Goal: Task Accomplishment & Management: Use online tool/utility

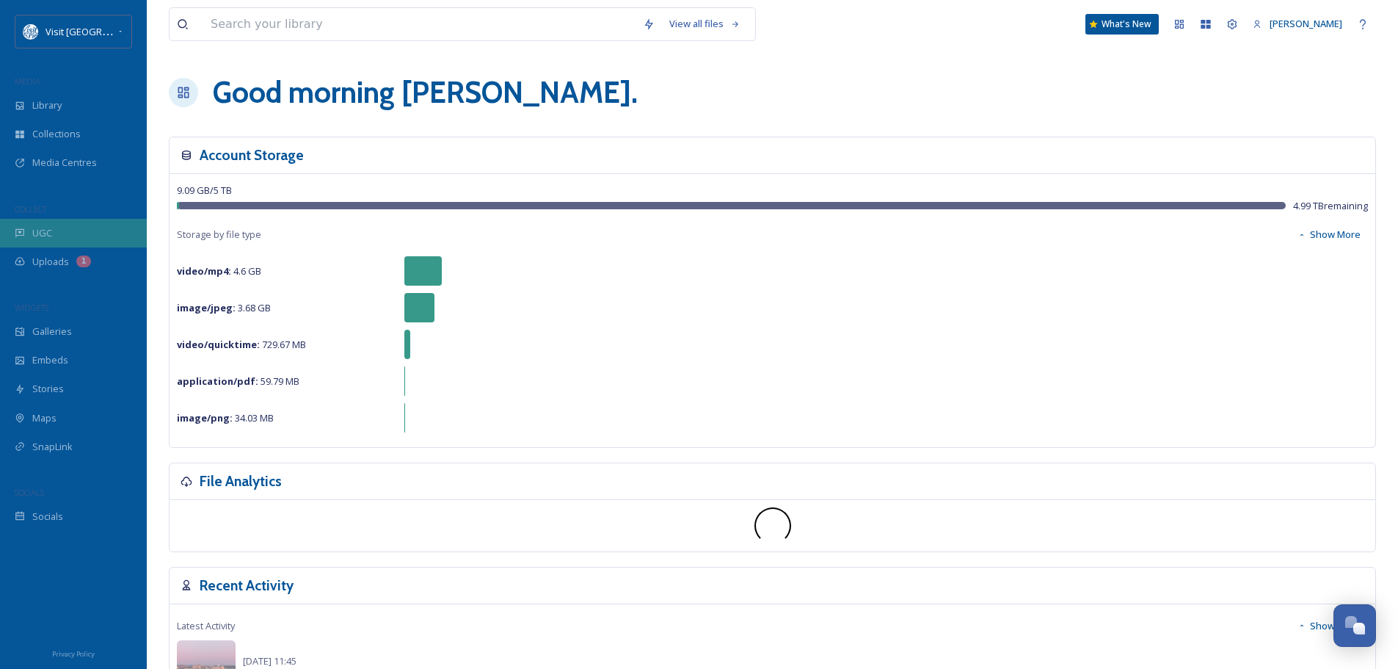
click at [46, 226] on span "UGC" at bounding box center [42, 233] width 20 height 14
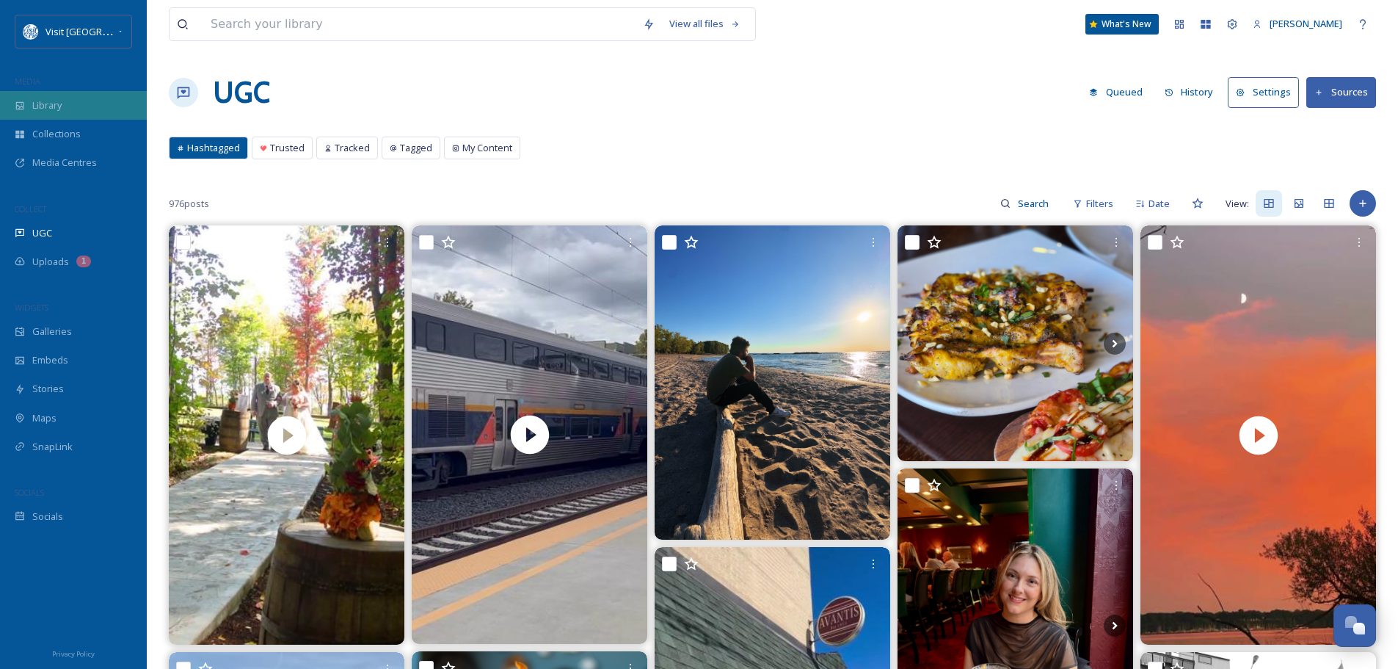
click at [59, 105] on span "Library" at bounding box center [46, 105] width 29 height 14
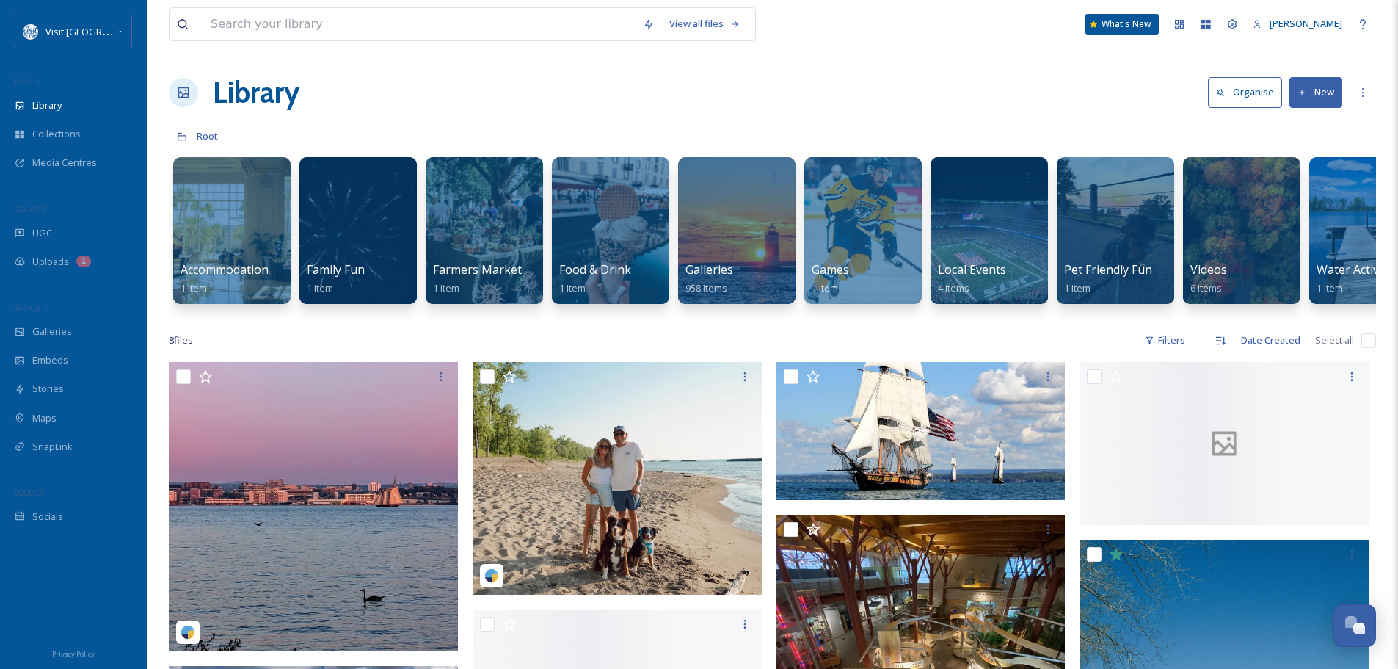
click at [1328, 87] on button "New" at bounding box center [1316, 92] width 53 height 30
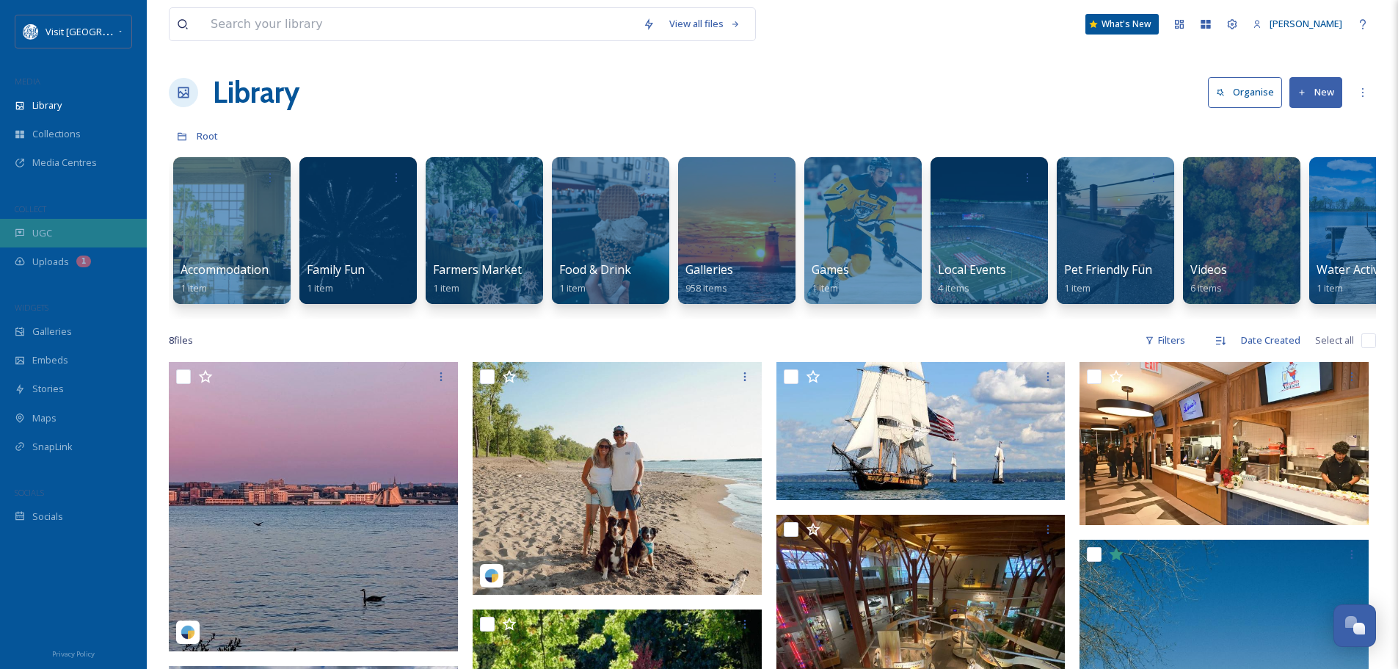
click at [62, 231] on div "UGC" at bounding box center [73, 233] width 147 height 29
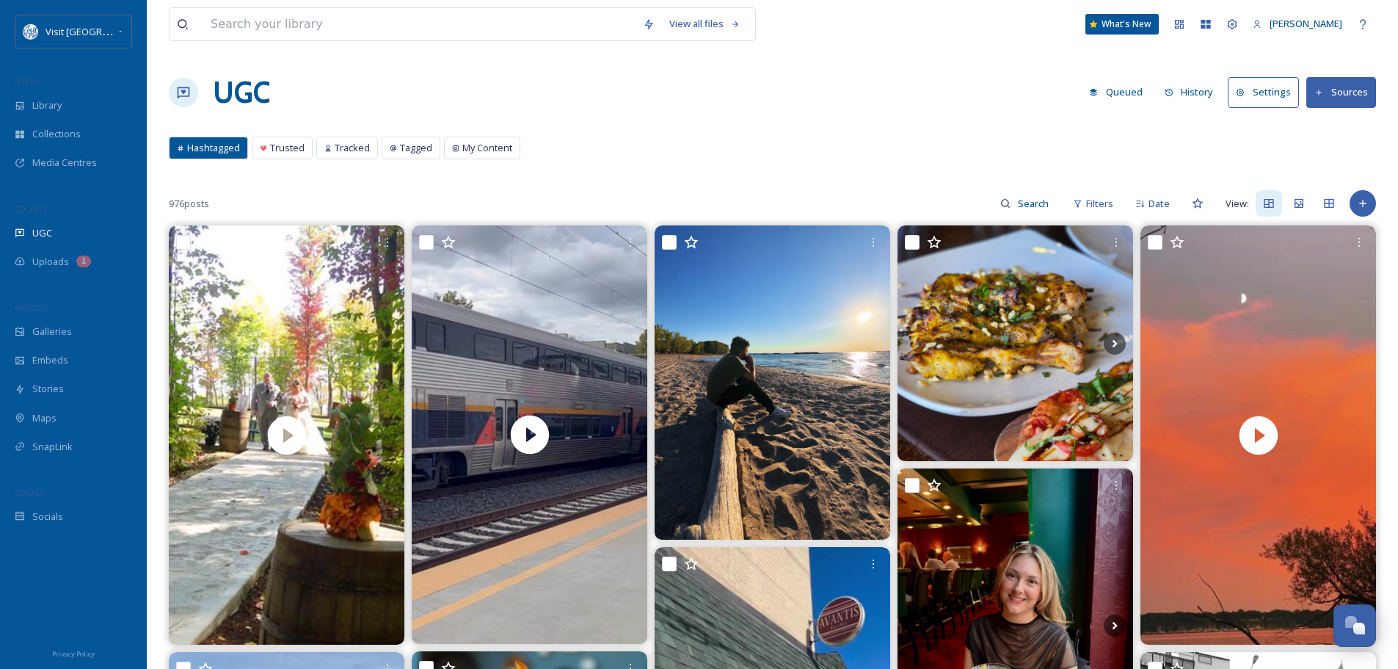
click at [1347, 86] on button "Sources" at bounding box center [1342, 92] width 70 height 30
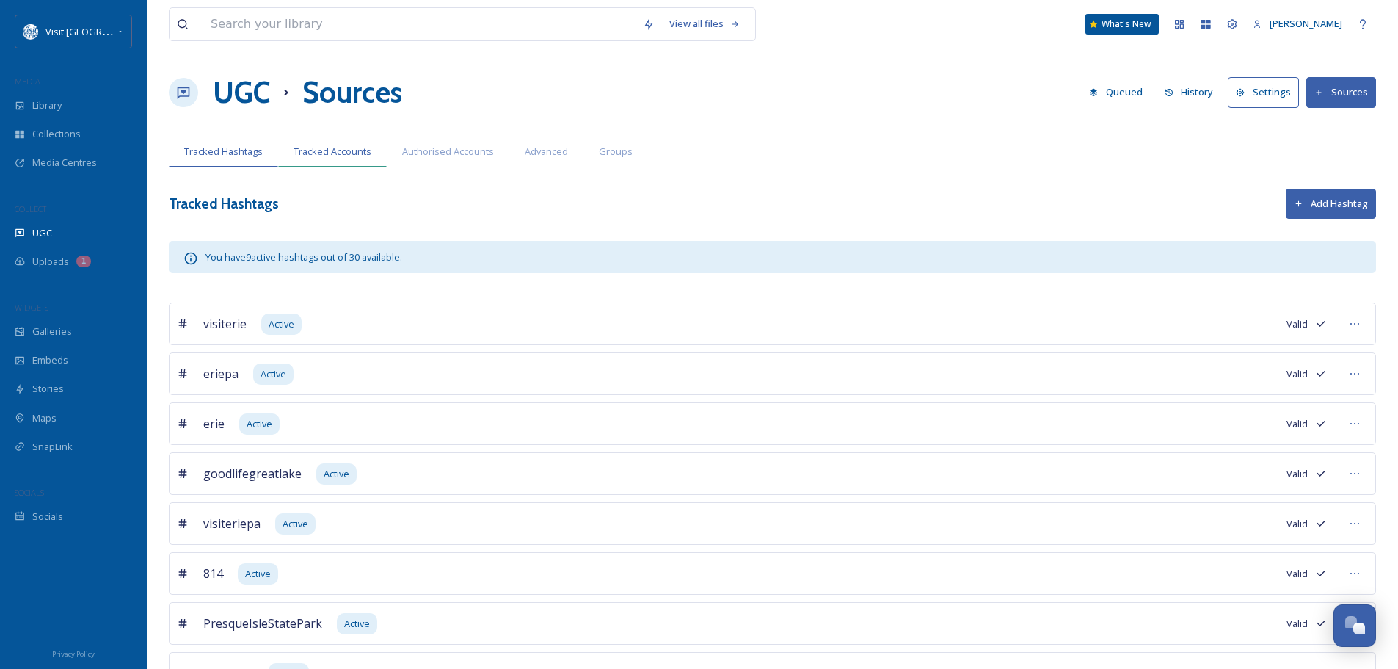
click at [336, 144] on div "Tracked Accounts" at bounding box center [332, 152] width 109 height 30
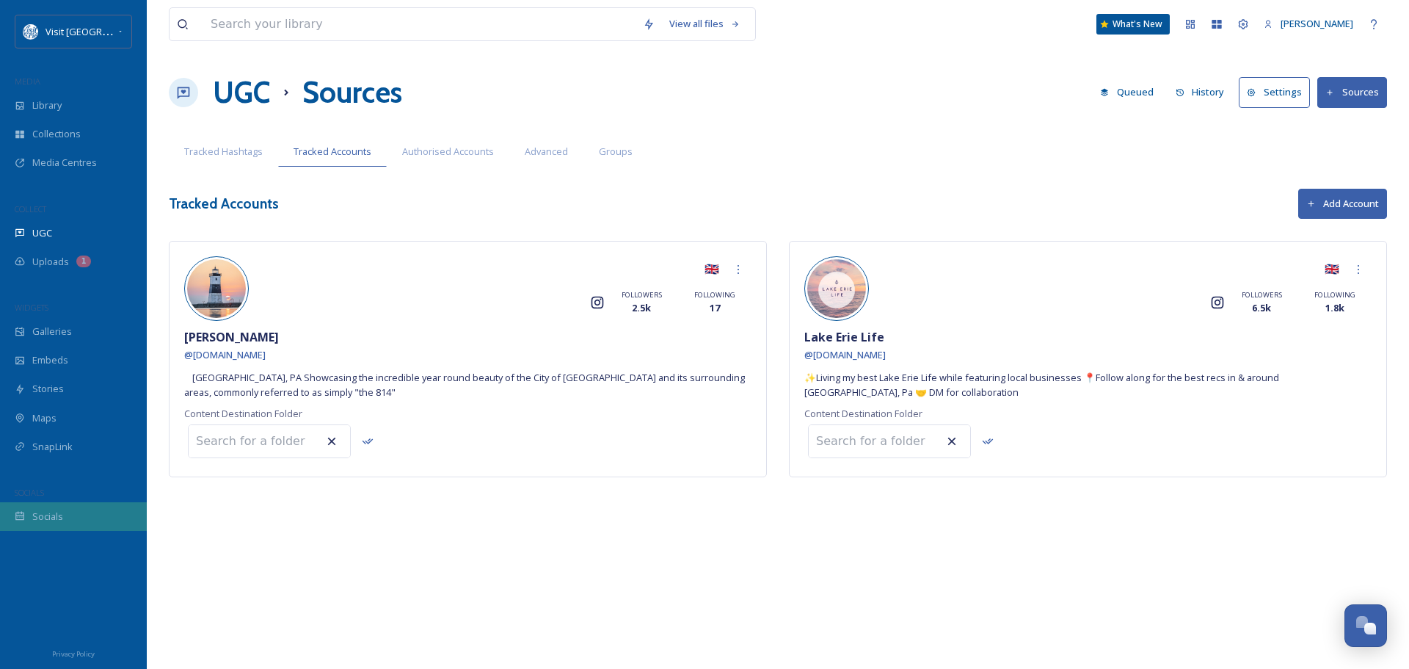
click at [73, 510] on div "Socials" at bounding box center [73, 516] width 147 height 29
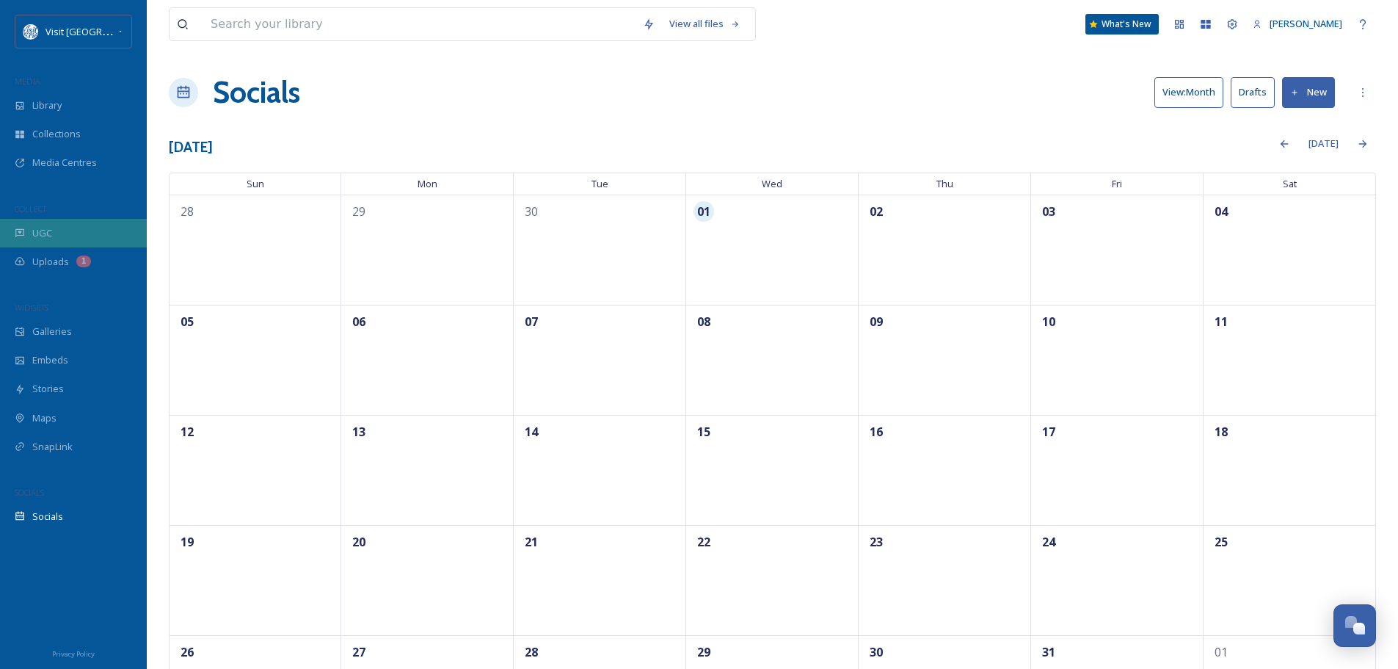
click at [48, 237] on span "UGC" at bounding box center [42, 233] width 20 height 14
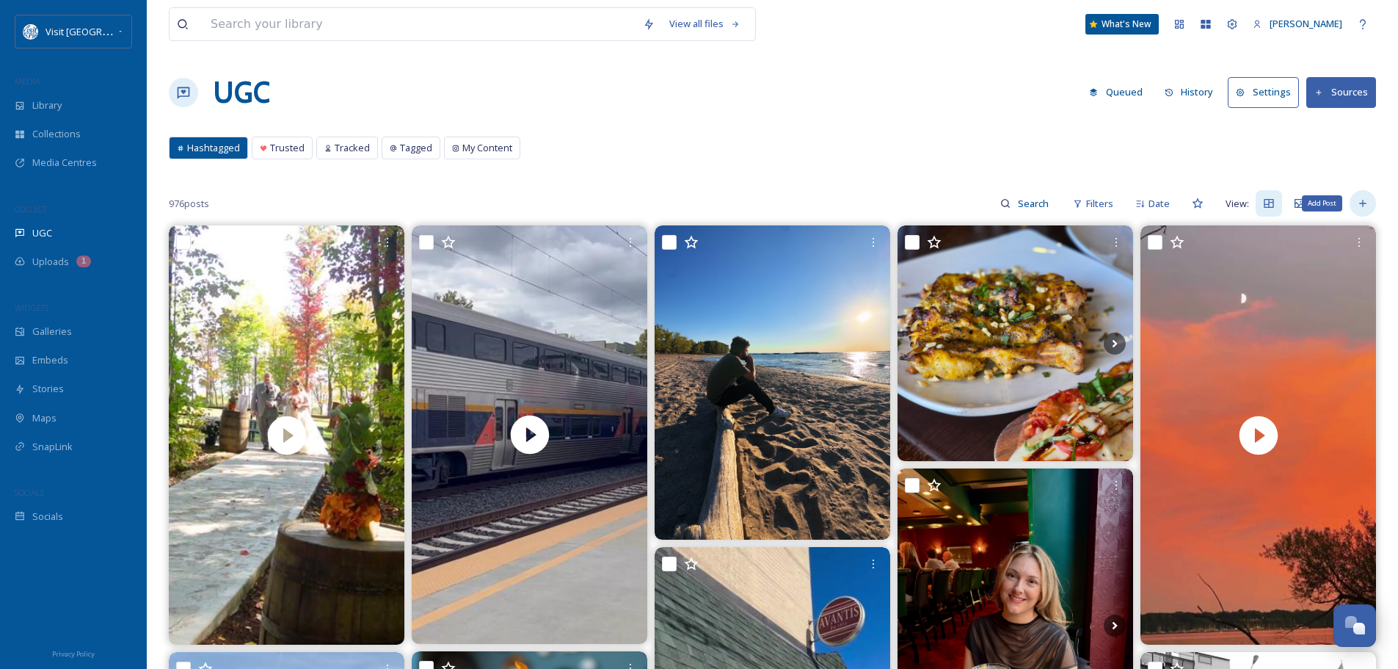
click at [1367, 199] on icon at bounding box center [1363, 203] width 12 height 12
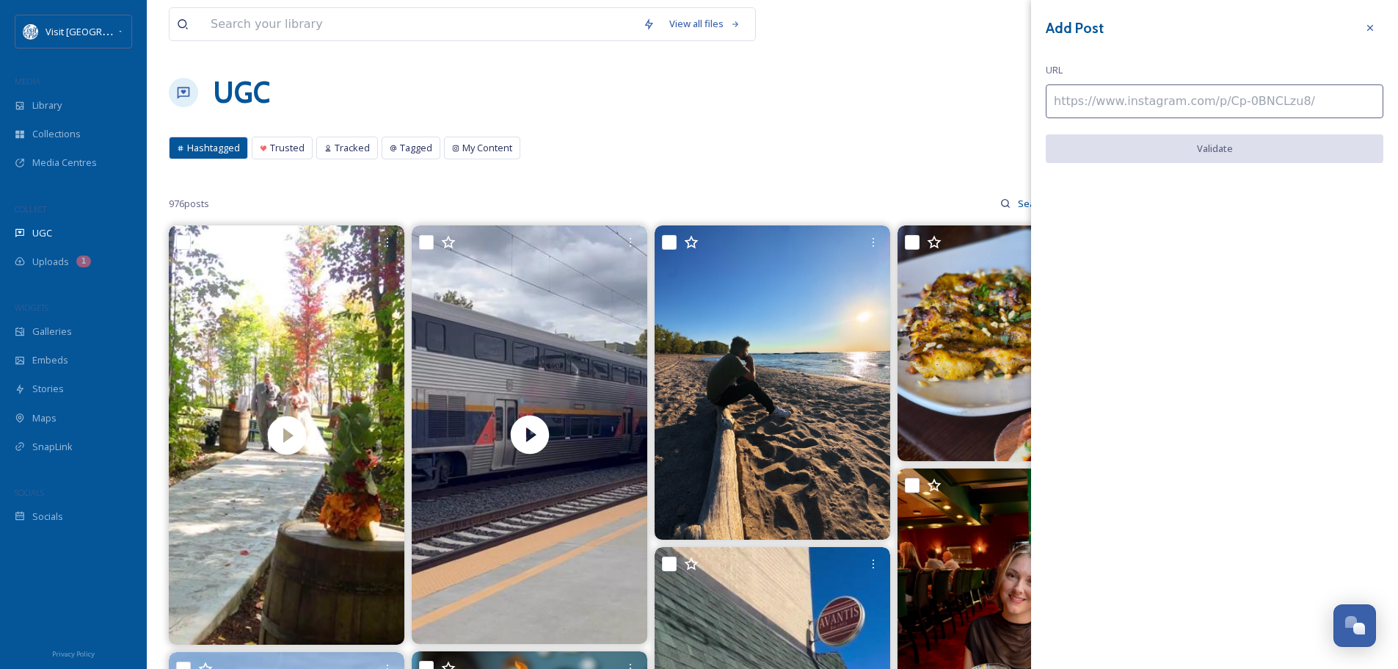
click at [1093, 94] on input at bounding box center [1215, 101] width 338 height 34
paste input "[URL][DOMAIN_NAME]"
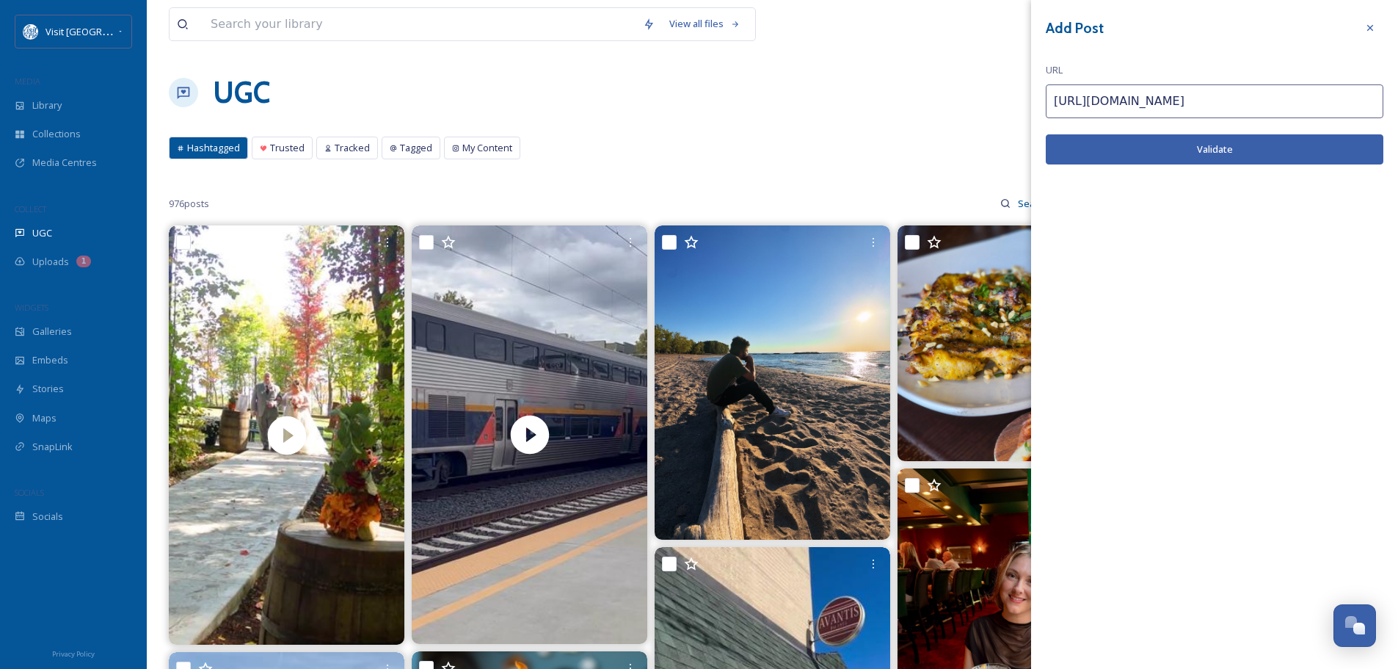
type input "[URL][DOMAIN_NAME]"
click at [1214, 153] on button "Validate" at bounding box center [1215, 149] width 338 height 30
click at [1365, 26] on icon at bounding box center [1371, 28] width 12 height 12
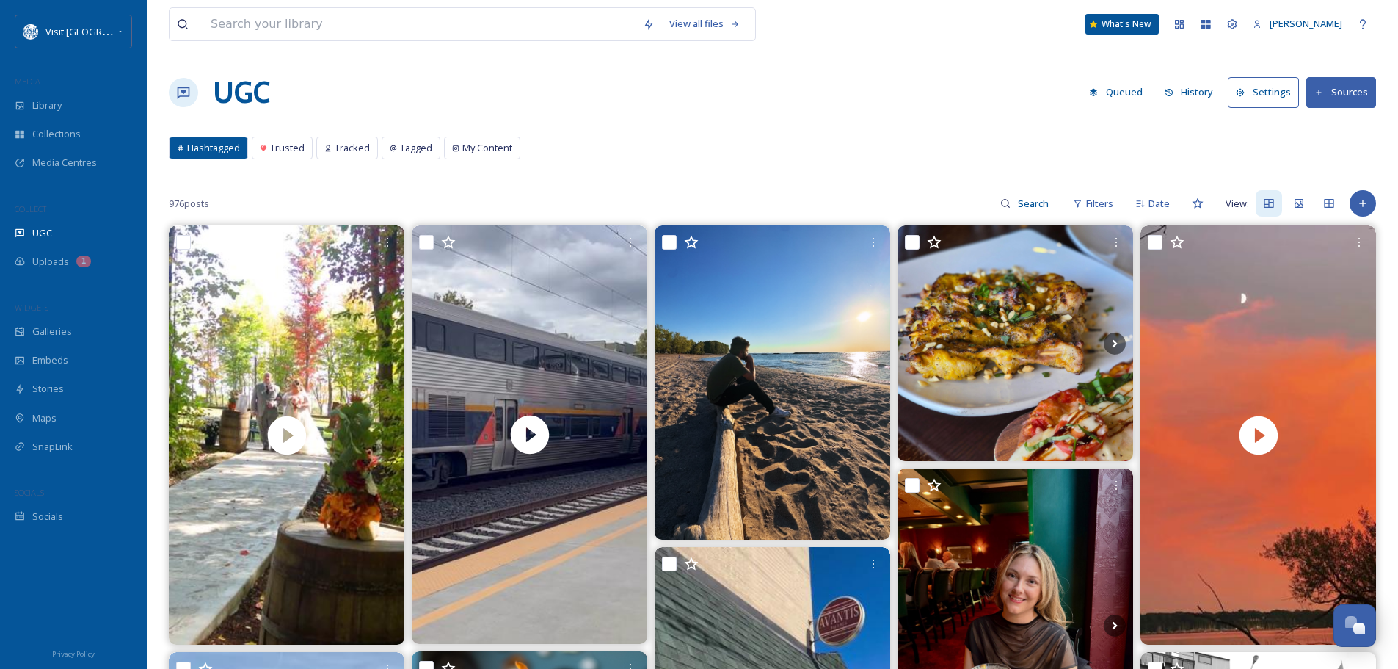
click at [1335, 90] on button "Sources" at bounding box center [1342, 92] width 70 height 30
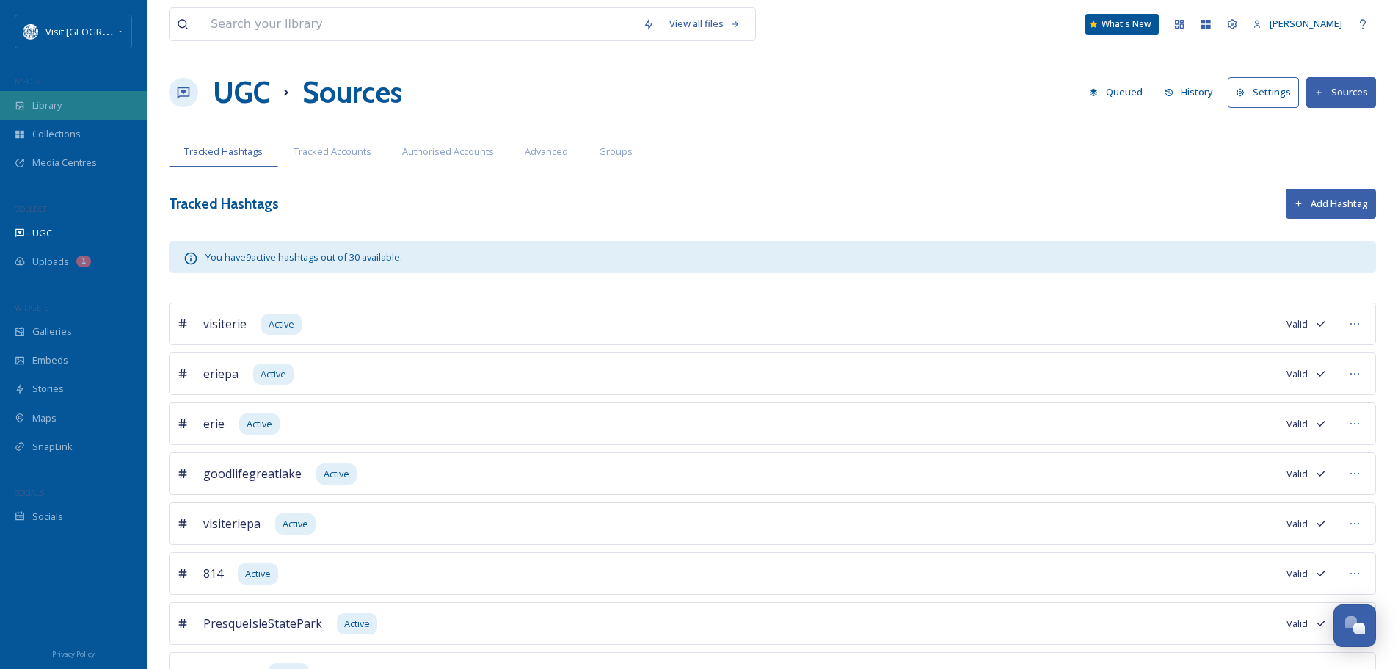
click at [70, 104] on div "Library" at bounding box center [73, 105] width 147 height 29
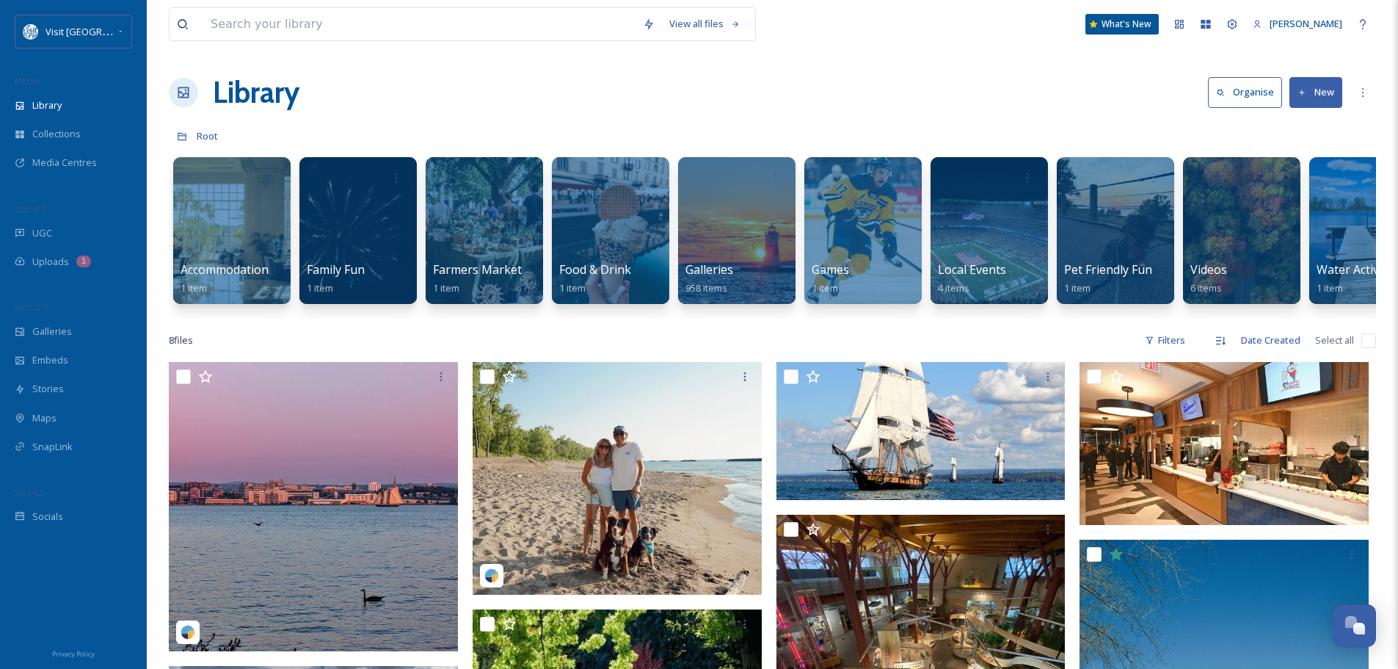
click at [1312, 92] on button "New" at bounding box center [1316, 92] width 53 height 30
click at [1048, 115] on div "View all files What's [GEOGRAPHIC_DATA][PERSON_NAME] Organise New Root Your Sel…" at bounding box center [773, 515] width 1252 height 1031
click at [62, 138] on span "Collections" at bounding box center [56, 134] width 48 height 14
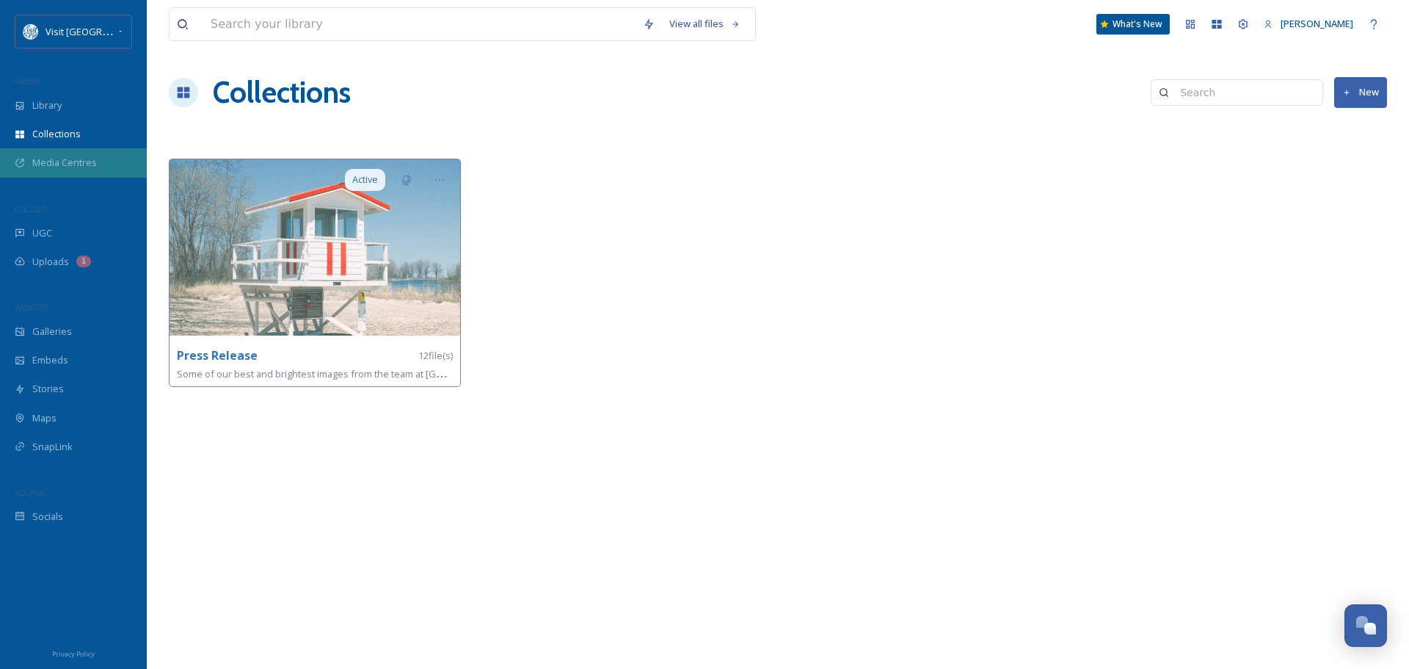
click at [63, 163] on span "Media Centres" at bounding box center [64, 163] width 65 height 14
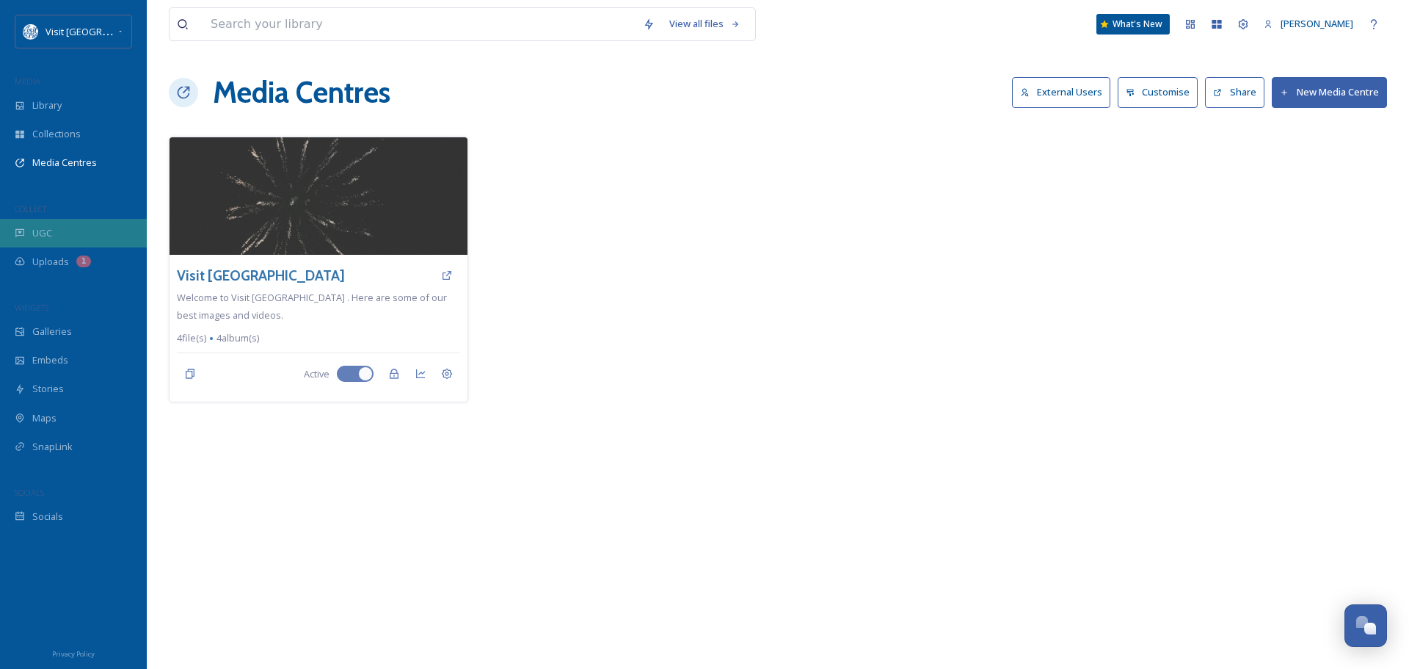
click at [54, 232] on div "UGC" at bounding box center [73, 233] width 147 height 29
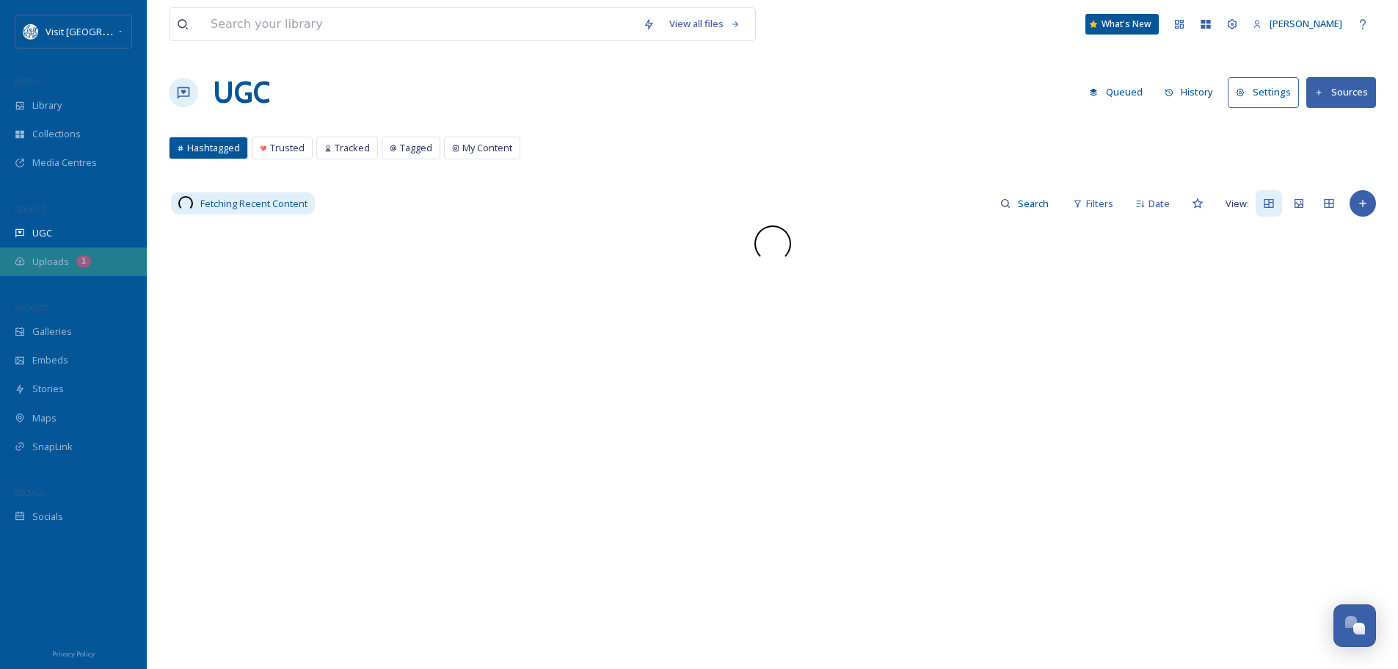
click at [62, 258] on span "Uploads" at bounding box center [50, 262] width 37 height 14
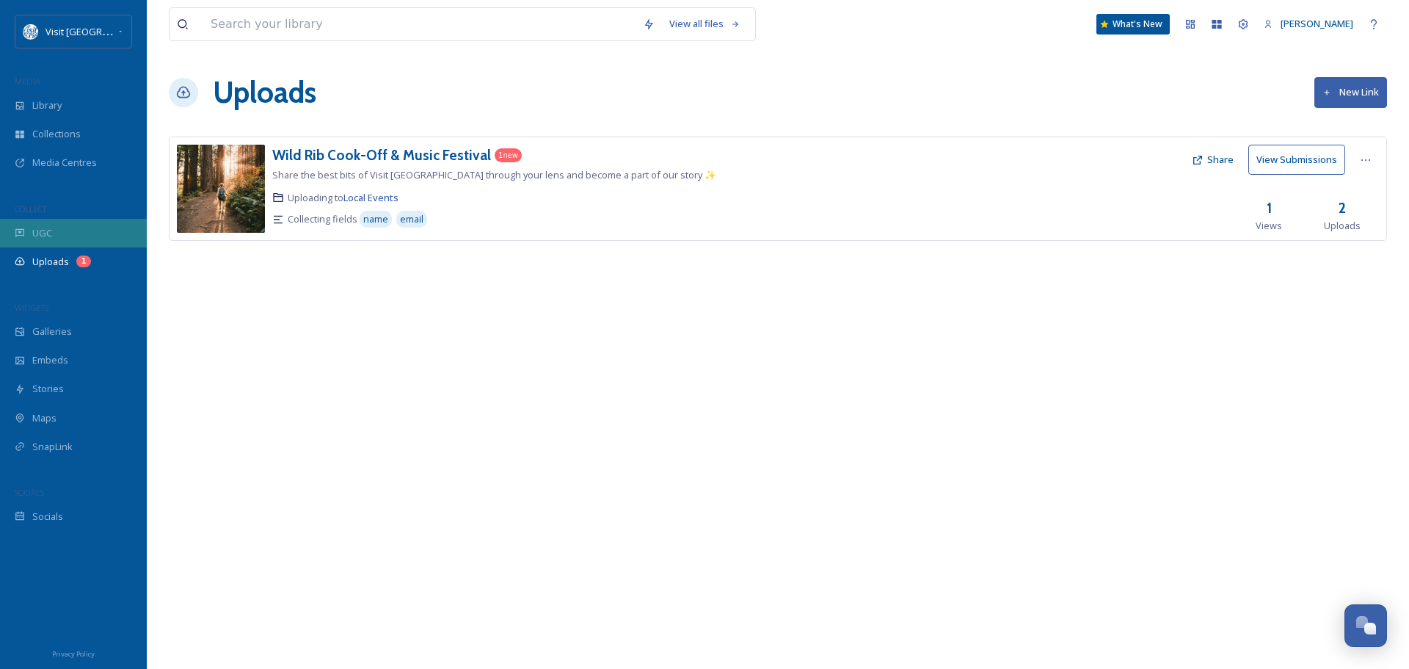
click at [52, 230] on div "UGC" at bounding box center [73, 233] width 147 height 29
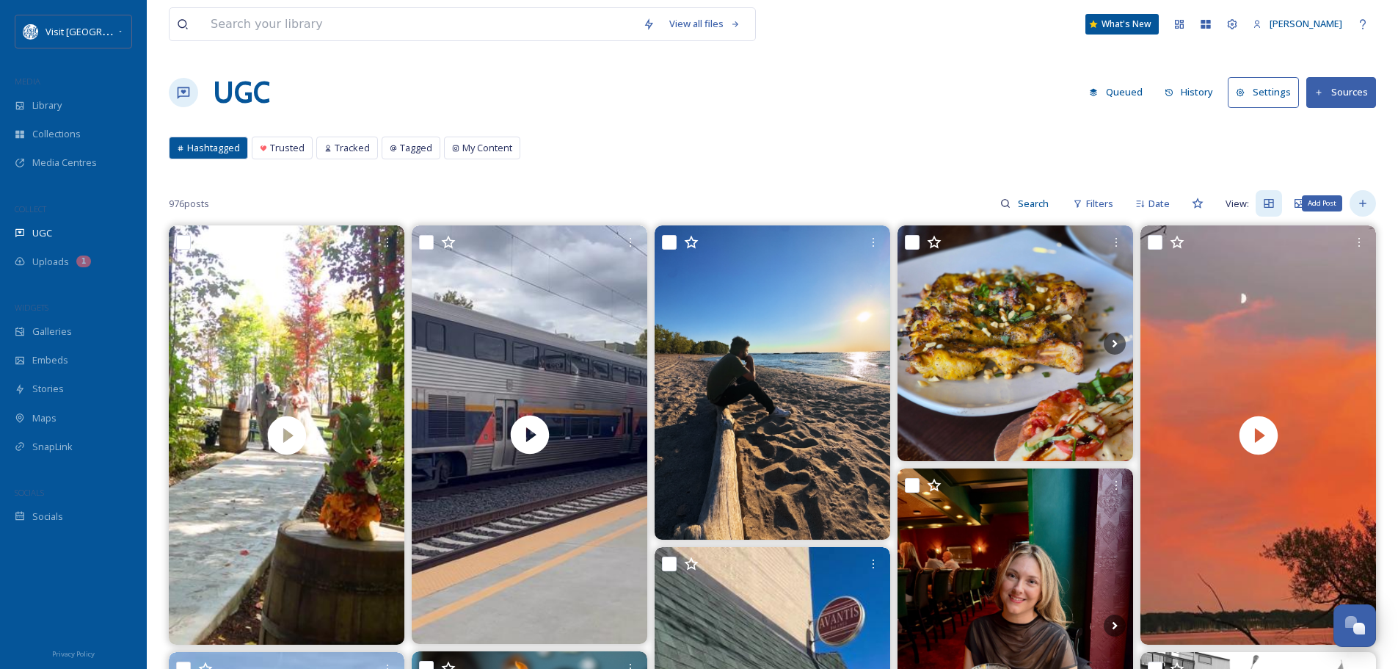
click at [1359, 200] on icon at bounding box center [1363, 203] width 12 height 12
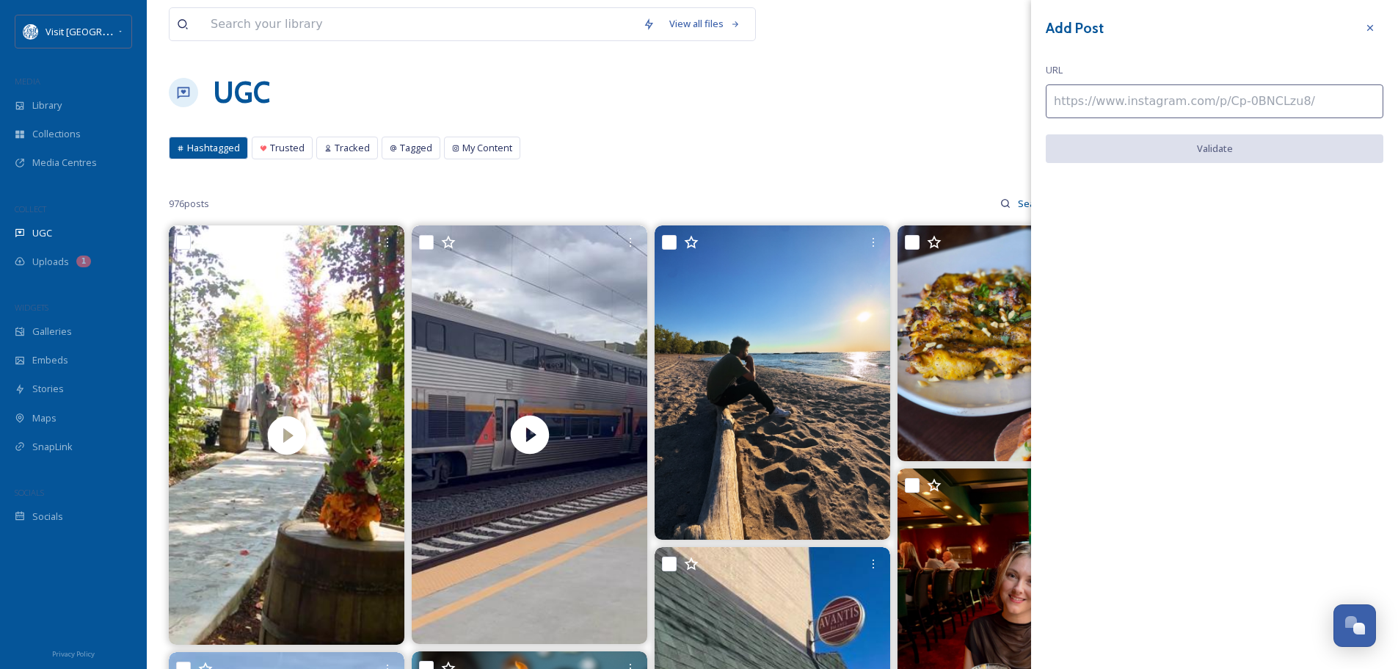
click at [1097, 102] on input at bounding box center [1215, 101] width 338 height 34
paste input "[URL][DOMAIN_NAME]"
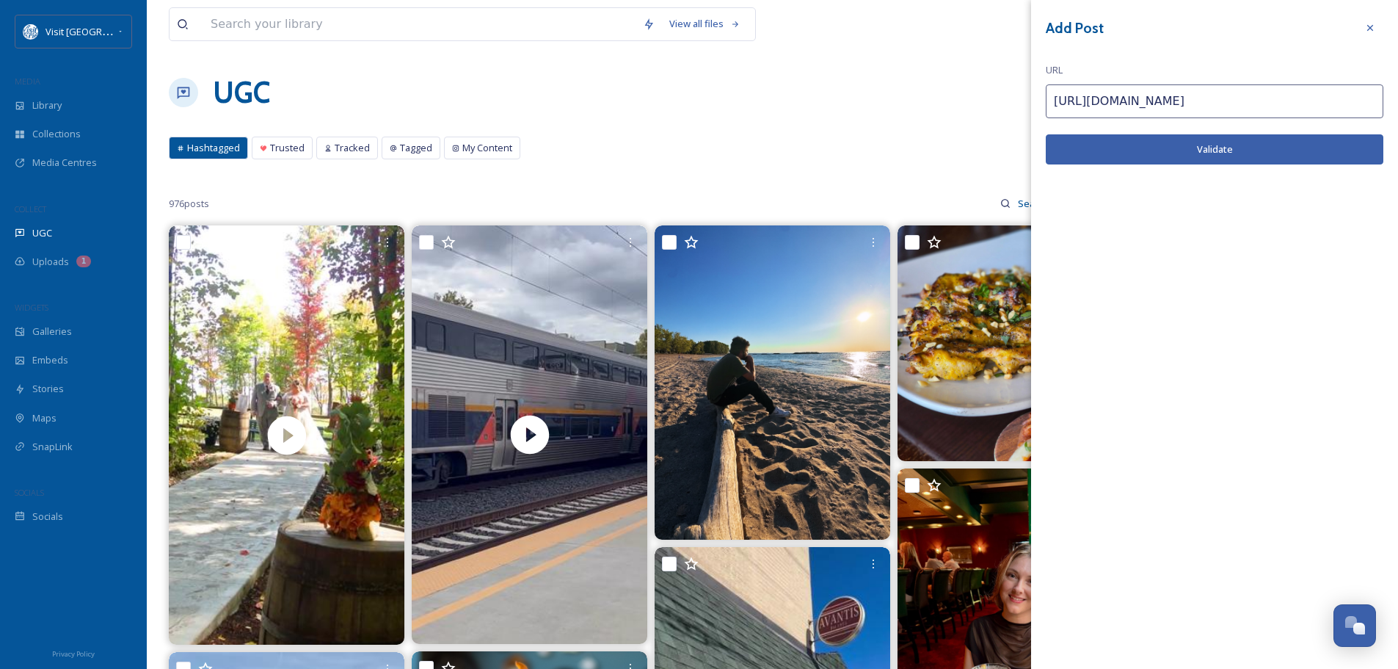
type input "[URL][DOMAIN_NAME]"
click at [1183, 148] on button "Validate" at bounding box center [1215, 149] width 338 height 30
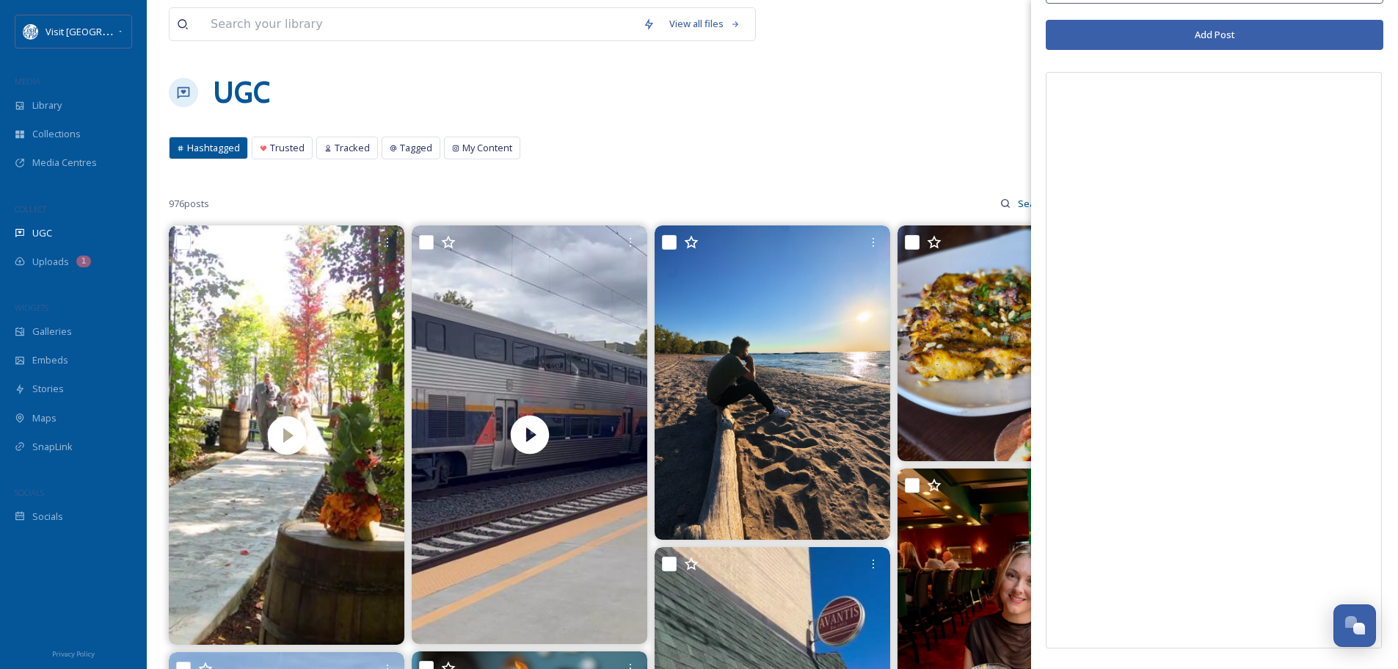
scroll to position [117, 0]
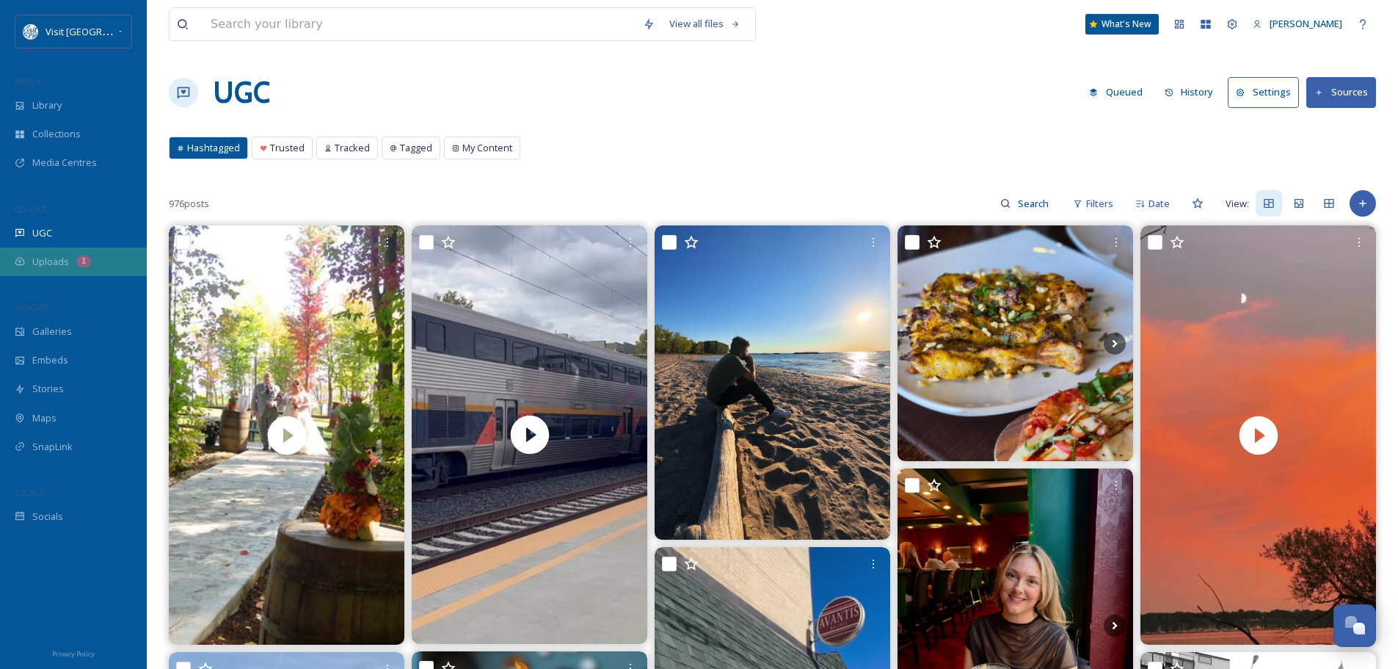
click at [76, 258] on div "1" at bounding box center [83, 261] width 15 height 12
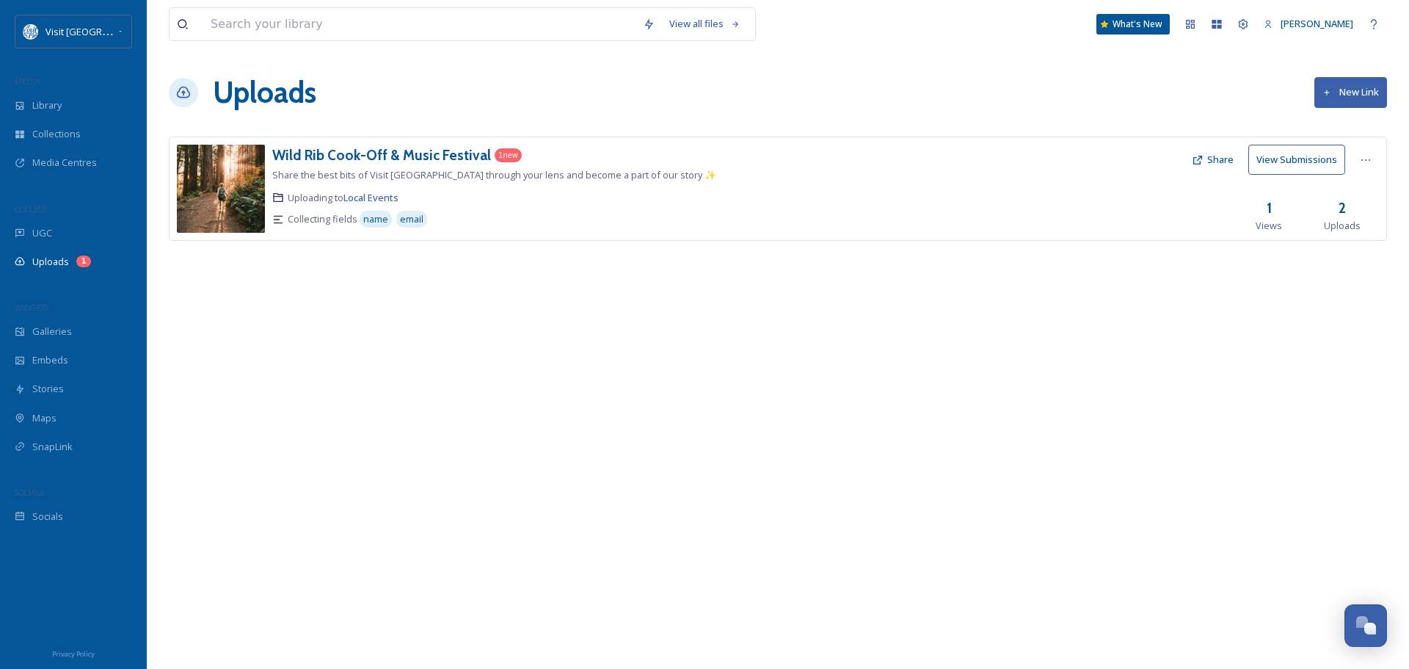
click at [1345, 102] on button "New Link" at bounding box center [1351, 92] width 73 height 30
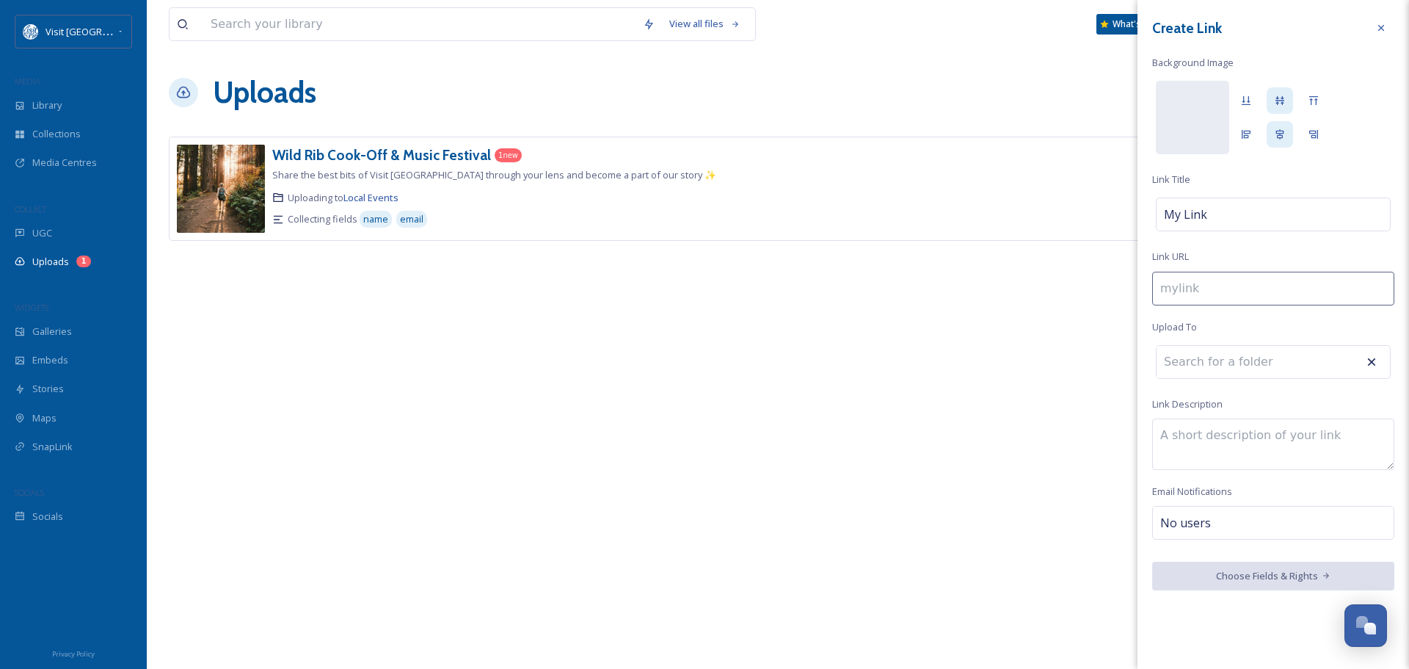
click at [1382, 22] on icon at bounding box center [1382, 28] width 12 height 12
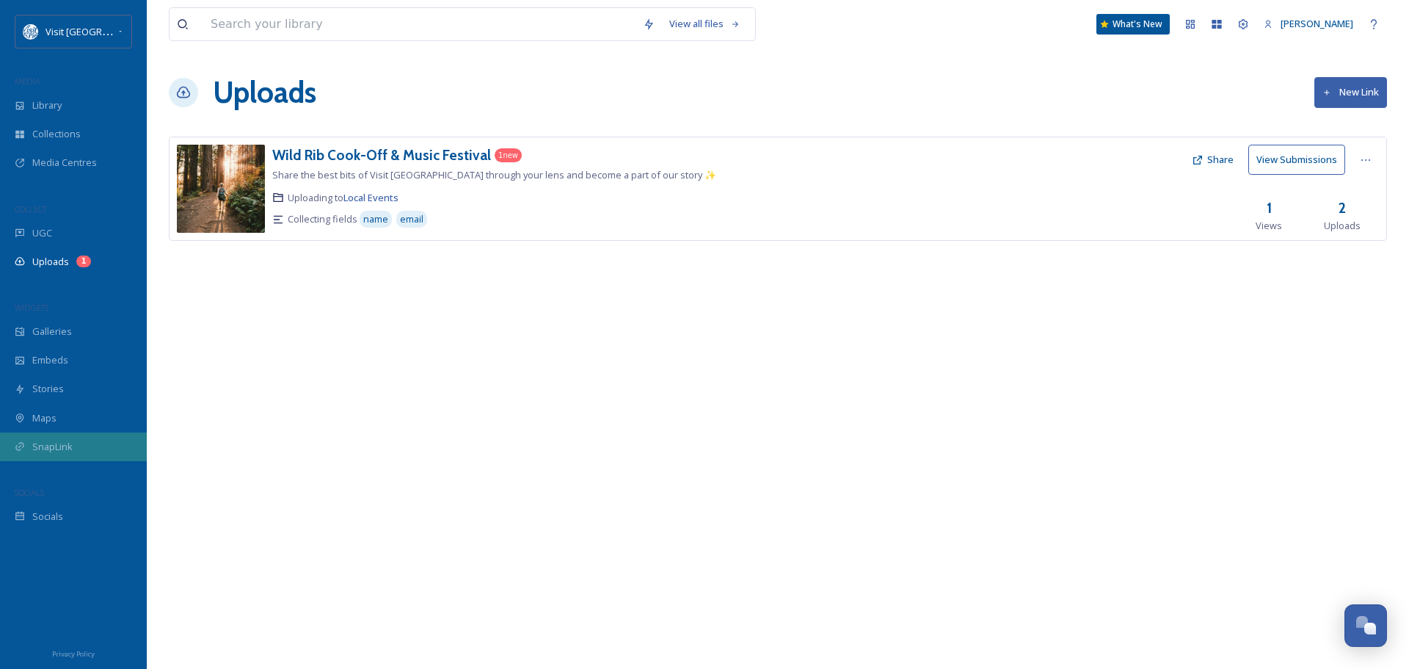
click at [65, 440] on span "SnapLink" at bounding box center [52, 447] width 40 height 14
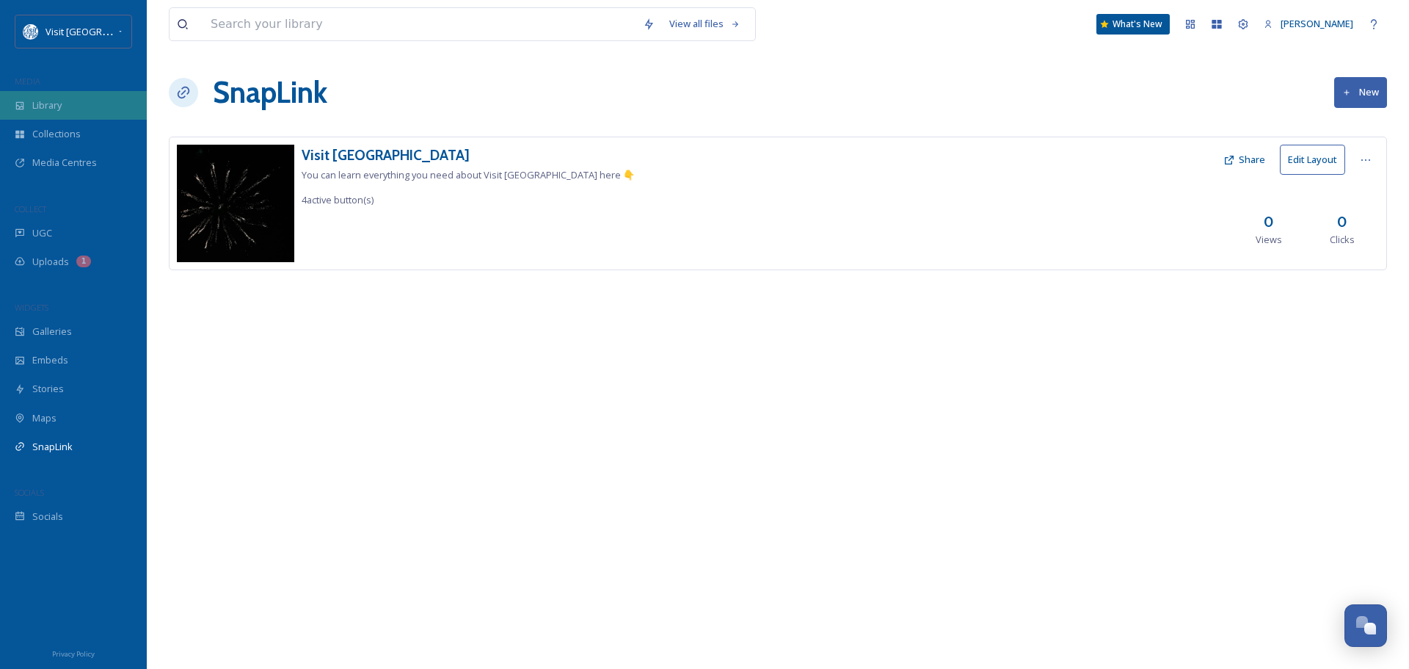
click at [29, 95] on div "Library" at bounding box center [73, 105] width 147 height 29
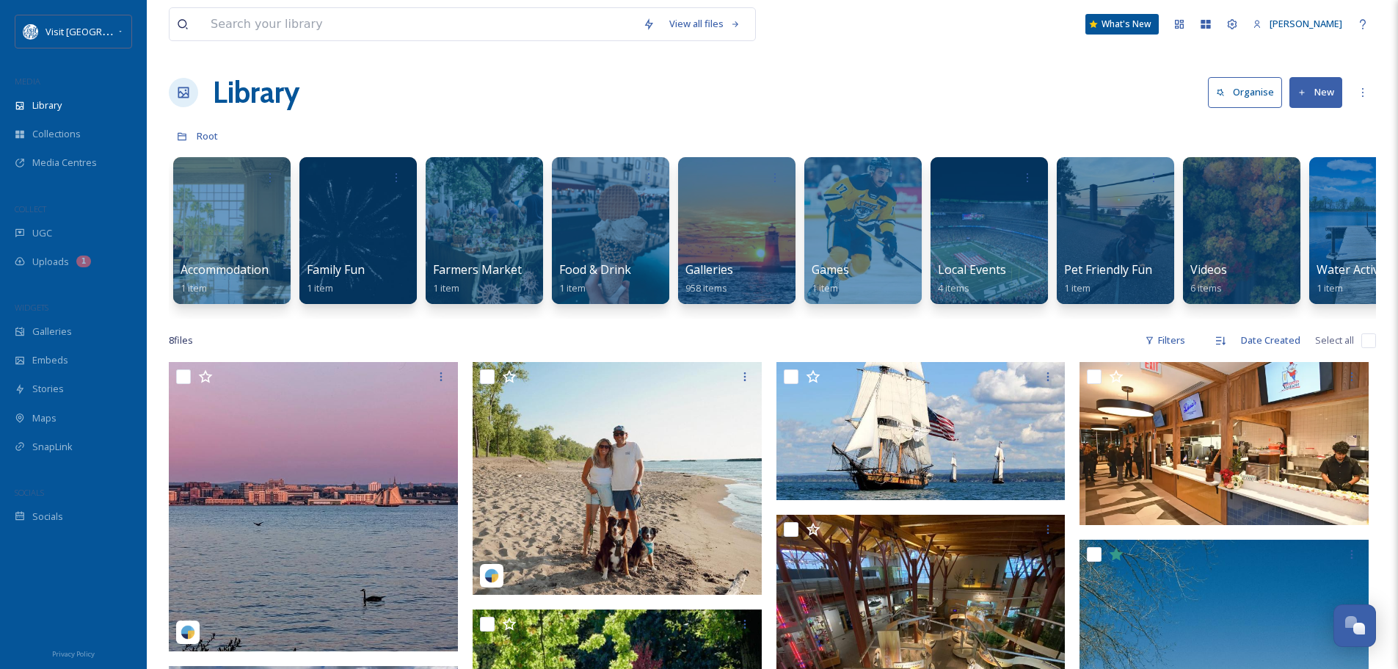
click at [1319, 90] on button "New" at bounding box center [1316, 92] width 53 height 30
click at [977, 95] on div "Library Organise New File Upload .zip Upload Folder" at bounding box center [773, 92] width 1208 height 44
click at [48, 126] on div "Collections" at bounding box center [73, 134] width 147 height 29
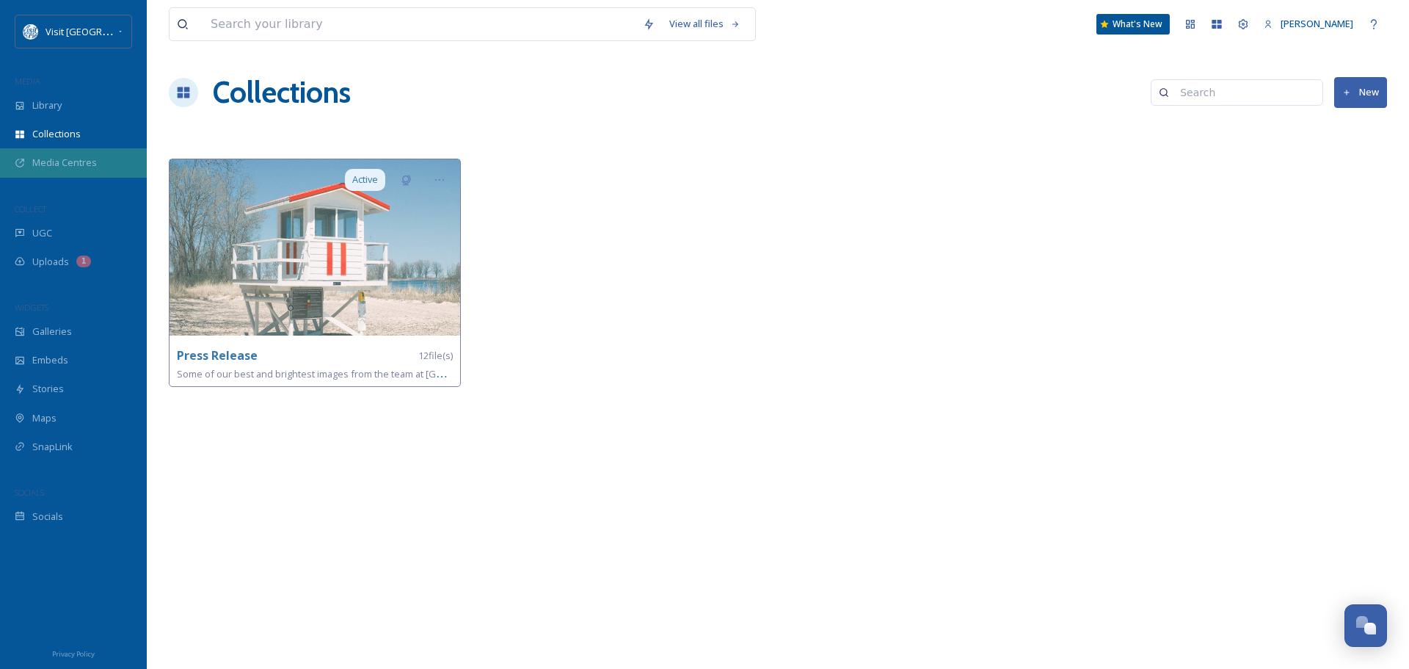
click at [60, 161] on span "Media Centres" at bounding box center [64, 163] width 65 height 14
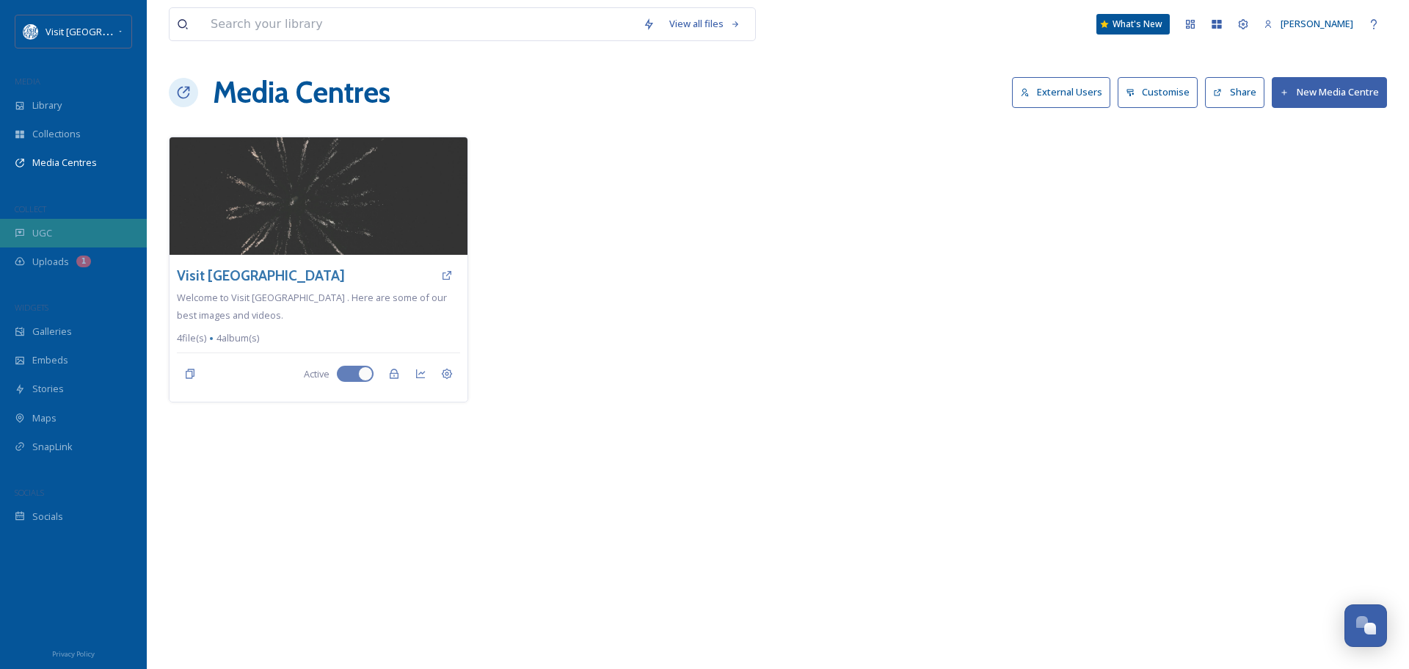
click at [65, 231] on div "UGC" at bounding box center [73, 233] width 147 height 29
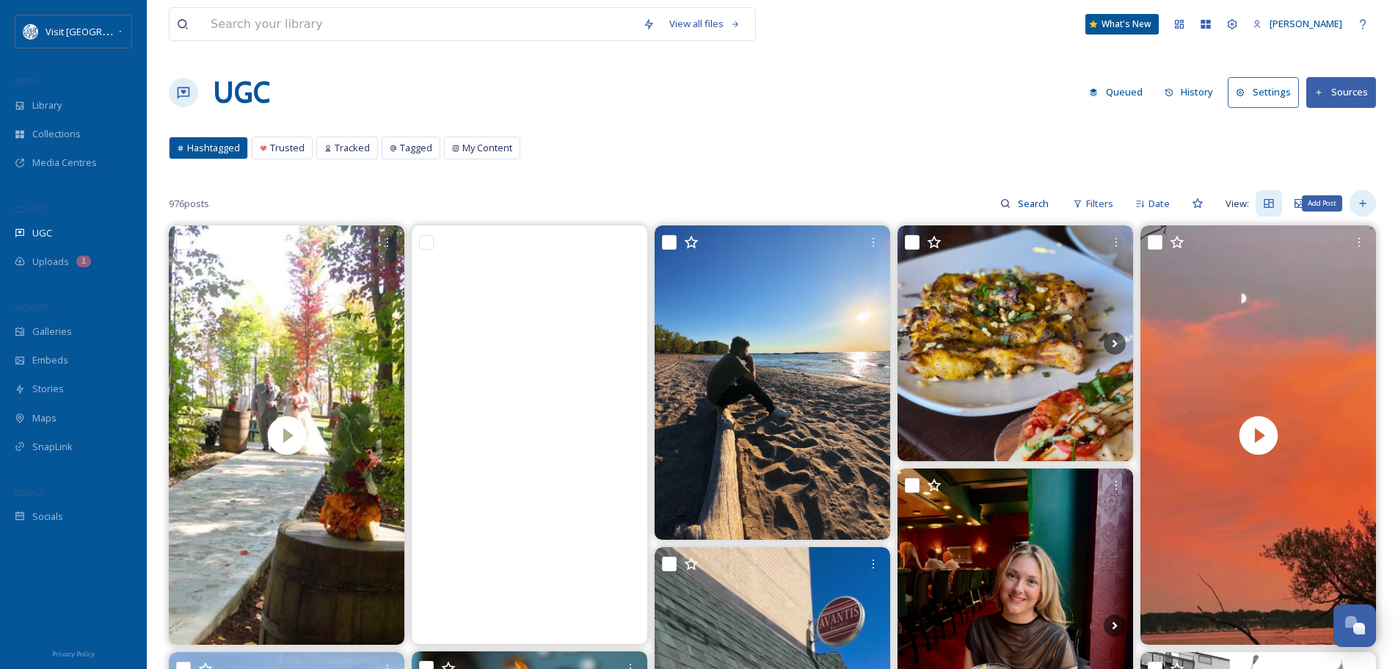
click at [1372, 202] on div "Add Post" at bounding box center [1363, 203] width 26 height 26
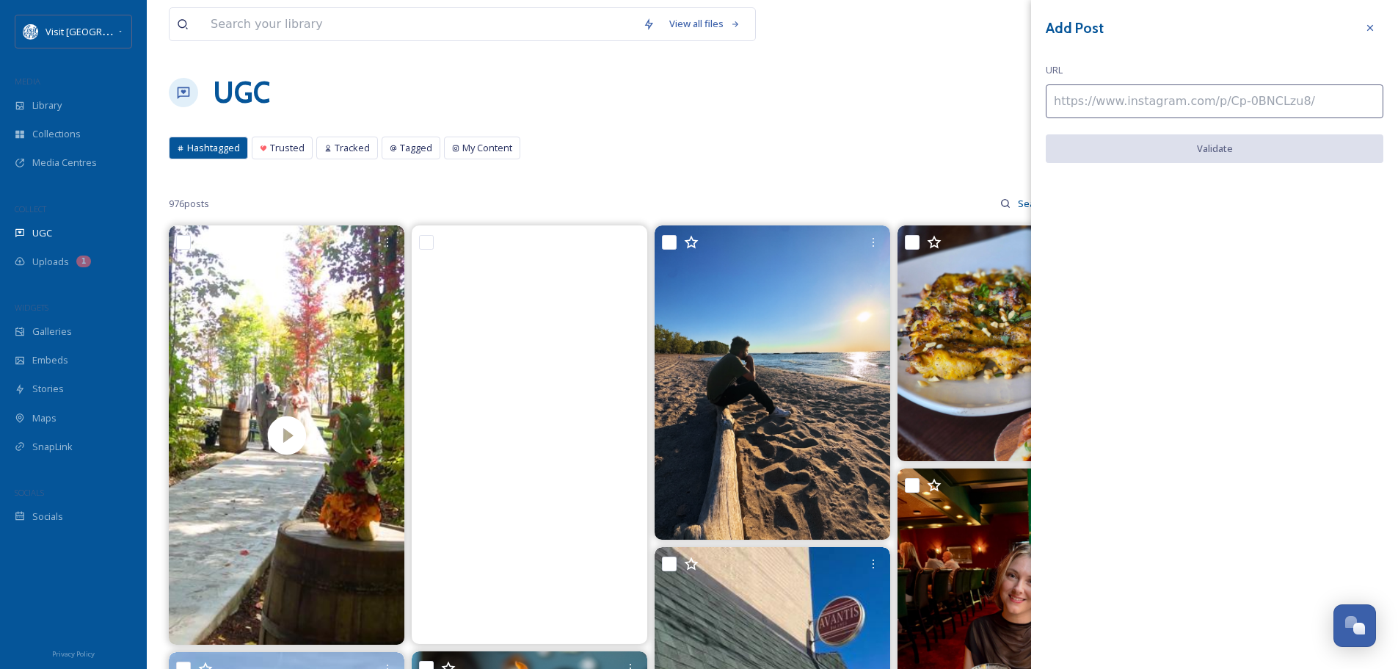
click at [946, 139] on div "Hashtagged Trusted Tracked Tagged My Content Hashtagged Trusted Tracked Tagged …" at bounding box center [773, 152] width 1208 height 30
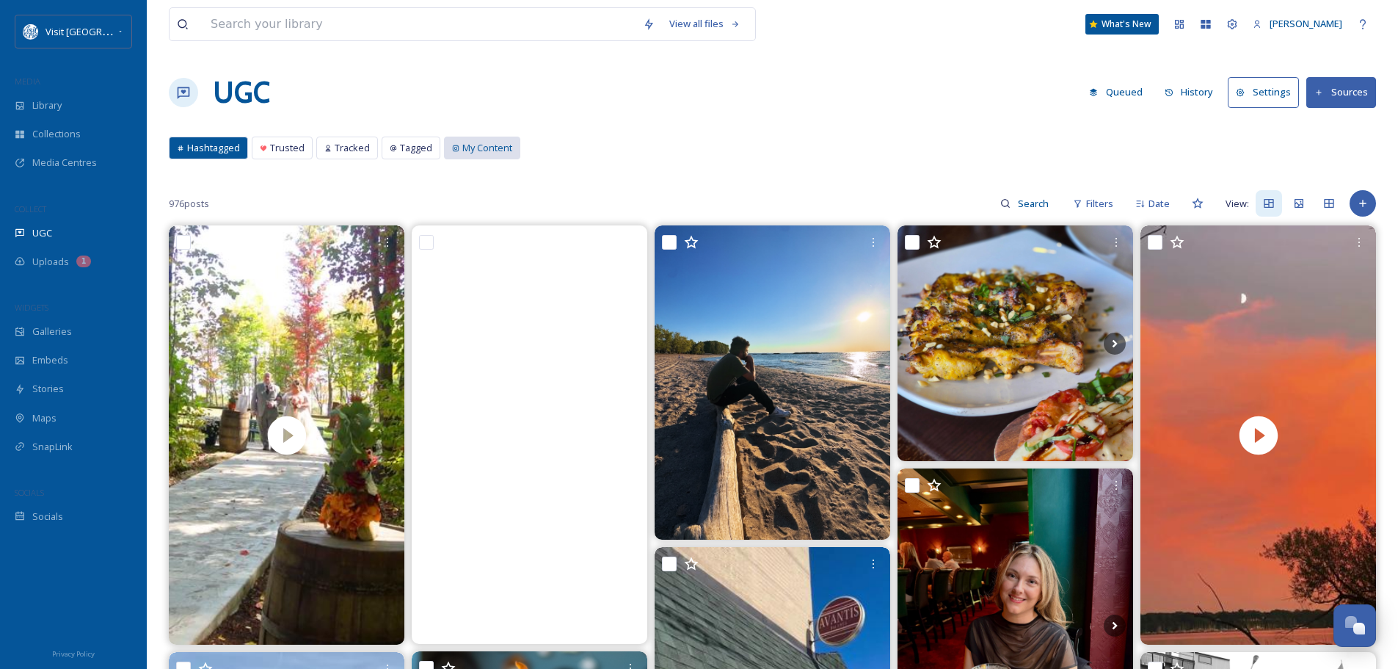
click at [501, 142] on span "My Content" at bounding box center [487, 148] width 50 height 14
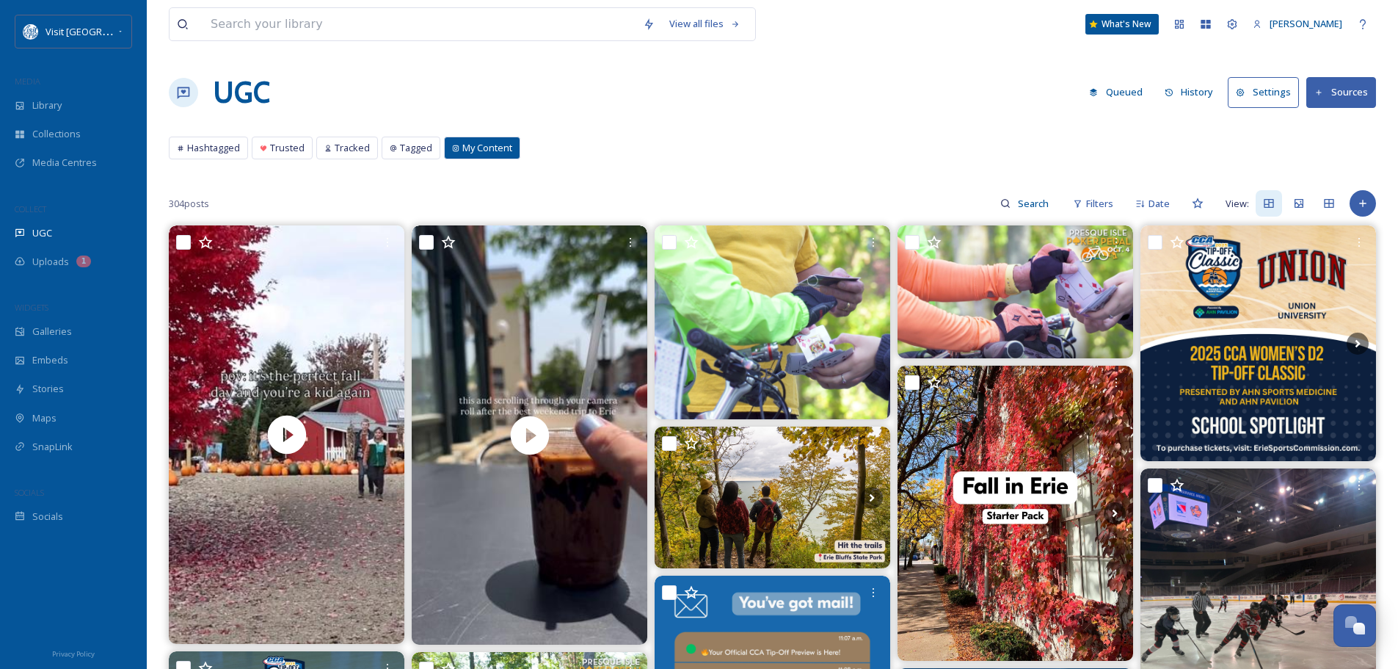
click at [1186, 88] on button "History" at bounding box center [1190, 92] width 64 height 29
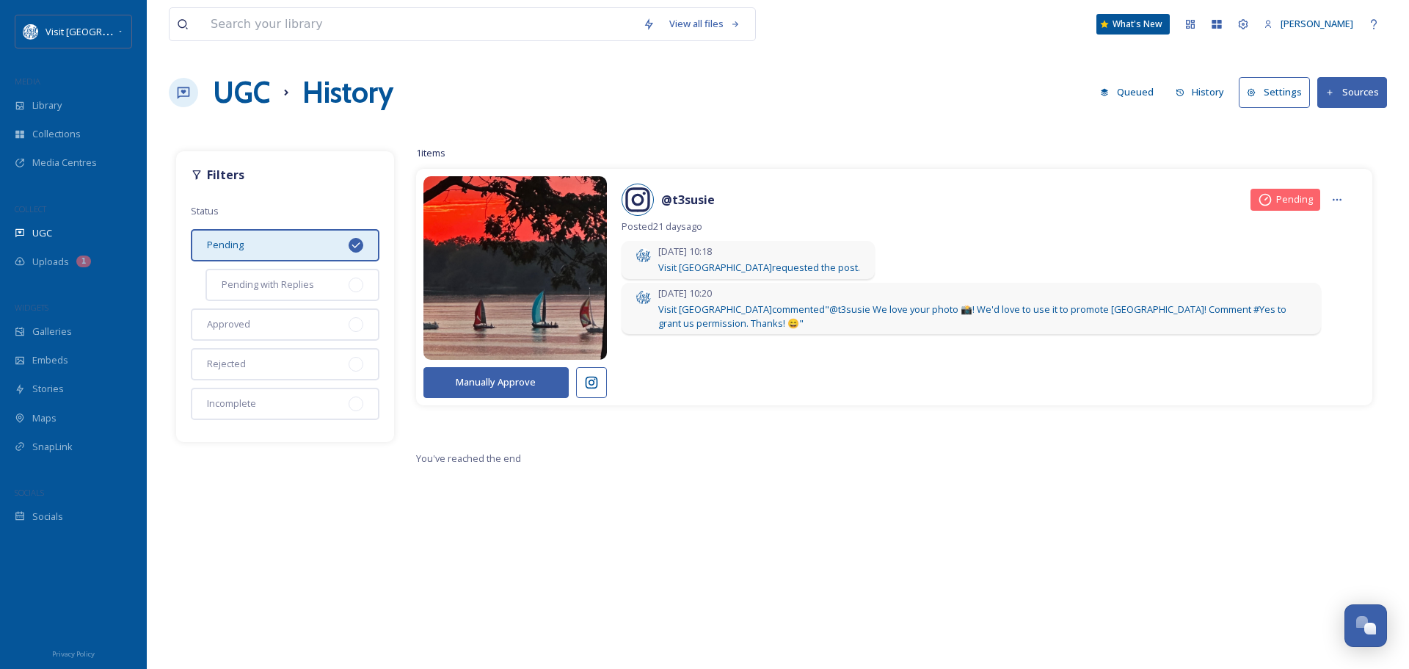
click at [1353, 94] on button "Sources" at bounding box center [1353, 92] width 70 height 30
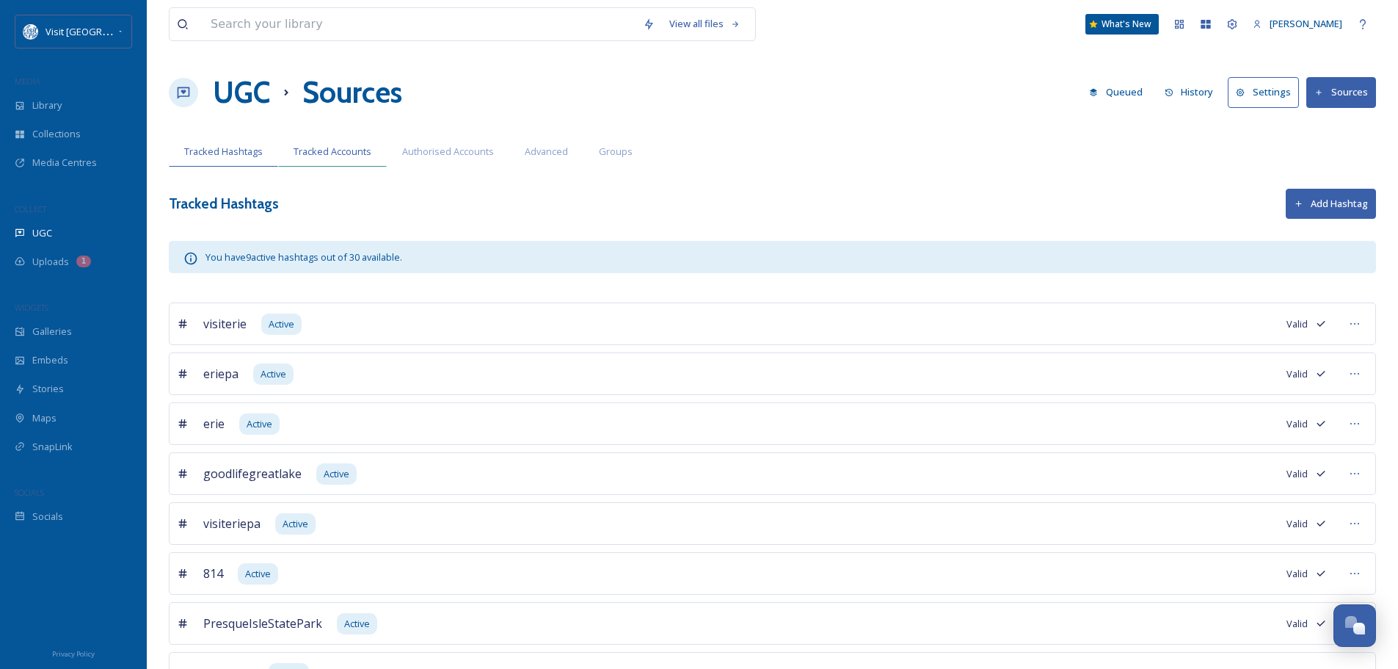
click at [360, 150] on span "Tracked Accounts" at bounding box center [333, 152] width 78 height 14
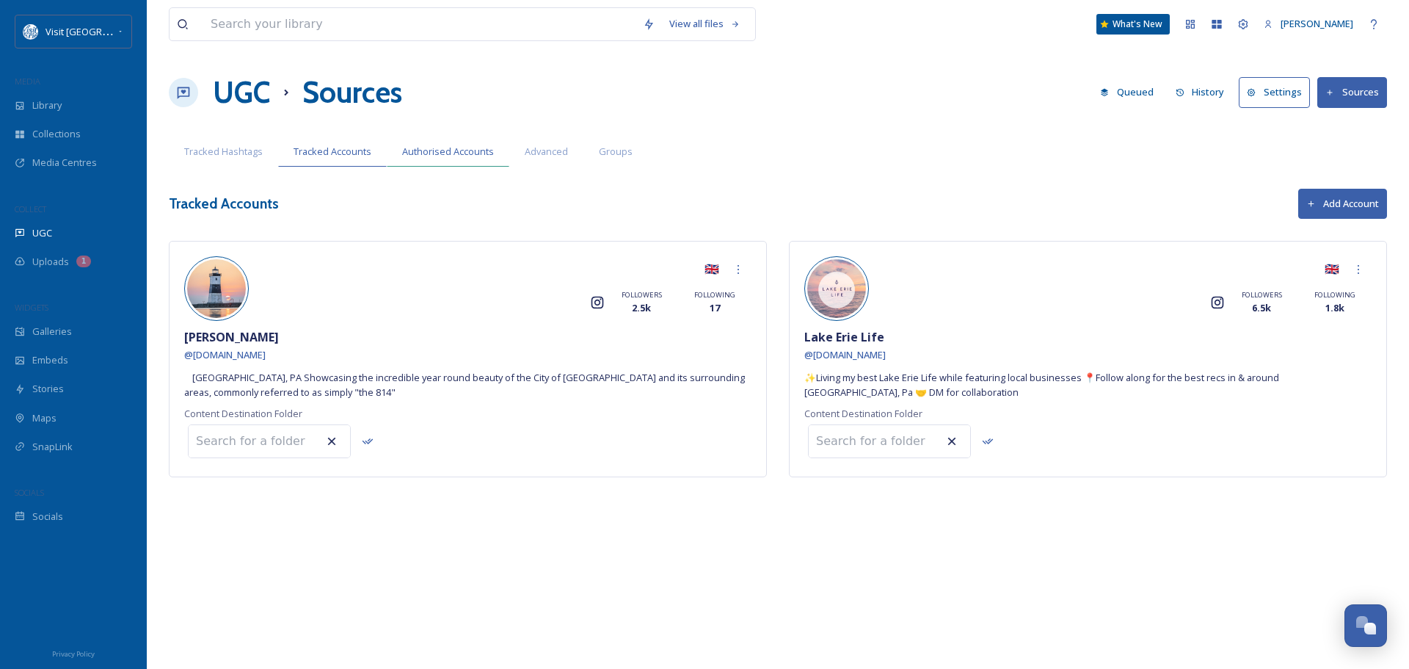
click at [466, 148] on span "Authorised Accounts" at bounding box center [448, 152] width 92 height 14
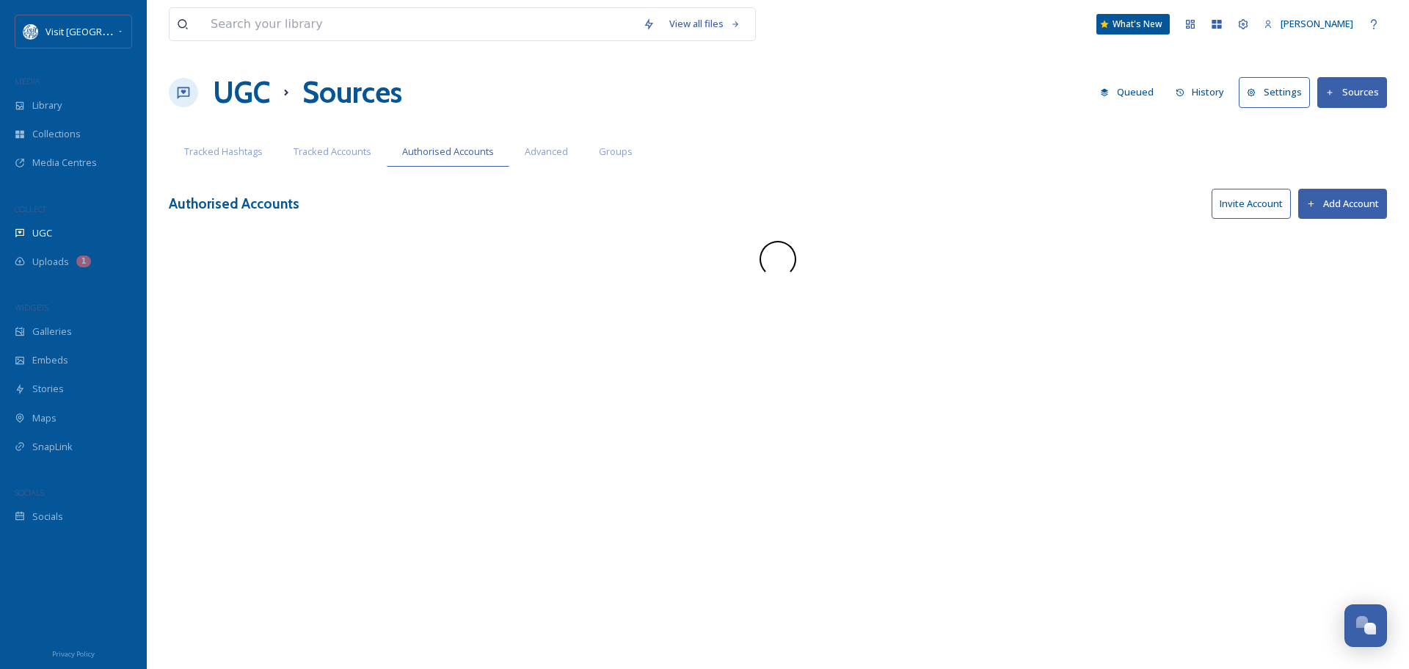
click at [539, 148] on span "Advanced" at bounding box center [546, 152] width 43 height 14
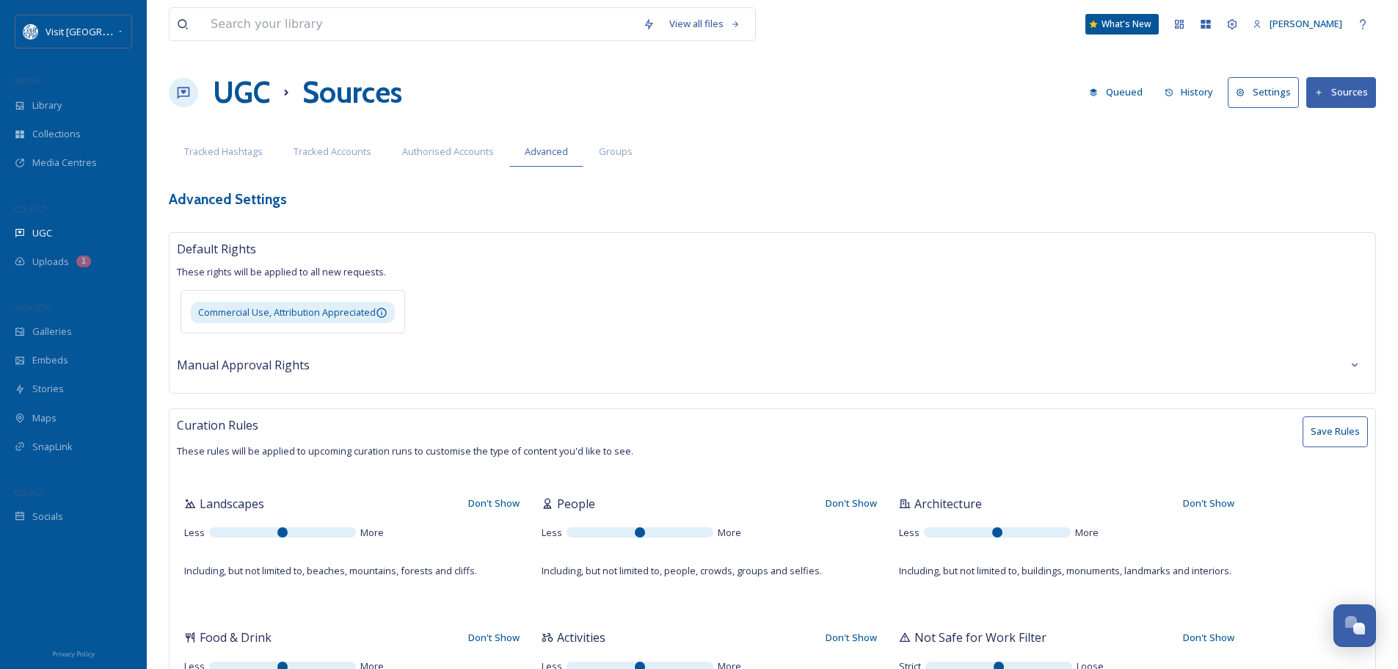
click at [1275, 90] on button "Settings" at bounding box center [1263, 92] width 71 height 30
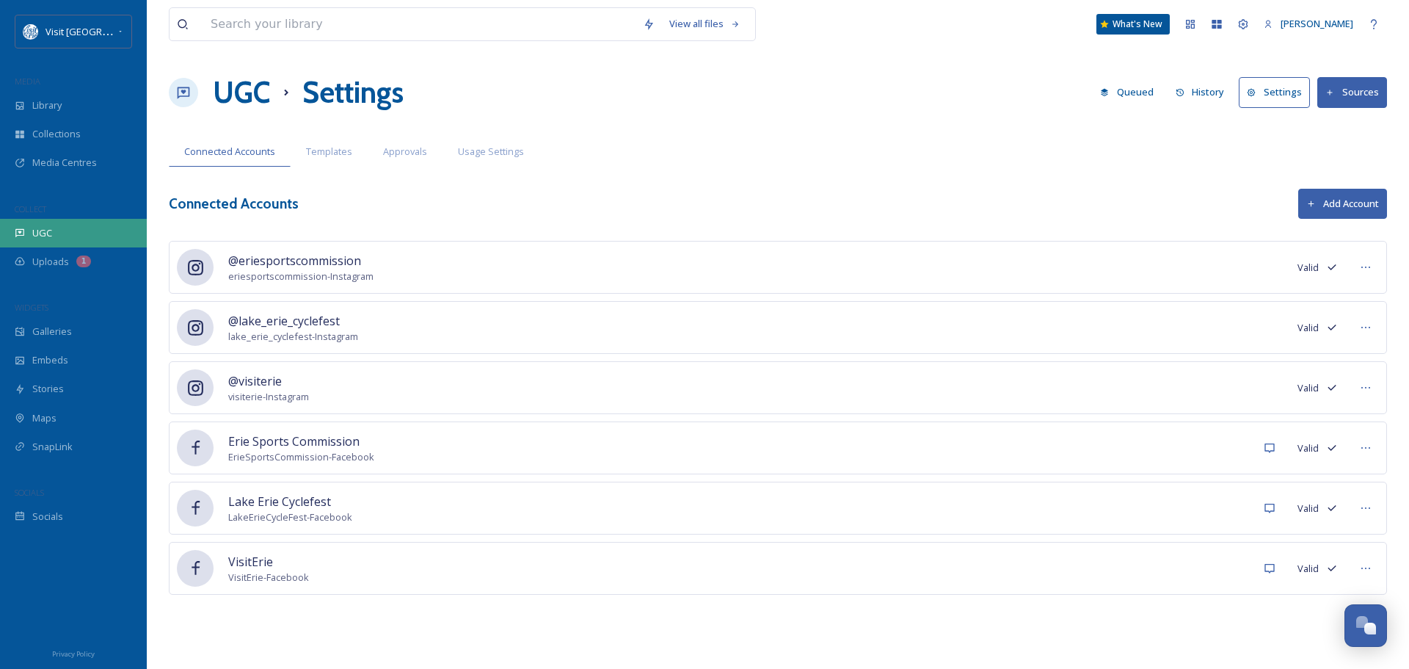
click at [69, 233] on div "UGC" at bounding box center [73, 233] width 147 height 29
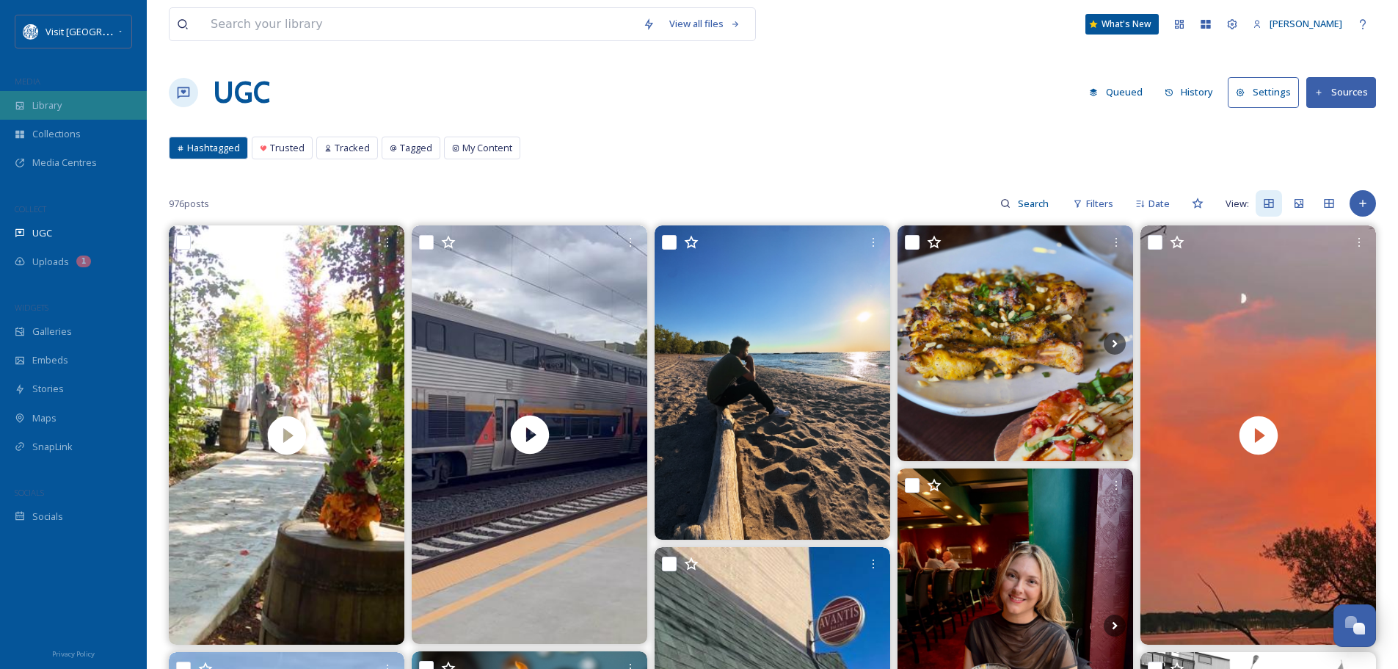
click at [47, 101] on span "Library" at bounding box center [46, 105] width 29 height 14
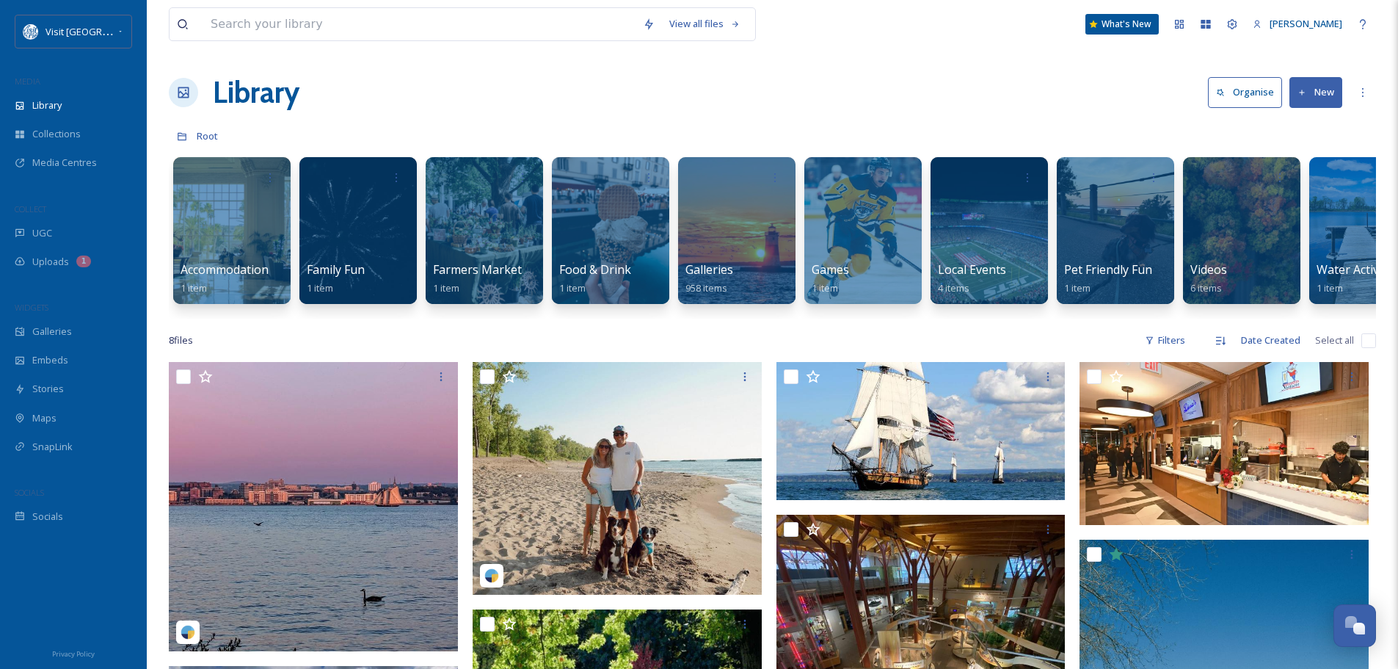
click at [1319, 94] on button "New" at bounding box center [1316, 92] width 53 height 30
click at [901, 110] on div "Library Organise New File Upload .zip Upload Folder" at bounding box center [773, 92] width 1208 height 44
click at [1139, 18] on div "What's New" at bounding box center [1123, 24] width 74 height 21
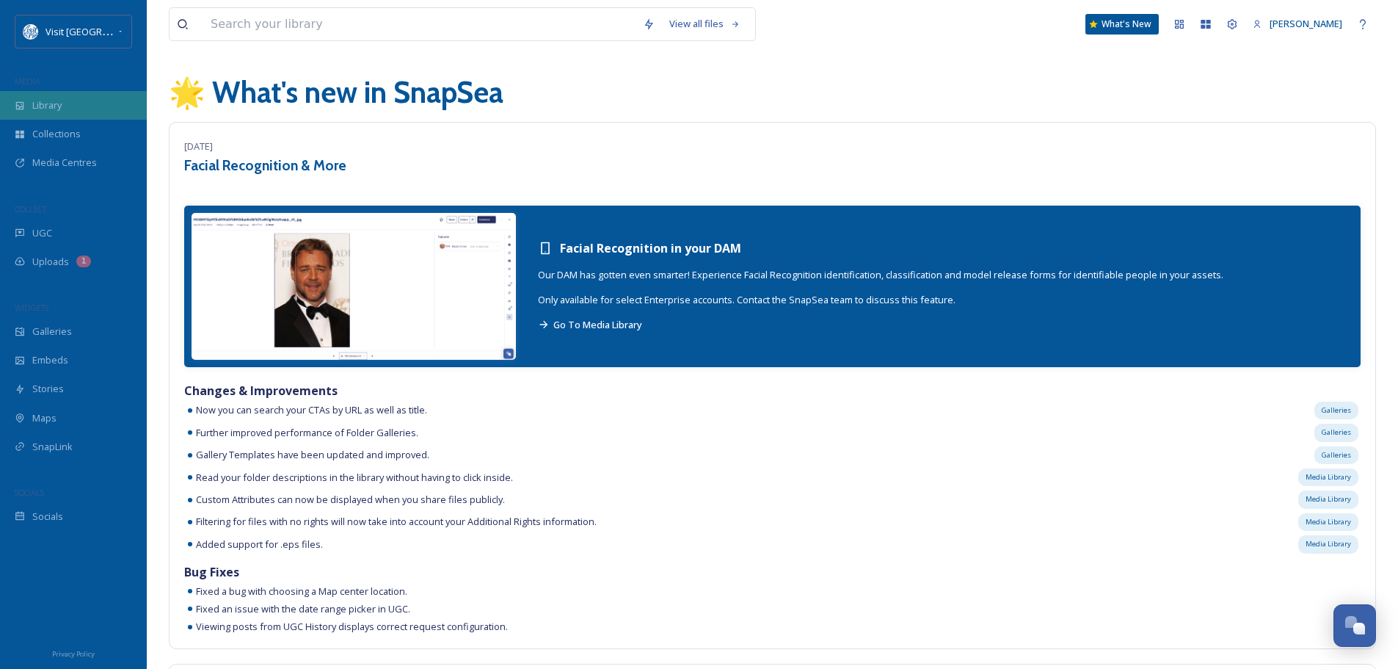
click at [56, 96] on div "Library" at bounding box center [73, 105] width 147 height 29
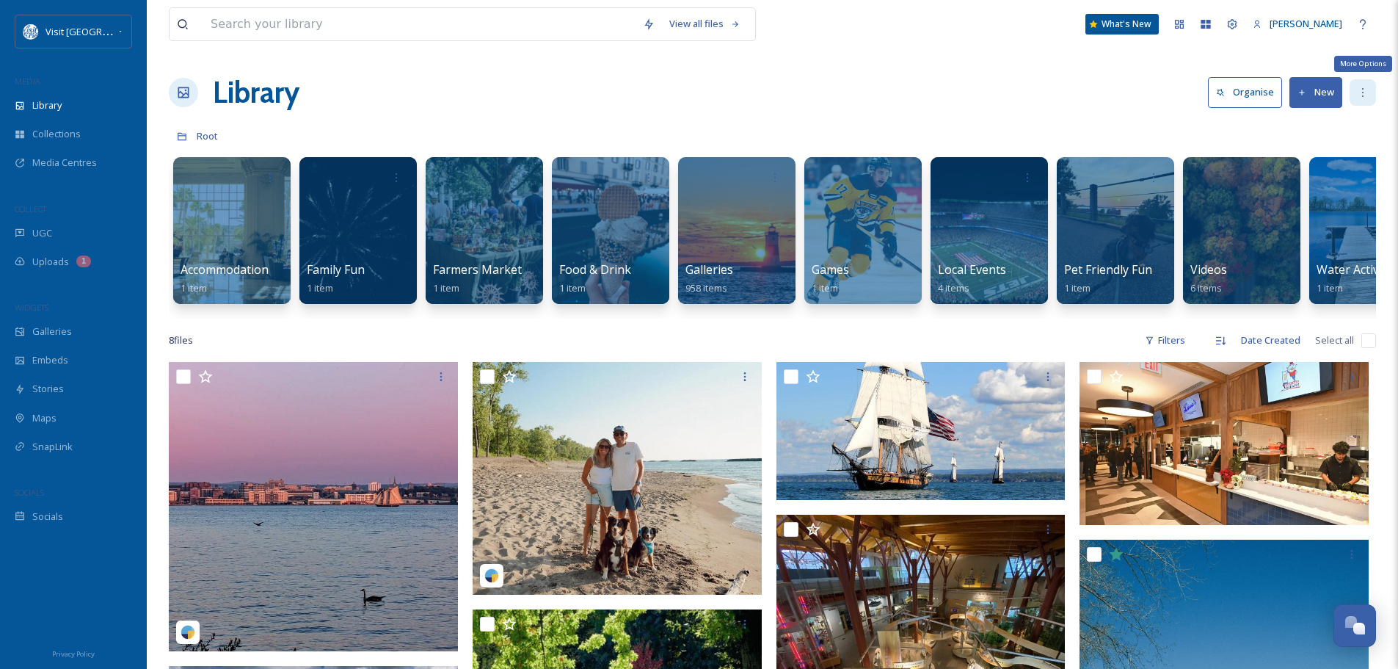
click at [1362, 87] on icon at bounding box center [1363, 93] width 12 height 12
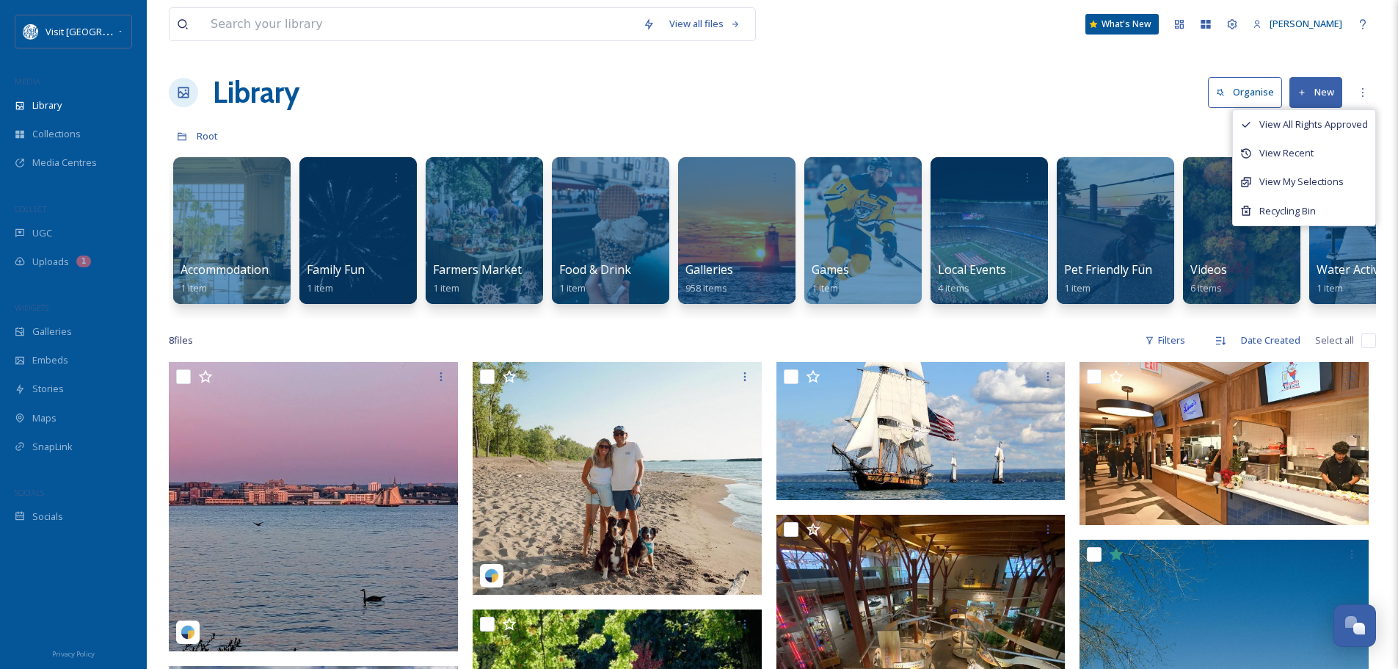
click at [1315, 87] on button "New" at bounding box center [1316, 92] width 53 height 30
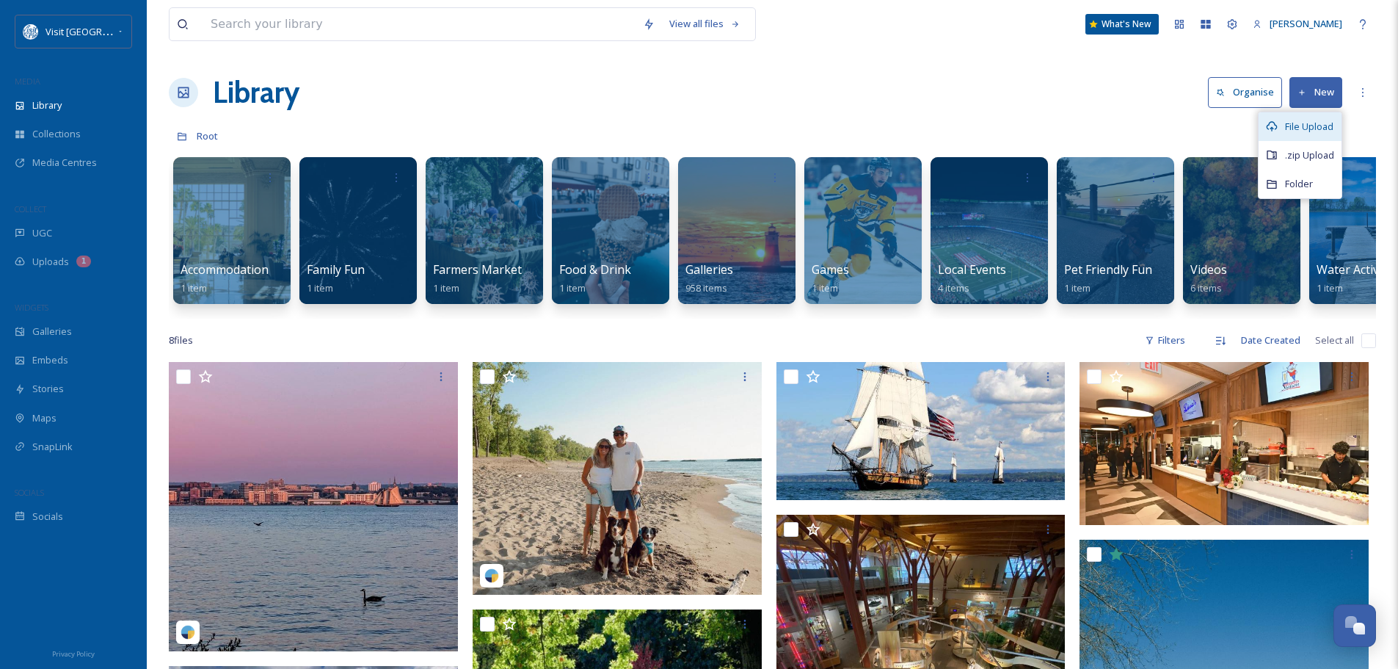
click at [1310, 123] on span "File Upload" at bounding box center [1309, 127] width 48 height 14
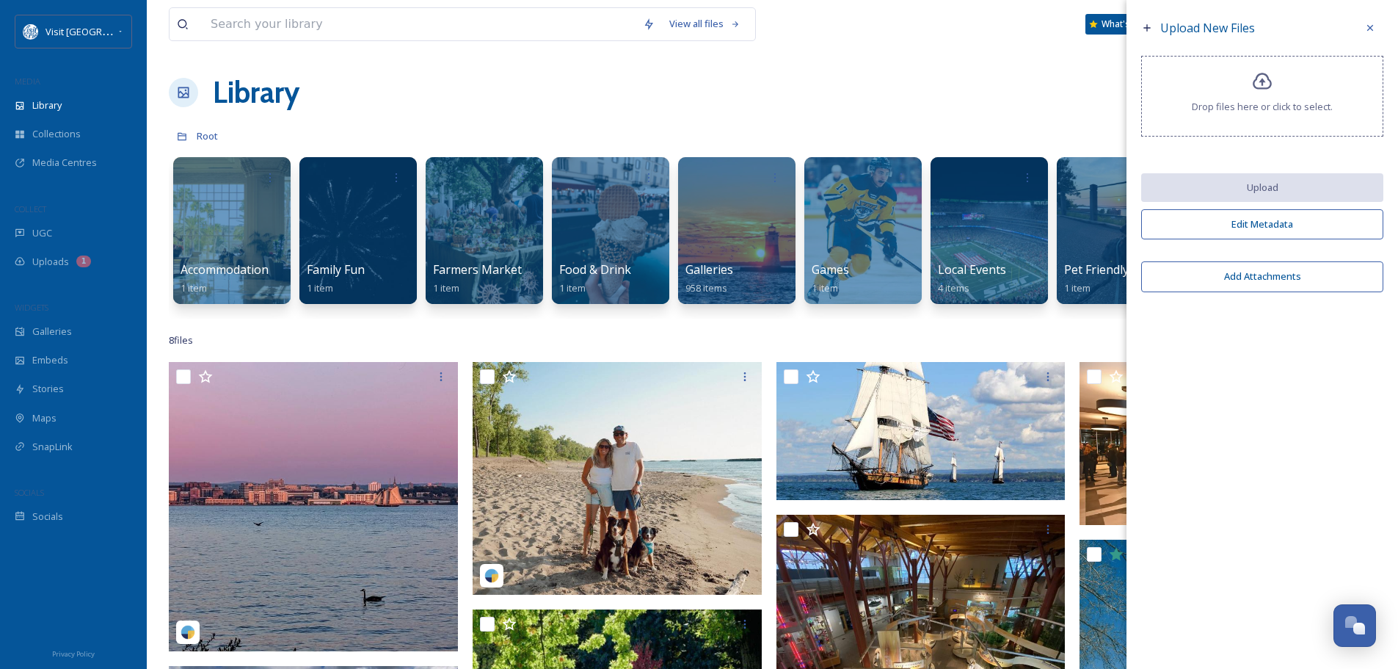
click at [1006, 51] on div "View all files What's [GEOGRAPHIC_DATA][PERSON_NAME] Organise New Root Your Sel…" at bounding box center [773, 515] width 1252 height 1031
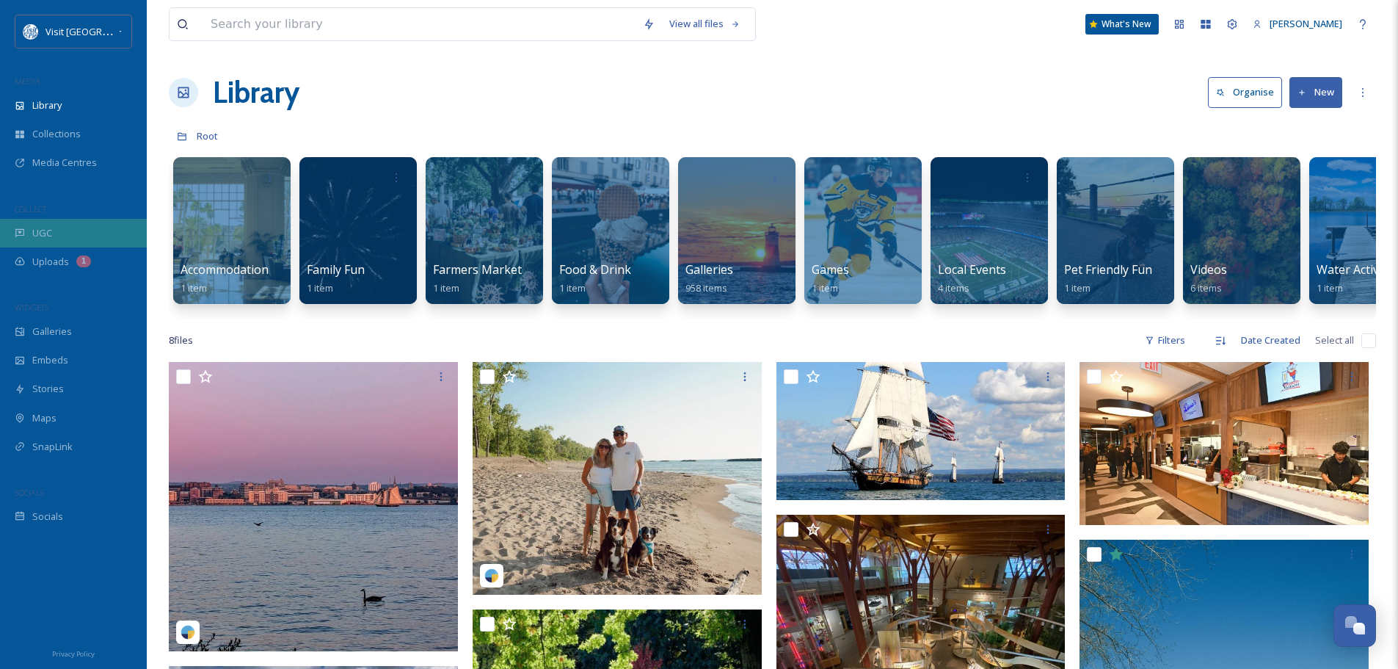
click at [56, 225] on div "UGC" at bounding box center [73, 233] width 147 height 29
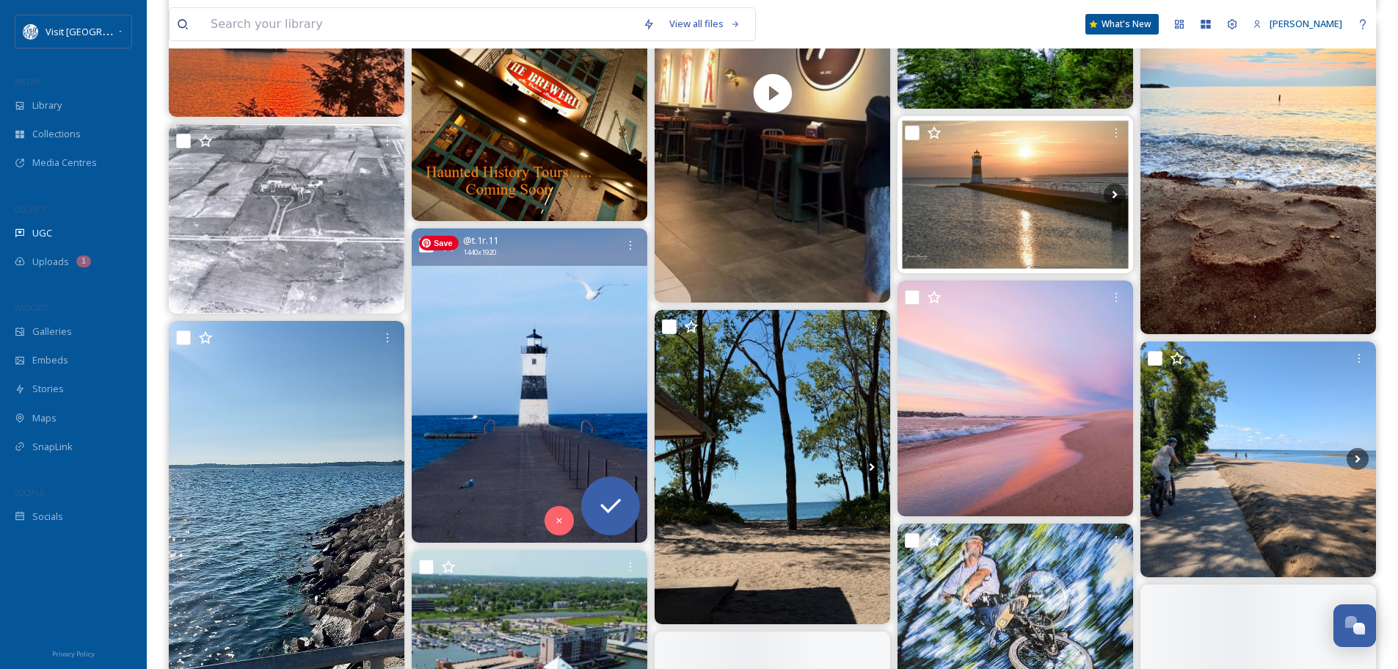
scroll to position [4405, 0]
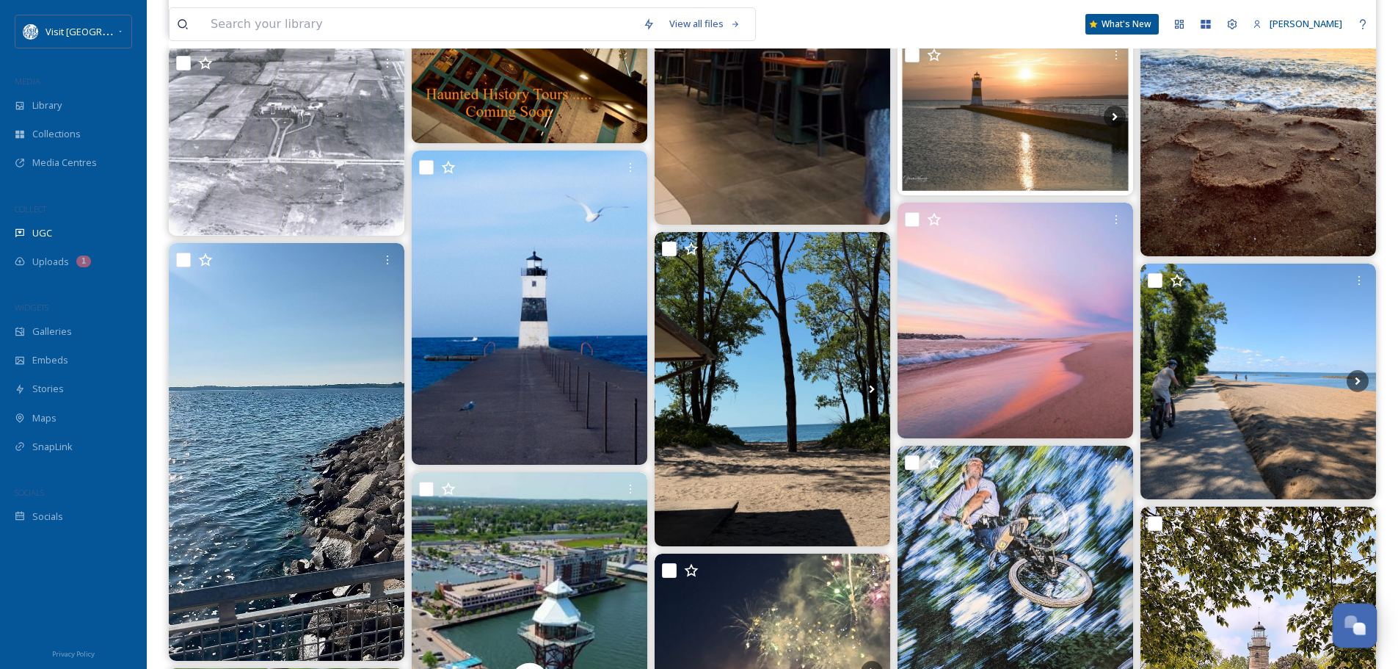
click at [1354, 620] on div "Open Chat" at bounding box center [1351, 621] width 12 height 12
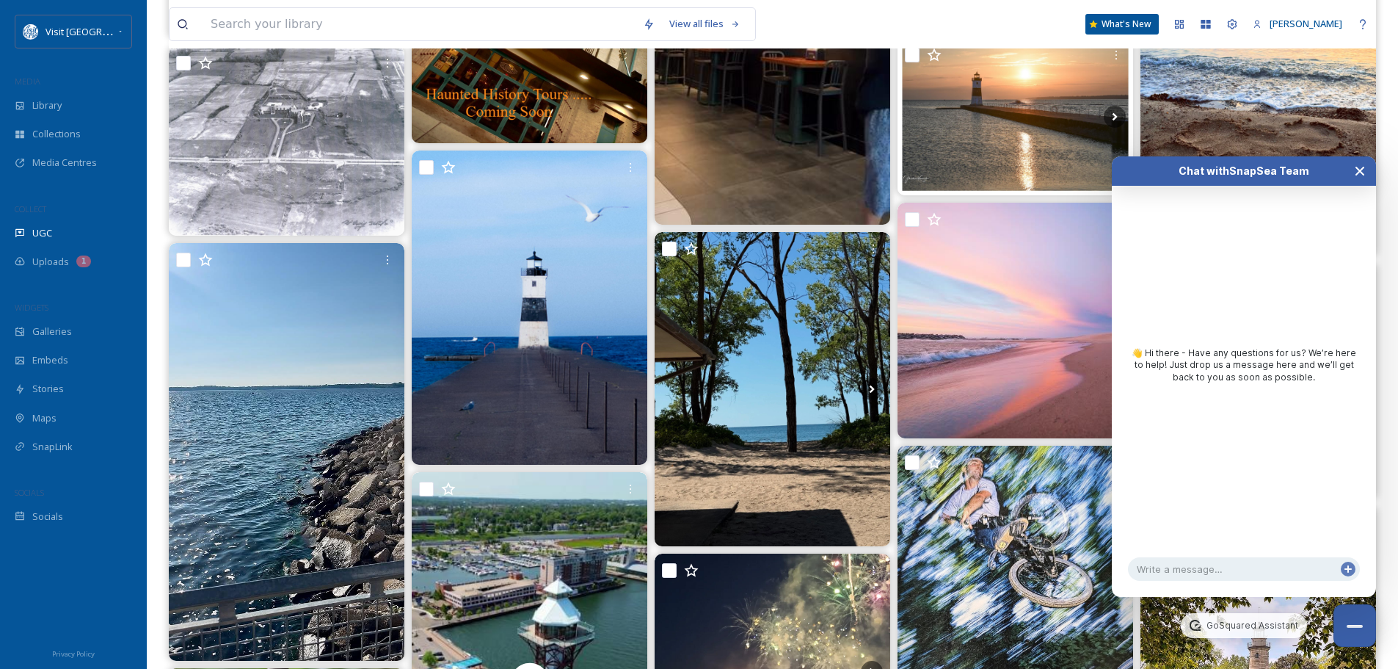
click at [1359, 174] on icon "Close Chat" at bounding box center [1360, 171] width 12 height 12
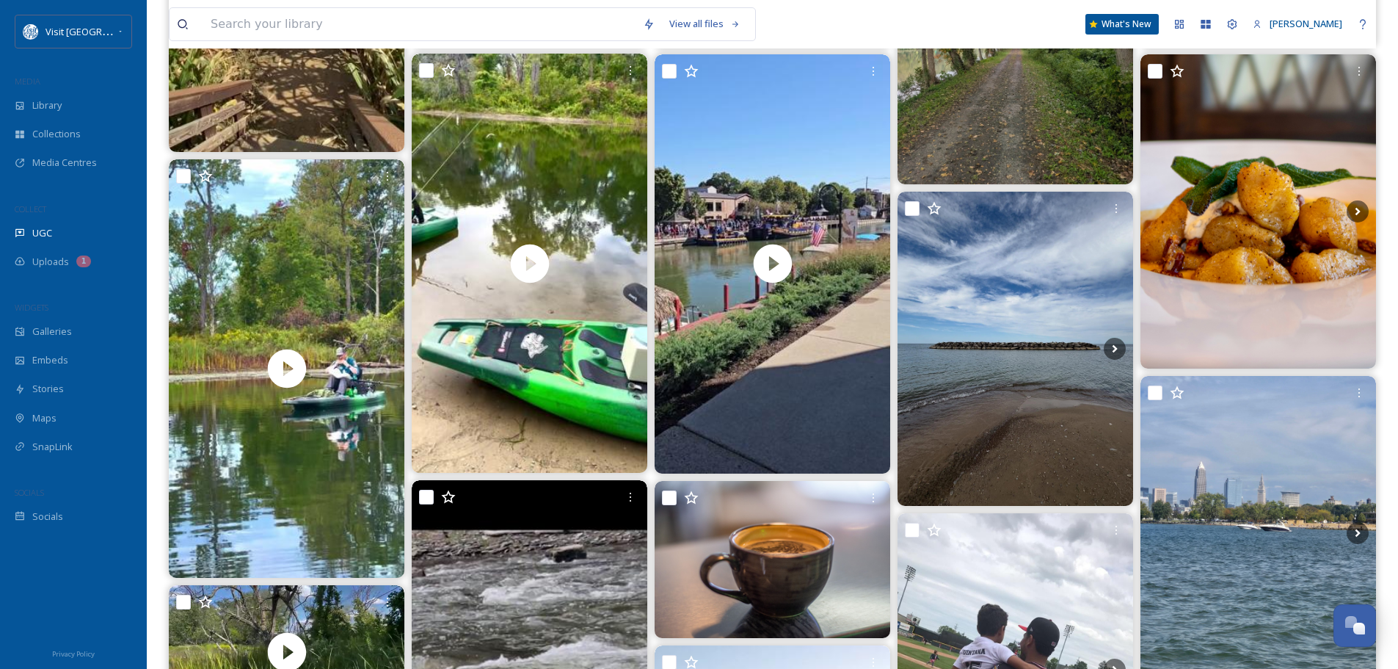
scroll to position [0, 0]
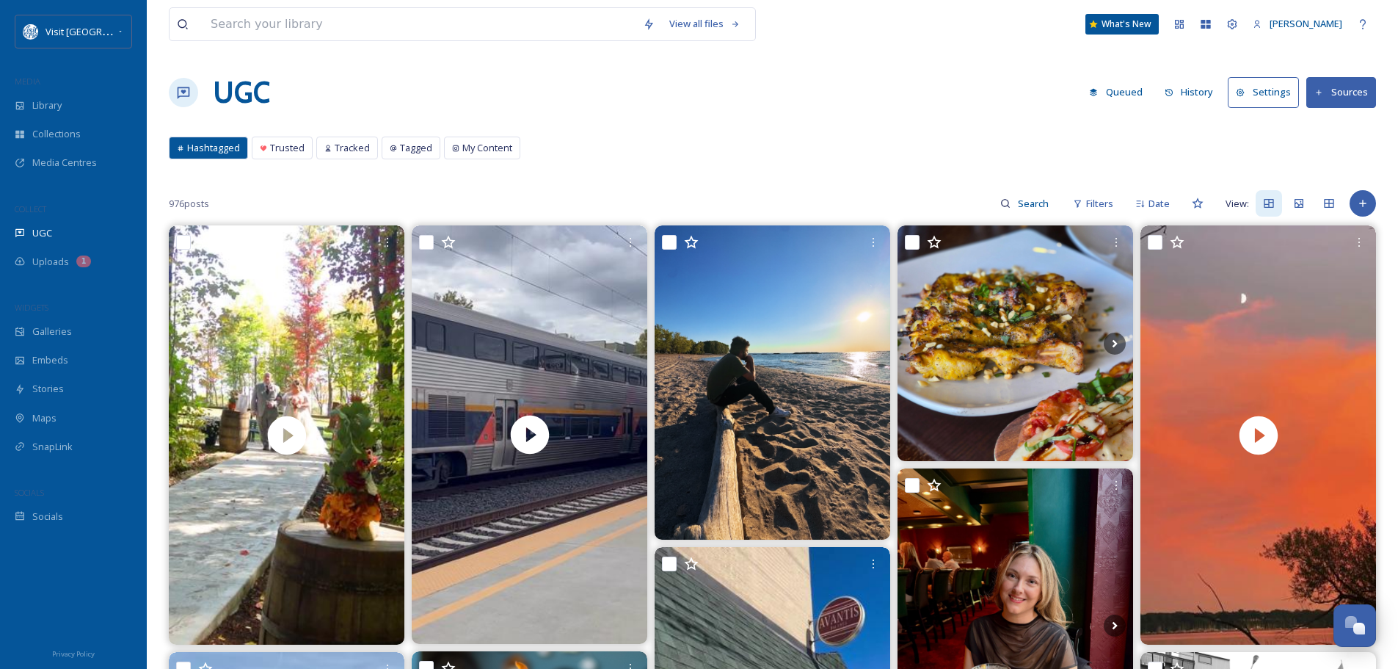
click at [1331, 101] on button "Sources" at bounding box center [1342, 92] width 70 height 30
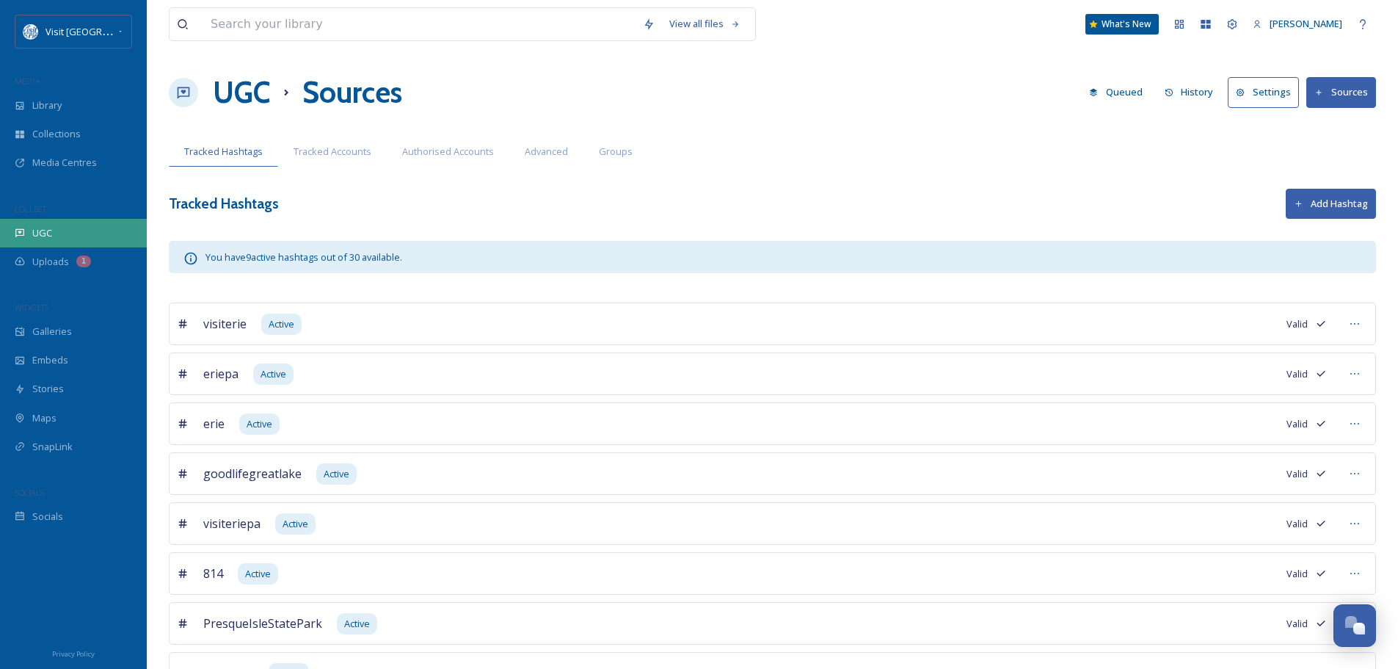
click at [54, 223] on div "UGC" at bounding box center [73, 233] width 147 height 29
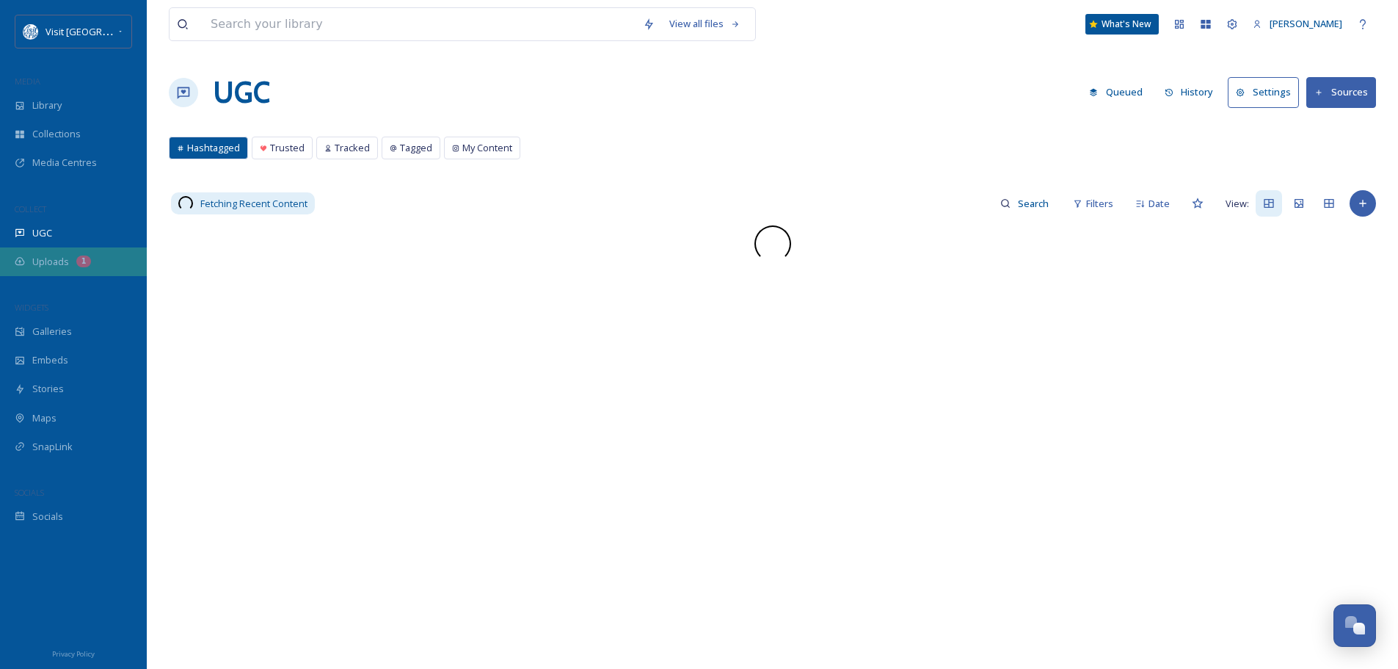
click at [52, 263] on span "Uploads" at bounding box center [50, 262] width 37 height 14
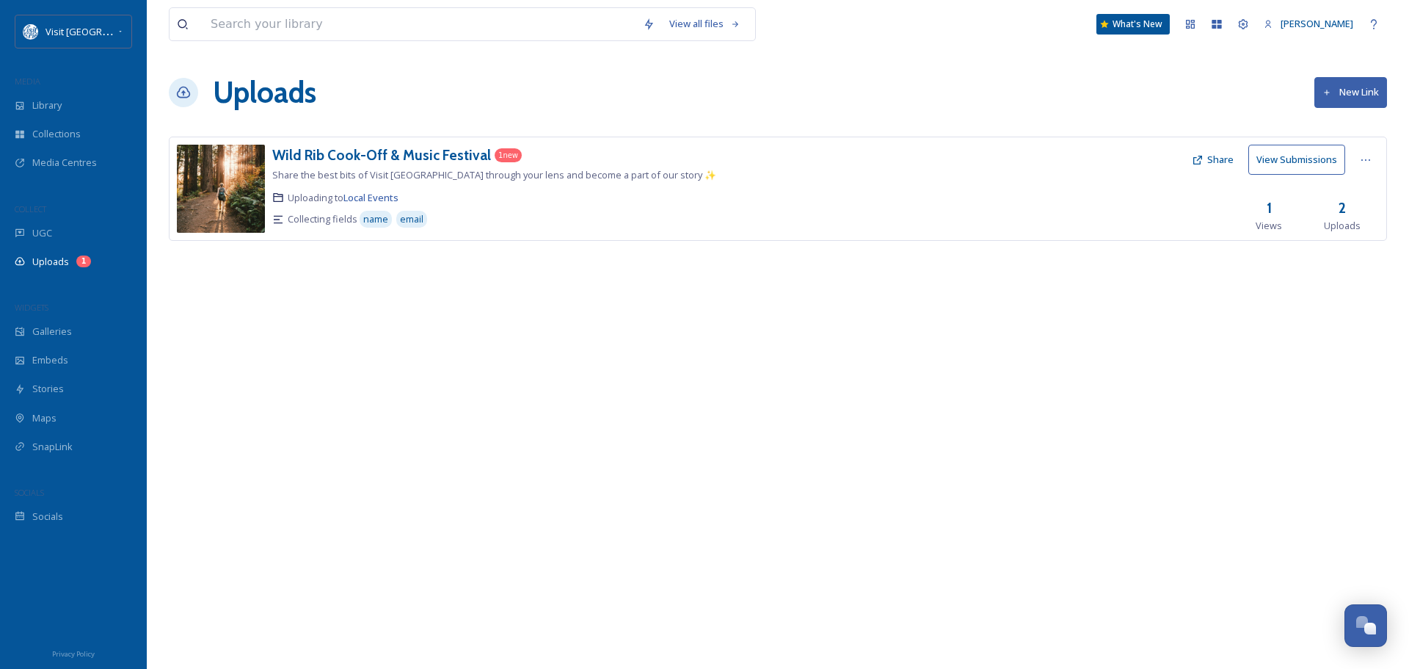
click at [1360, 87] on button "New Link" at bounding box center [1351, 92] width 73 height 30
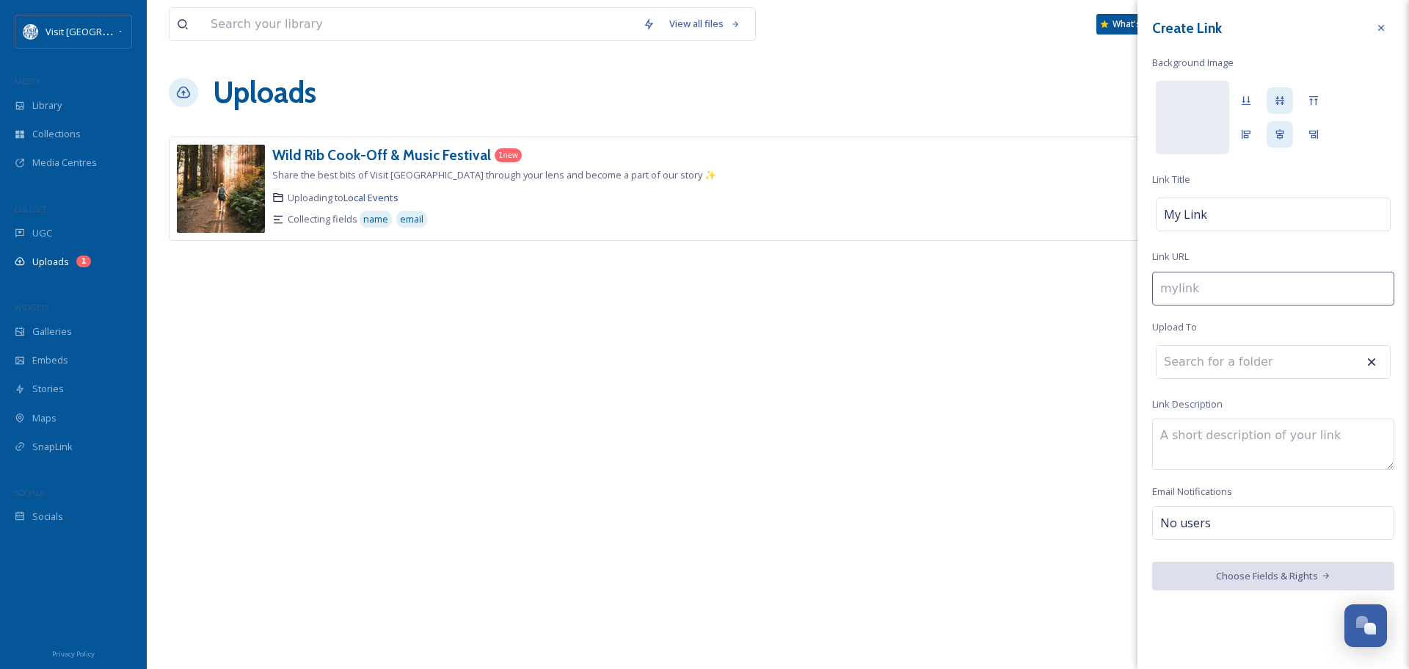
click at [1375, 25] on div at bounding box center [1381, 28] width 26 height 26
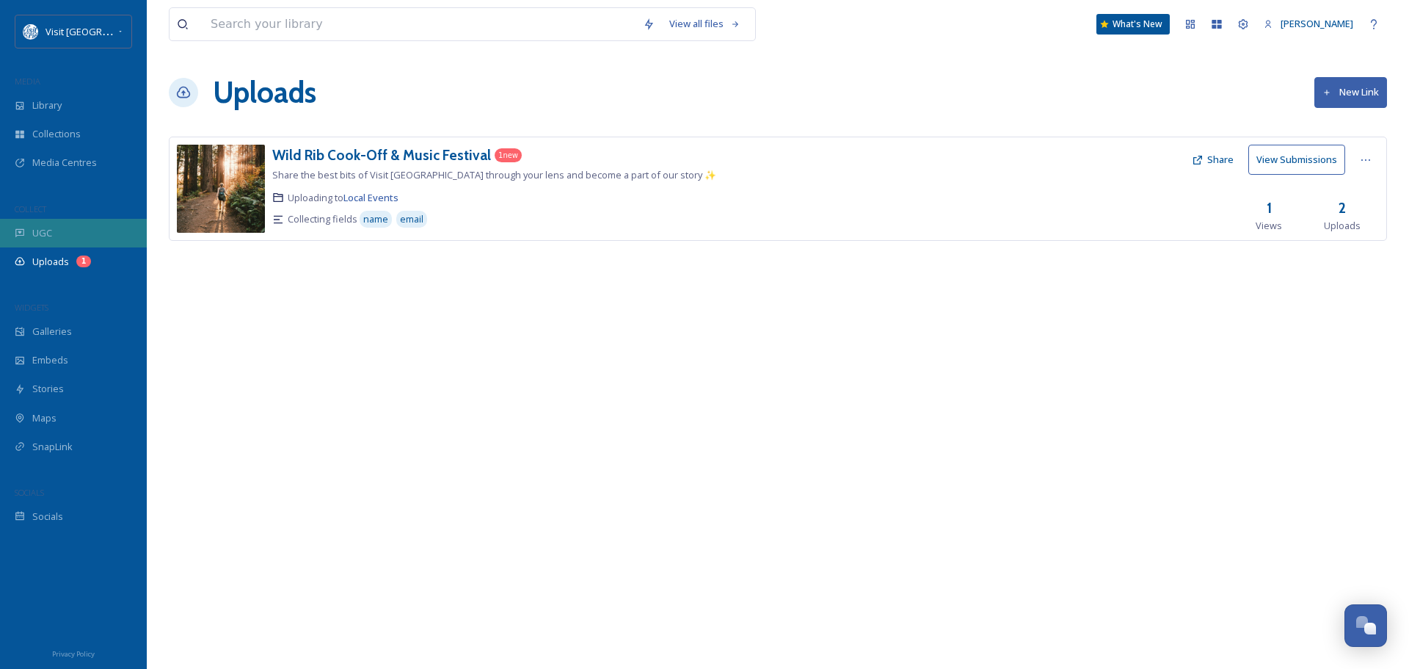
click at [38, 226] on span "UGC" at bounding box center [42, 233] width 20 height 14
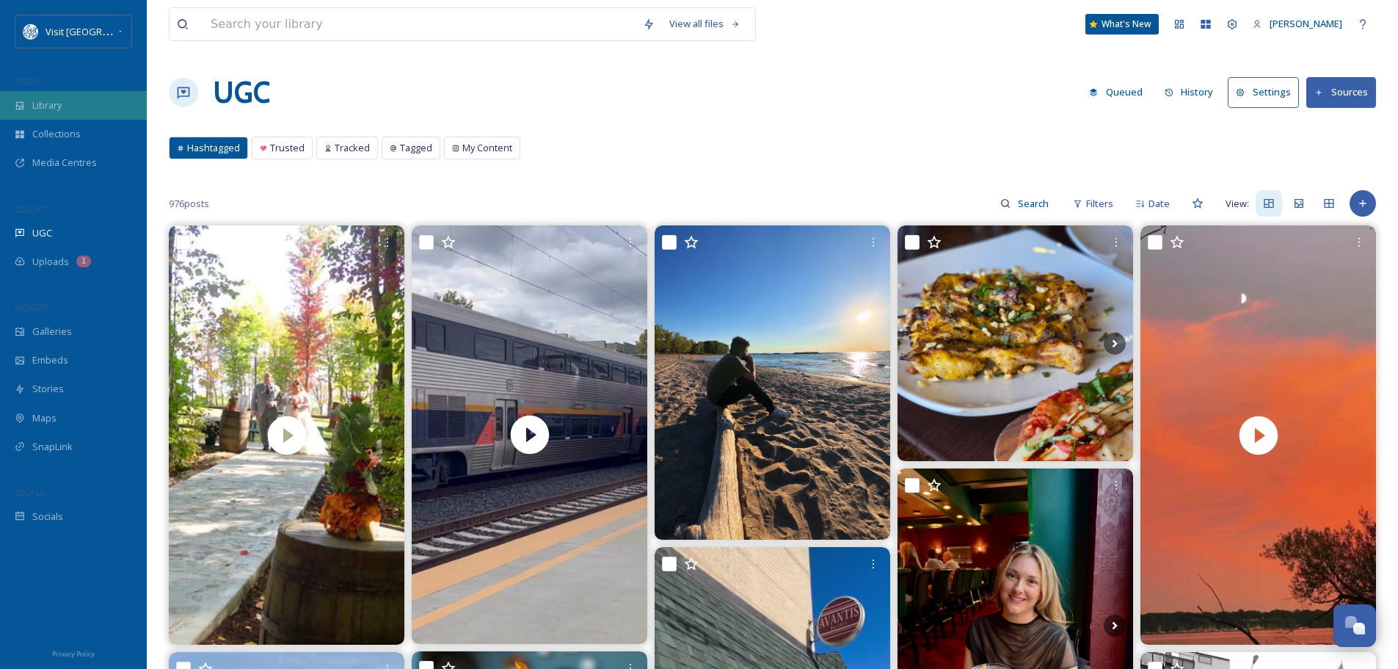
click at [37, 97] on div "Library" at bounding box center [73, 105] width 147 height 29
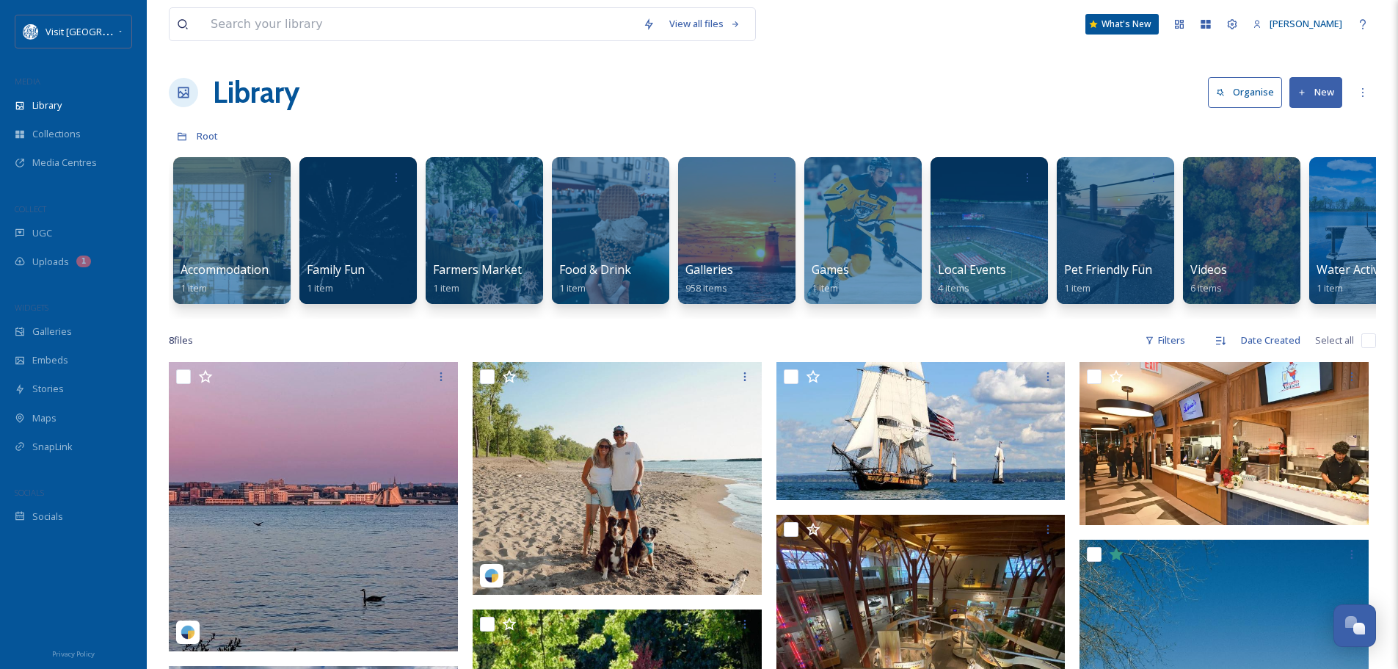
click at [1324, 85] on button "New" at bounding box center [1316, 92] width 53 height 30
click at [1103, 104] on div "Library Organise New" at bounding box center [773, 92] width 1208 height 44
click at [72, 134] on span "Collections" at bounding box center [56, 134] width 48 height 14
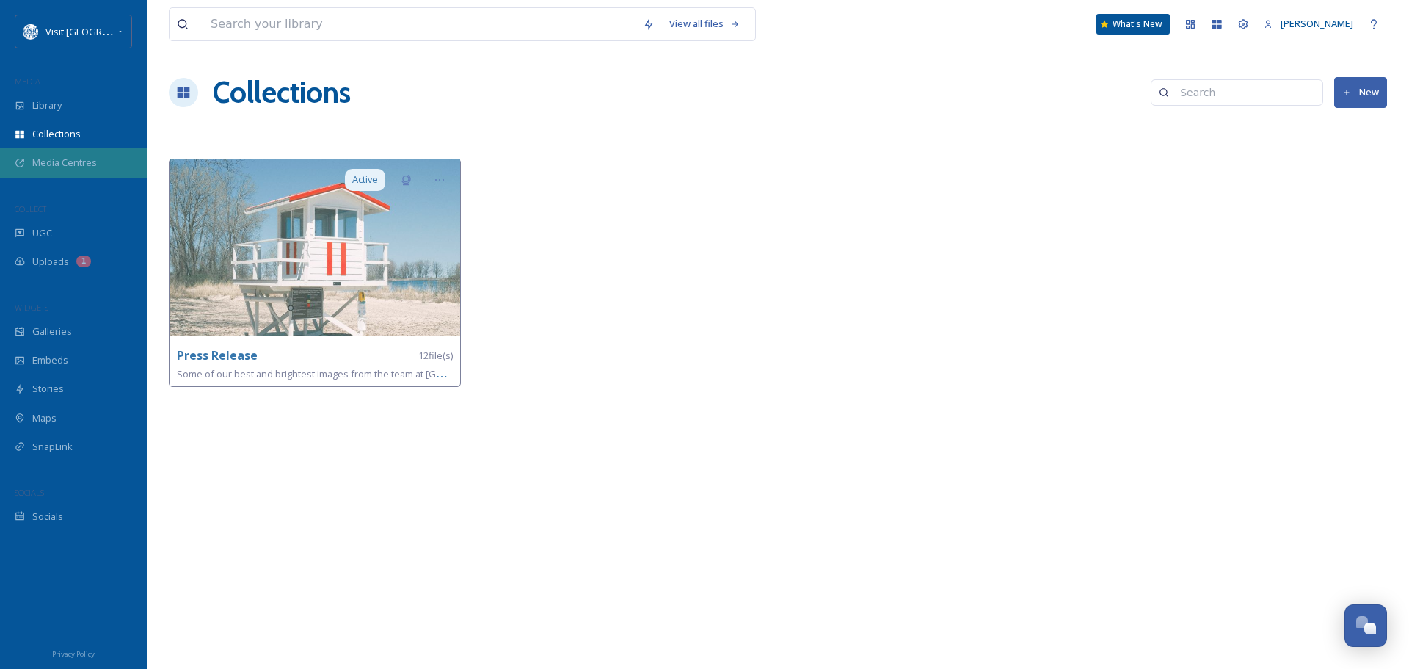
click at [62, 157] on span "Media Centres" at bounding box center [64, 163] width 65 height 14
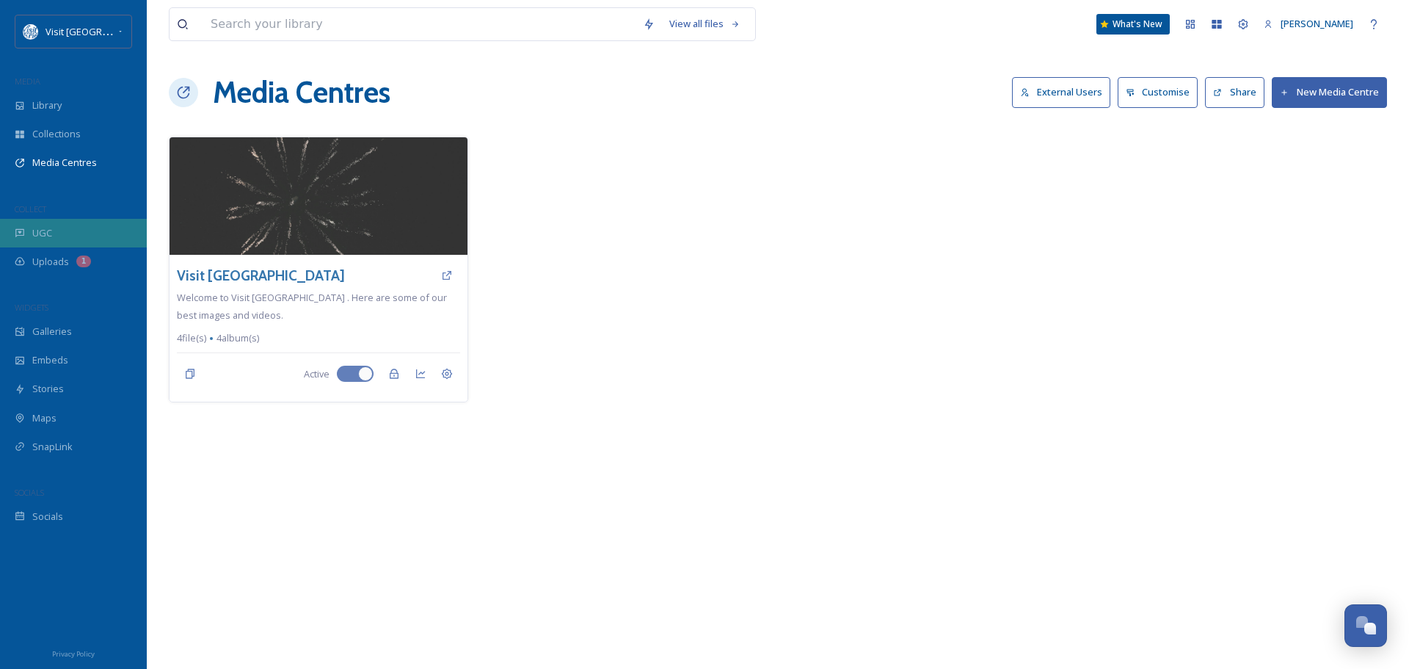
click at [52, 231] on div "UGC" at bounding box center [73, 233] width 147 height 29
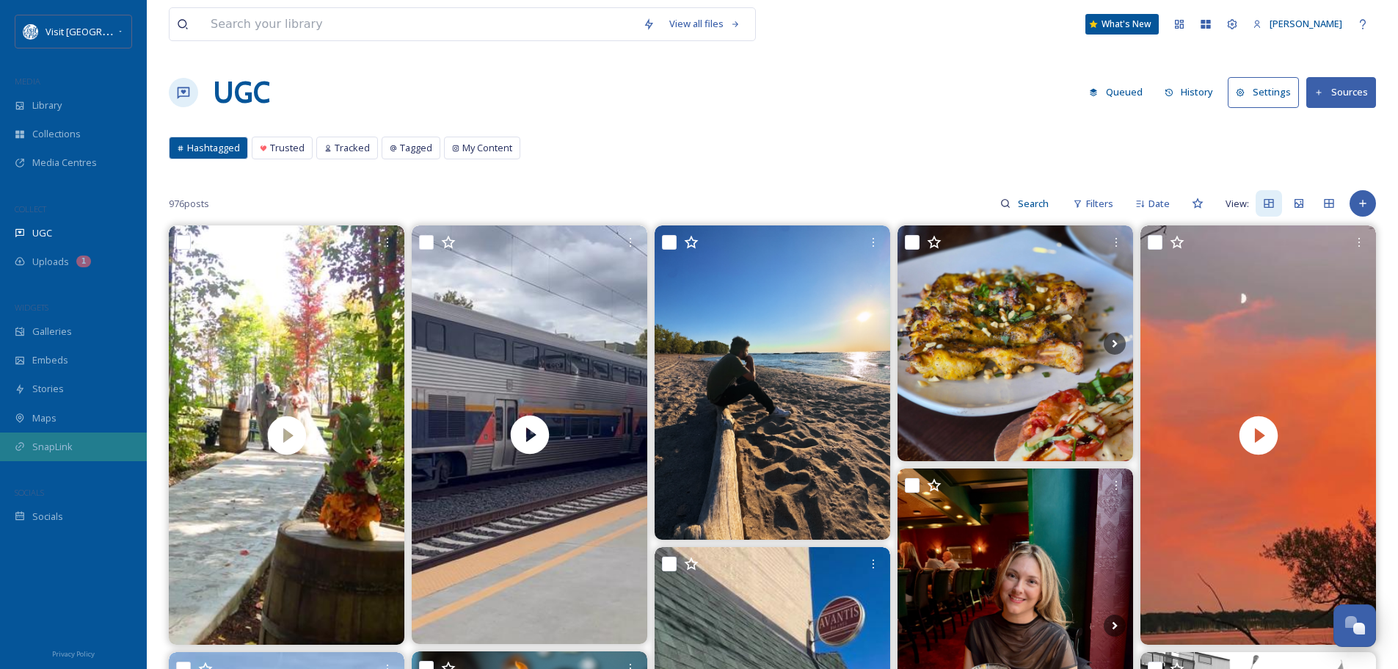
click at [79, 448] on div "SnapLink" at bounding box center [73, 446] width 147 height 29
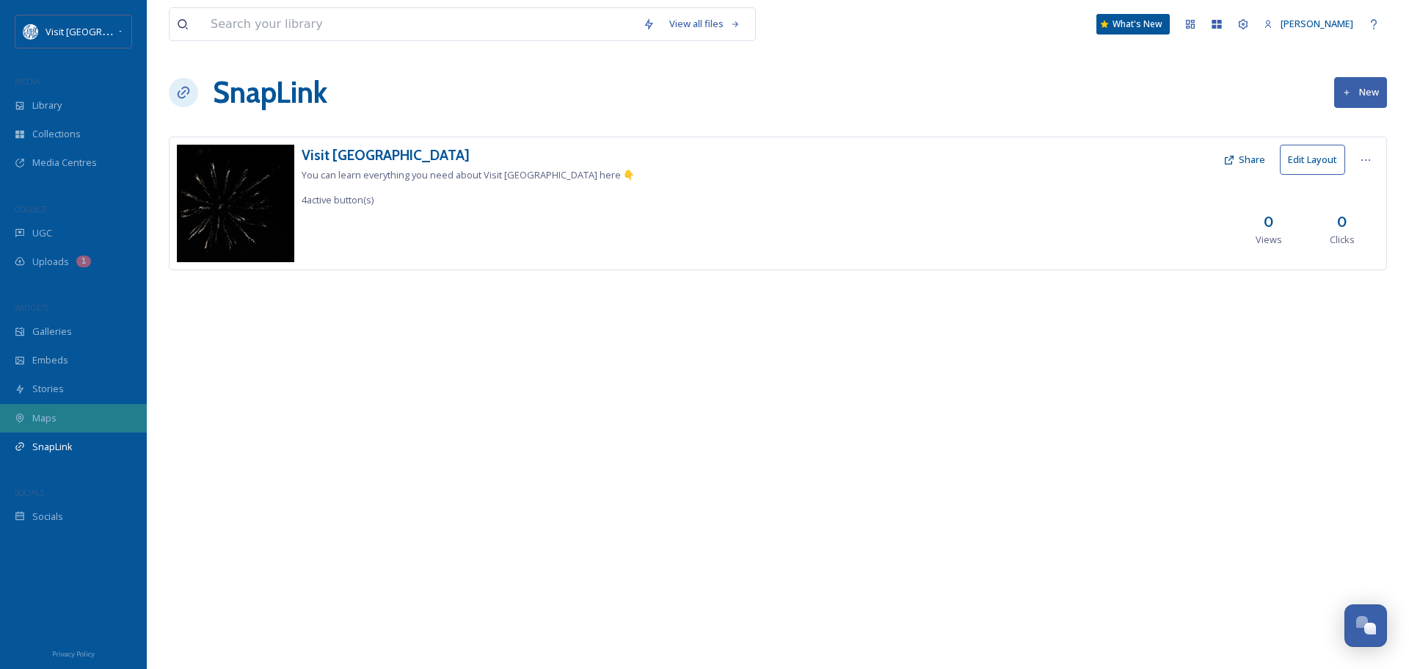
click at [57, 415] on div "Maps" at bounding box center [73, 418] width 147 height 29
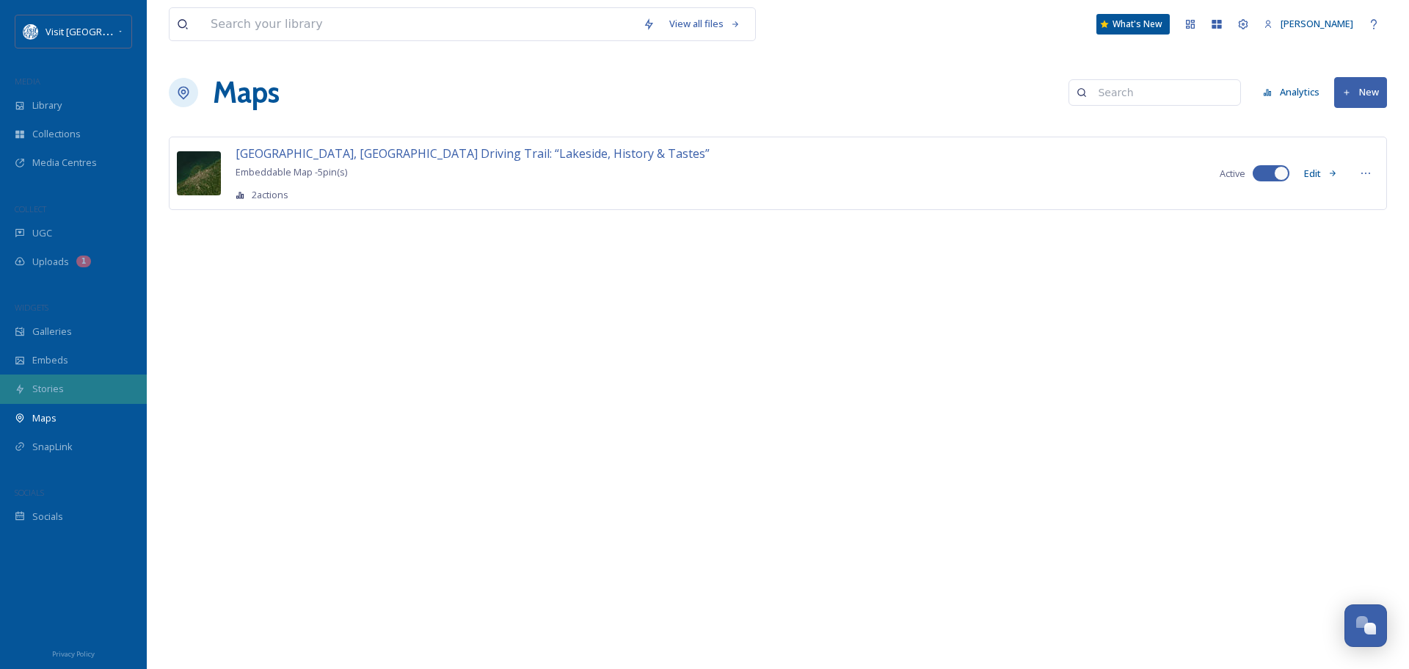
click at [61, 385] on span "Stories" at bounding box center [48, 389] width 32 height 14
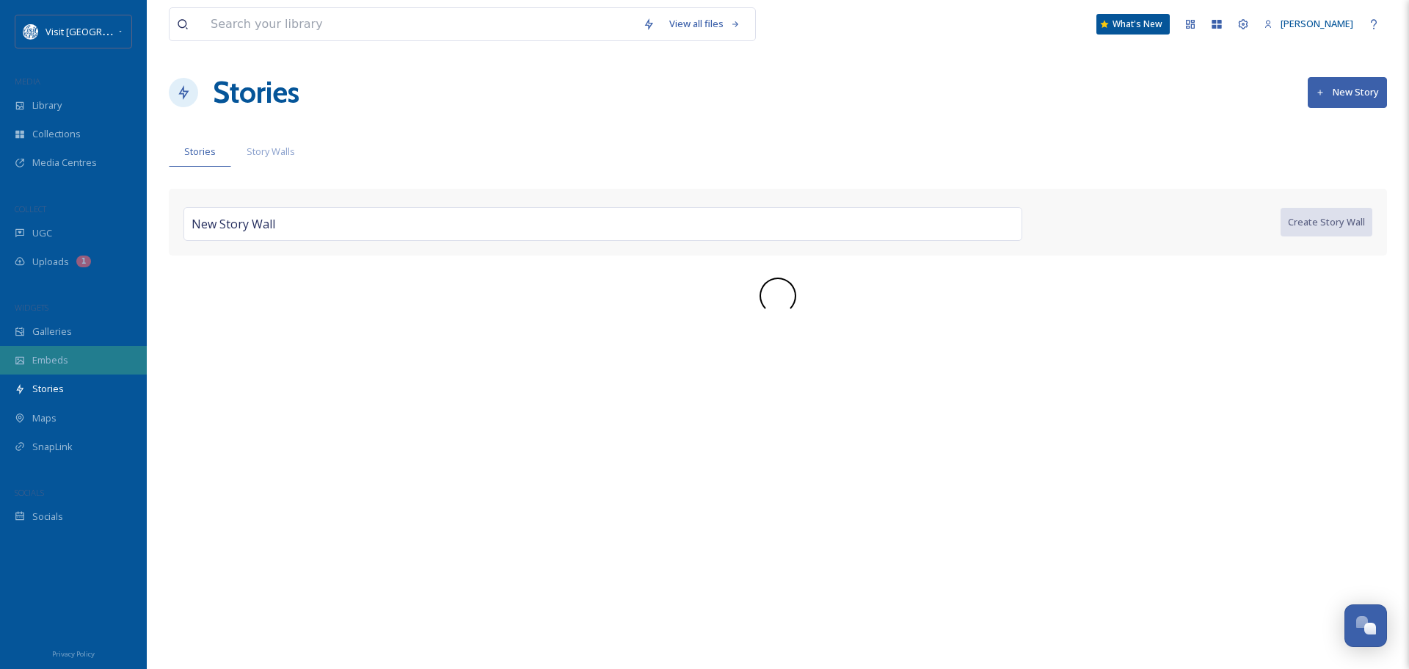
click at [73, 358] on div "Embeds" at bounding box center [73, 360] width 147 height 29
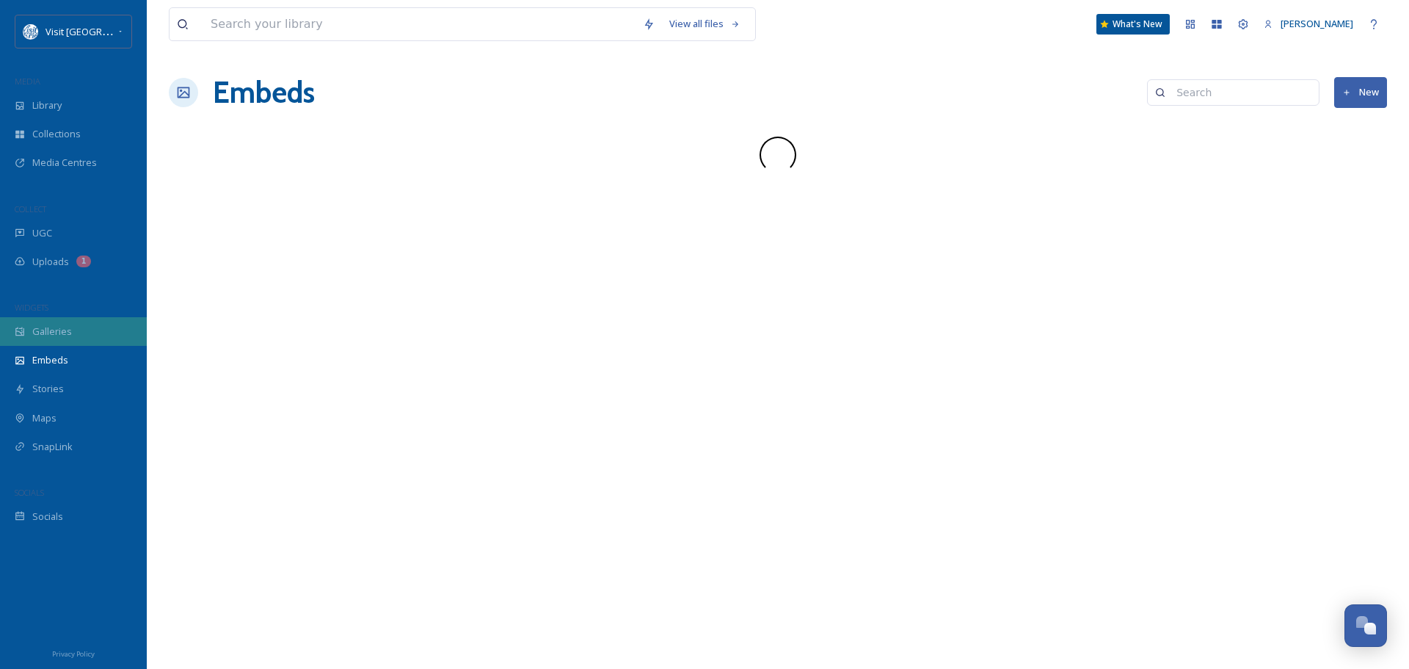
drag, startPoint x: 73, startPoint y: 358, endPoint x: 76, endPoint y: 334, distance: 24.4
click at [76, 334] on div "Galleries" at bounding box center [73, 331] width 147 height 29
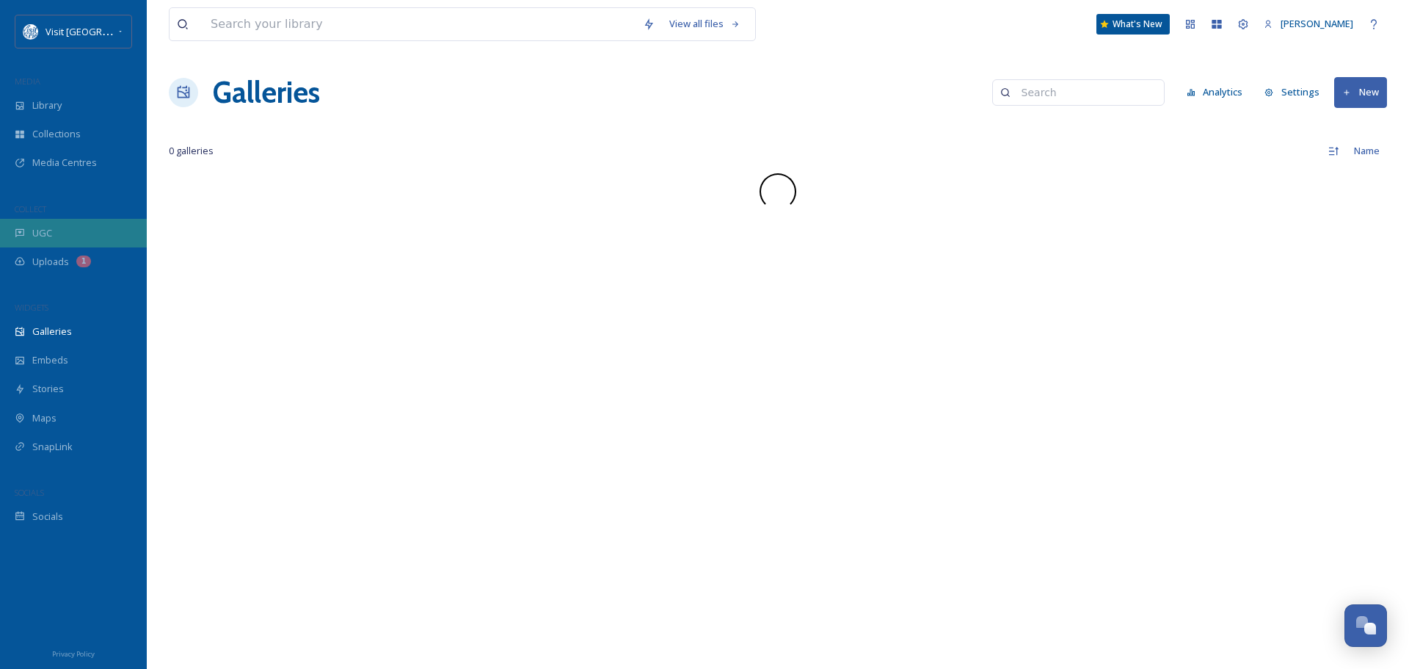
click at [80, 225] on div "UGC" at bounding box center [73, 233] width 147 height 29
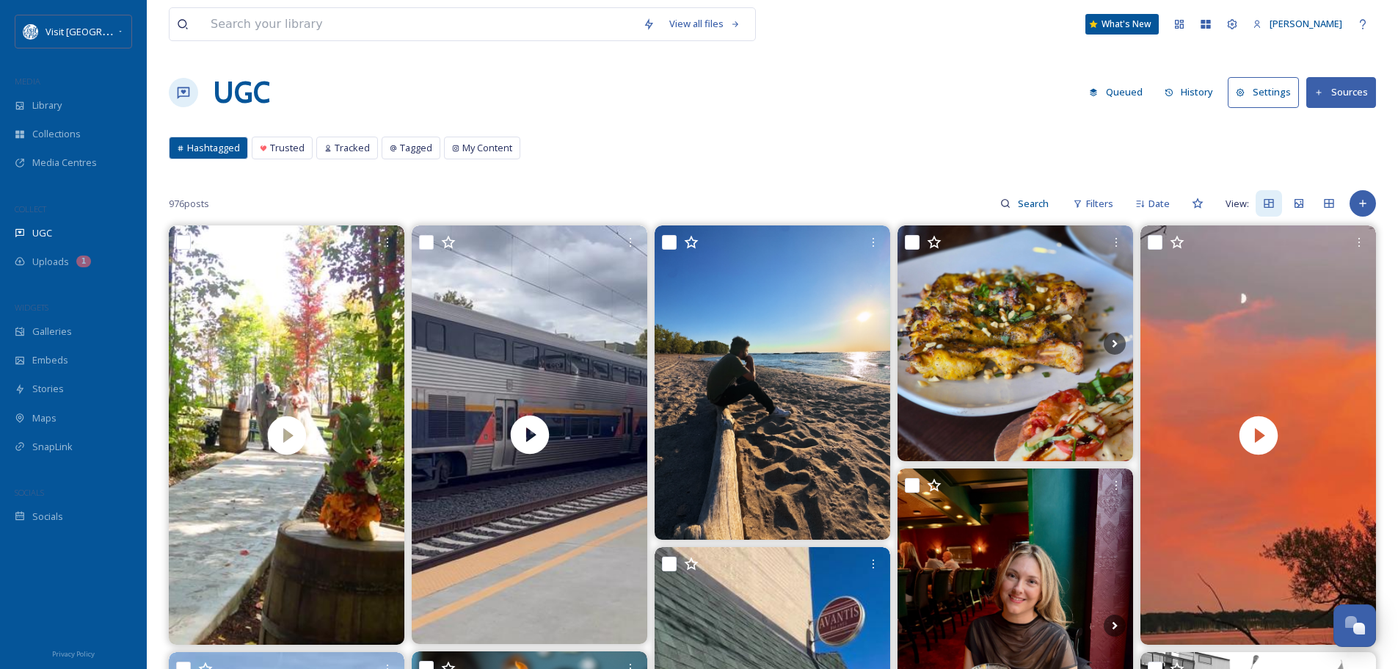
click at [1329, 98] on button "Sources" at bounding box center [1342, 92] width 70 height 30
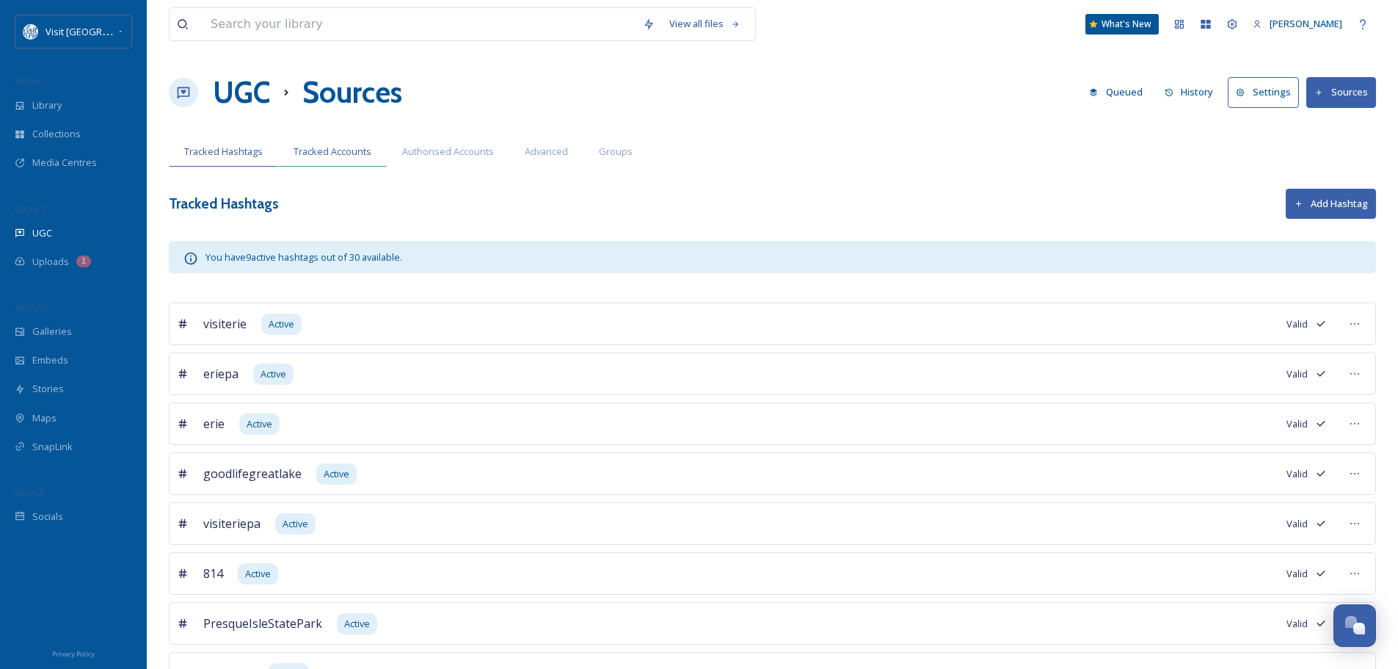
click at [331, 153] on span "Tracked Accounts" at bounding box center [333, 152] width 78 height 14
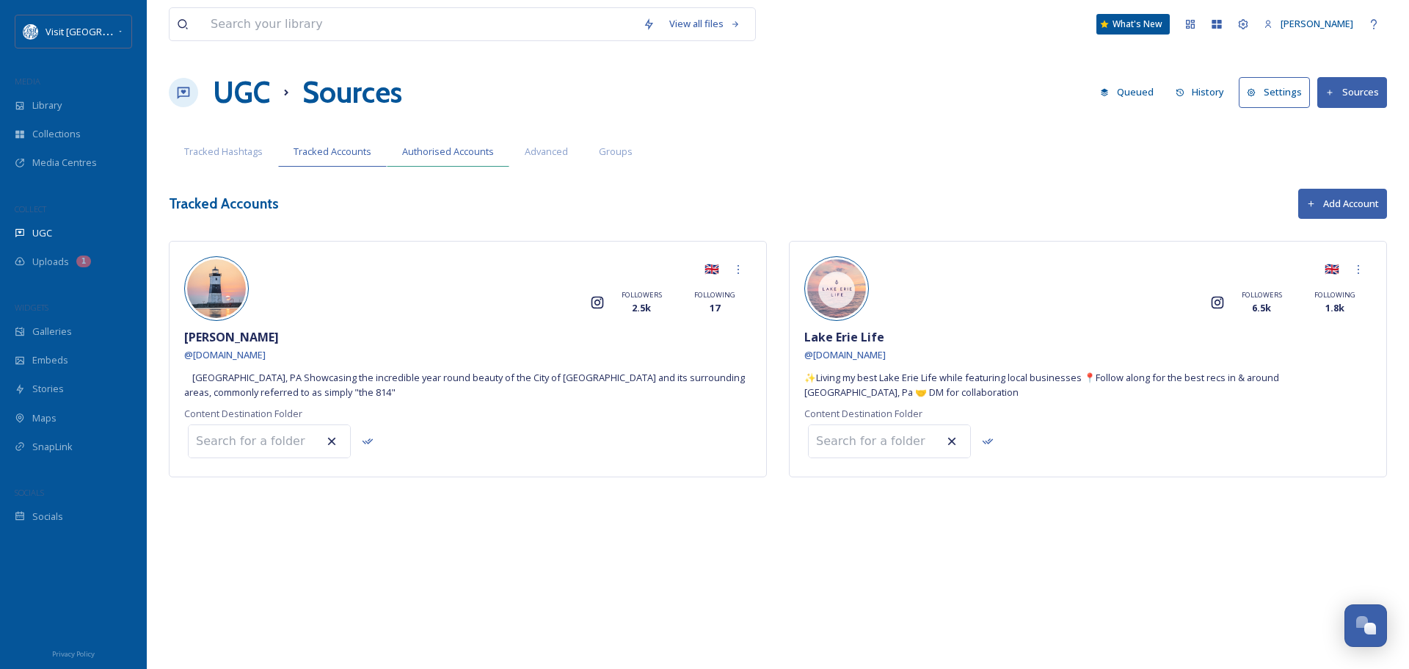
click at [457, 148] on span "Authorised Accounts" at bounding box center [448, 152] width 92 height 14
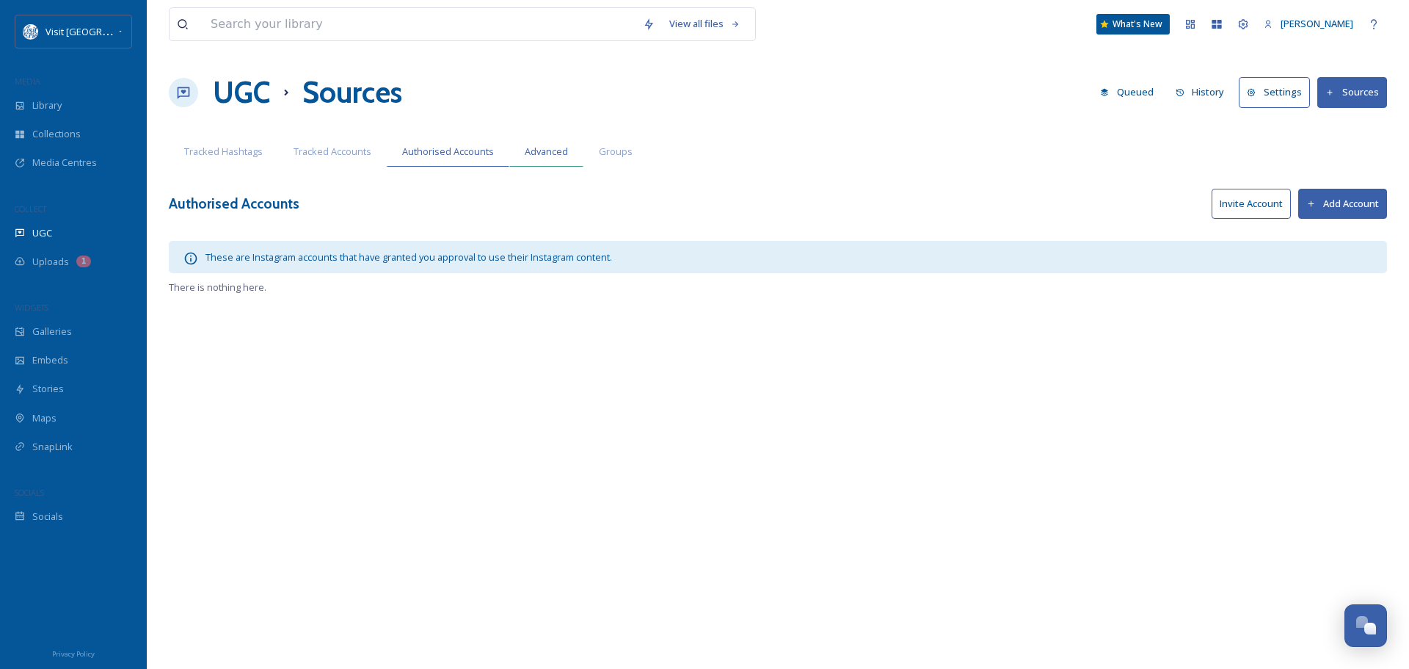
click at [546, 150] on span "Advanced" at bounding box center [546, 152] width 43 height 14
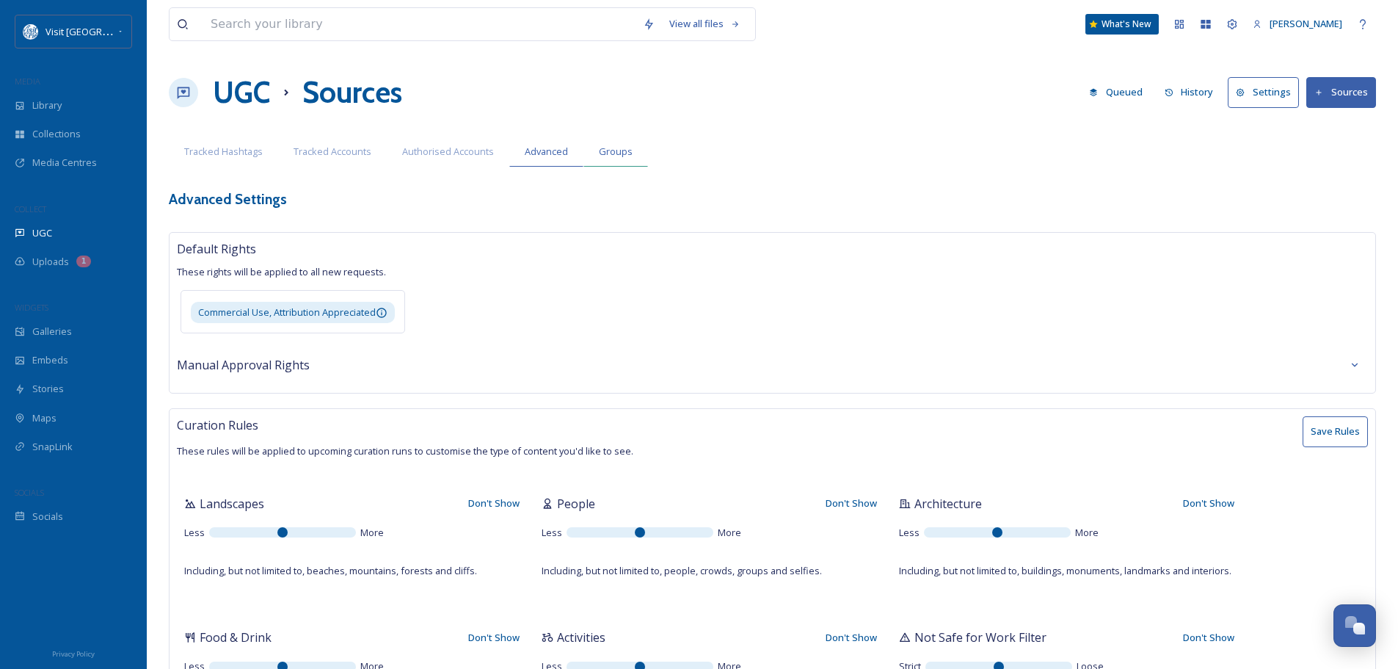
click at [614, 157] on span "Groups" at bounding box center [616, 152] width 34 height 14
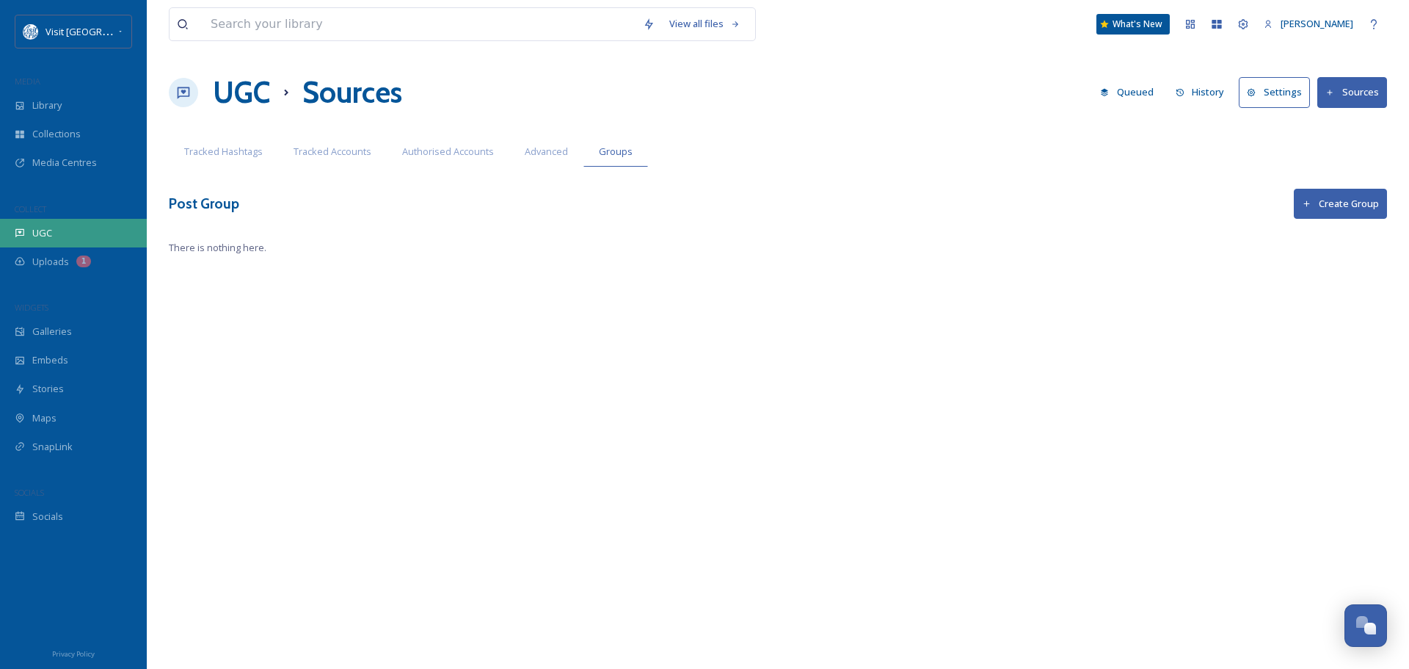
click at [54, 225] on div "UGC" at bounding box center [73, 233] width 147 height 29
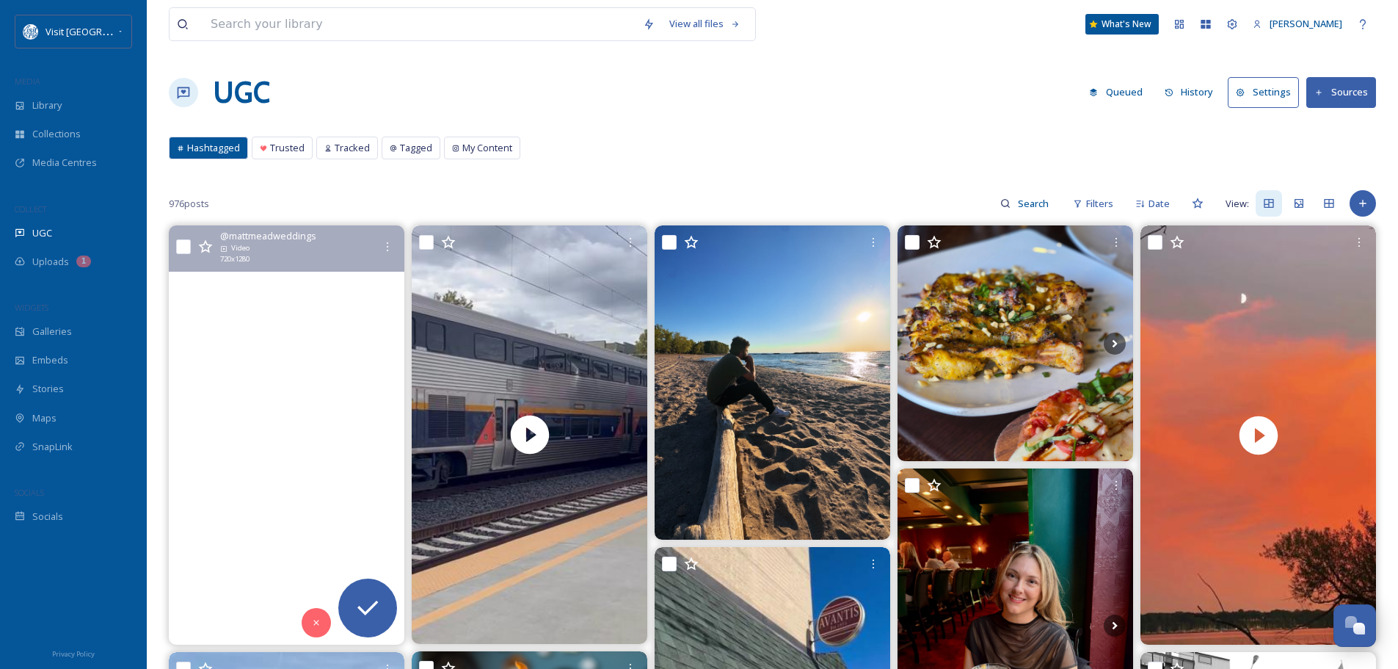
click at [325, 350] on video "A memory of another fall... a beautiful time for an outdoor wedding.\a\a#weddin…" at bounding box center [287, 434] width 236 height 419
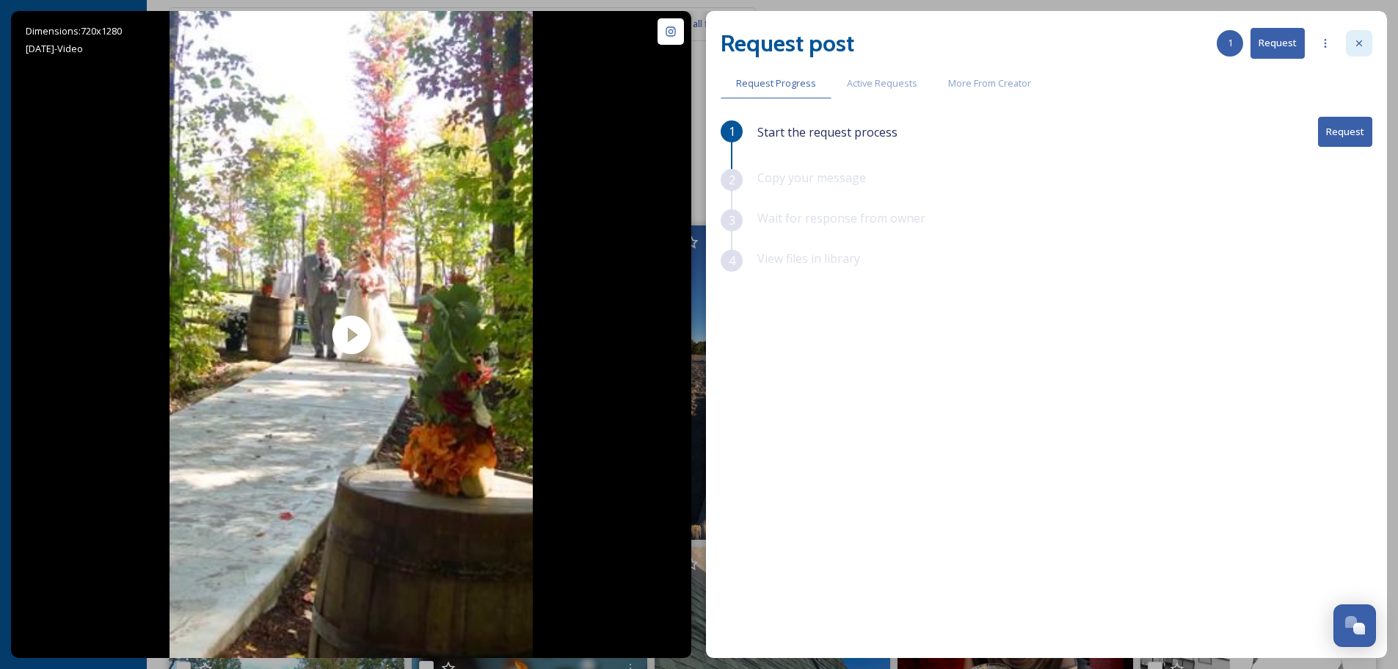
click at [1362, 42] on icon at bounding box center [1360, 43] width 12 height 12
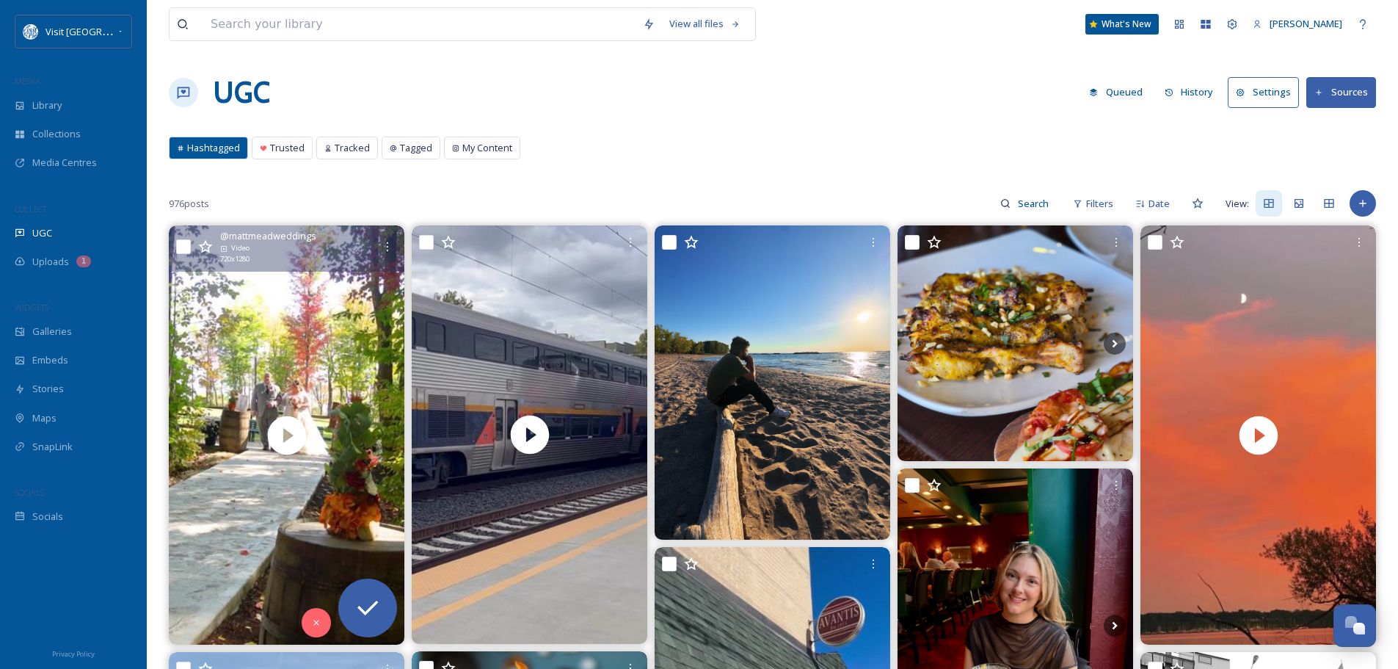
click at [1343, 87] on button "Sources" at bounding box center [1342, 92] width 70 height 30
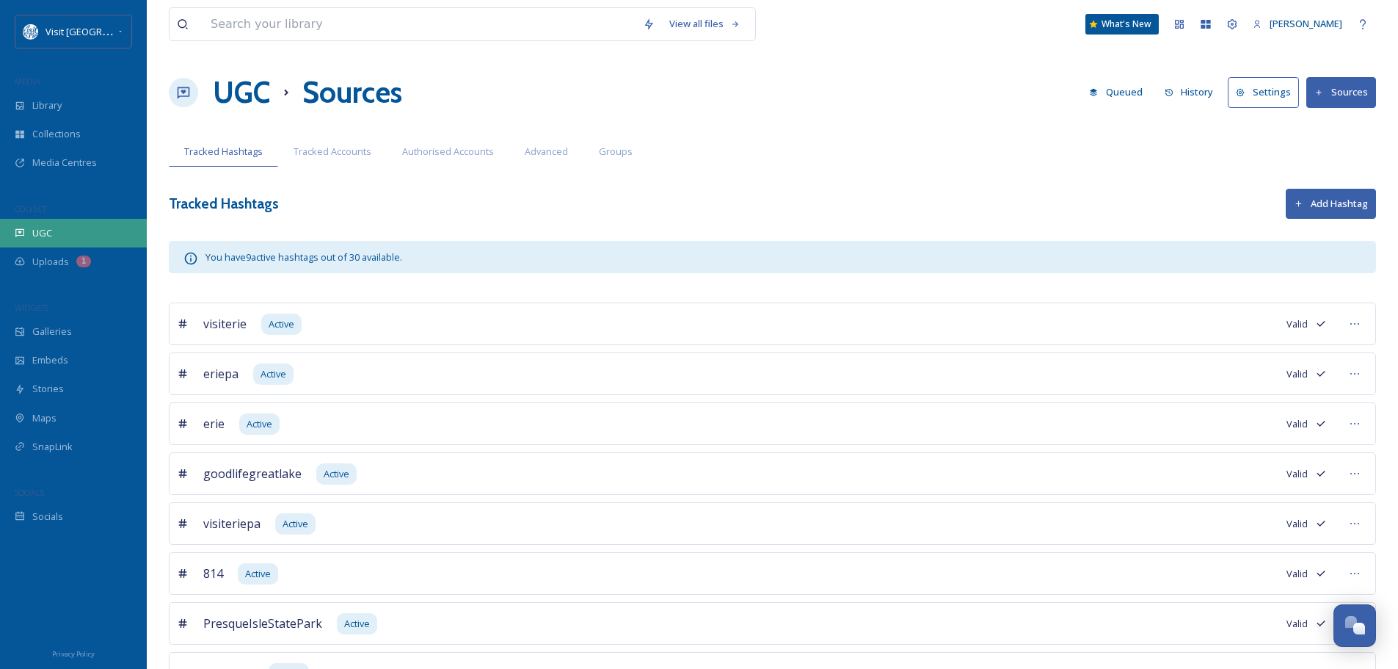
click at [67, 244] on div "UGC" at bounding box center [73, 233] width 147 height 29
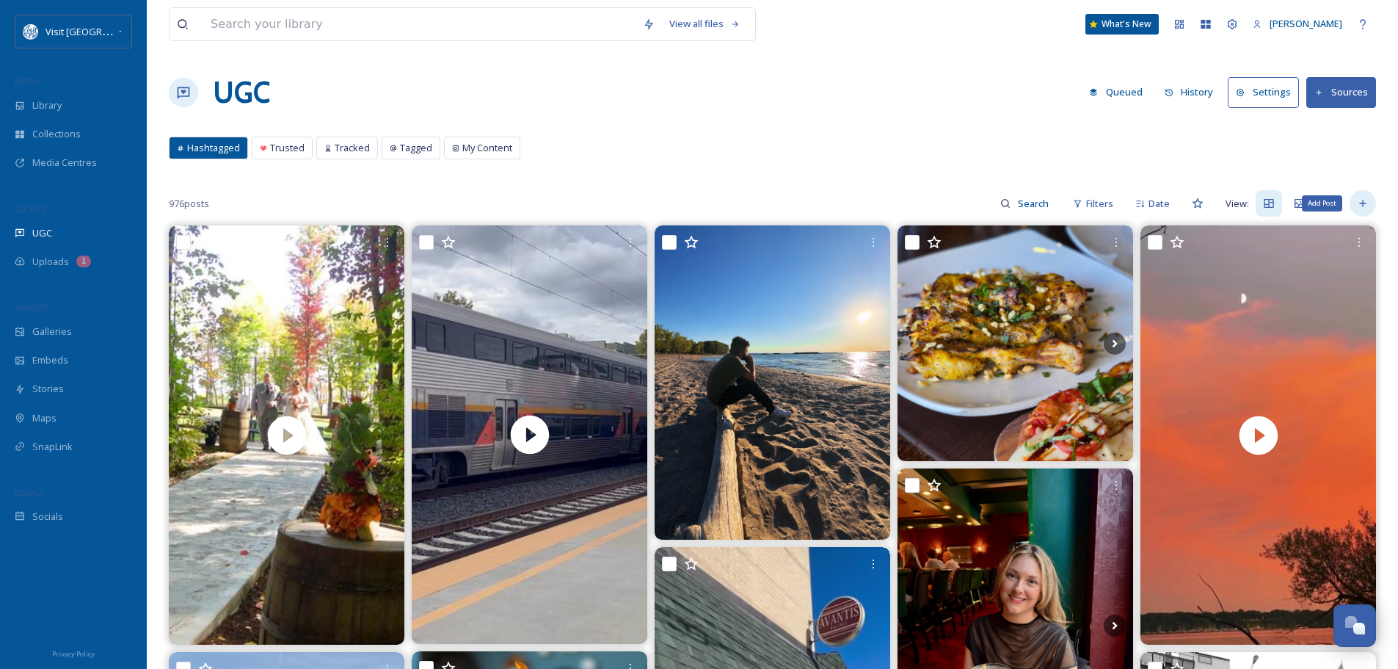
click at [1372, 200] on div "Add Post" at bounding box center [1363, 203] width 26 height 26
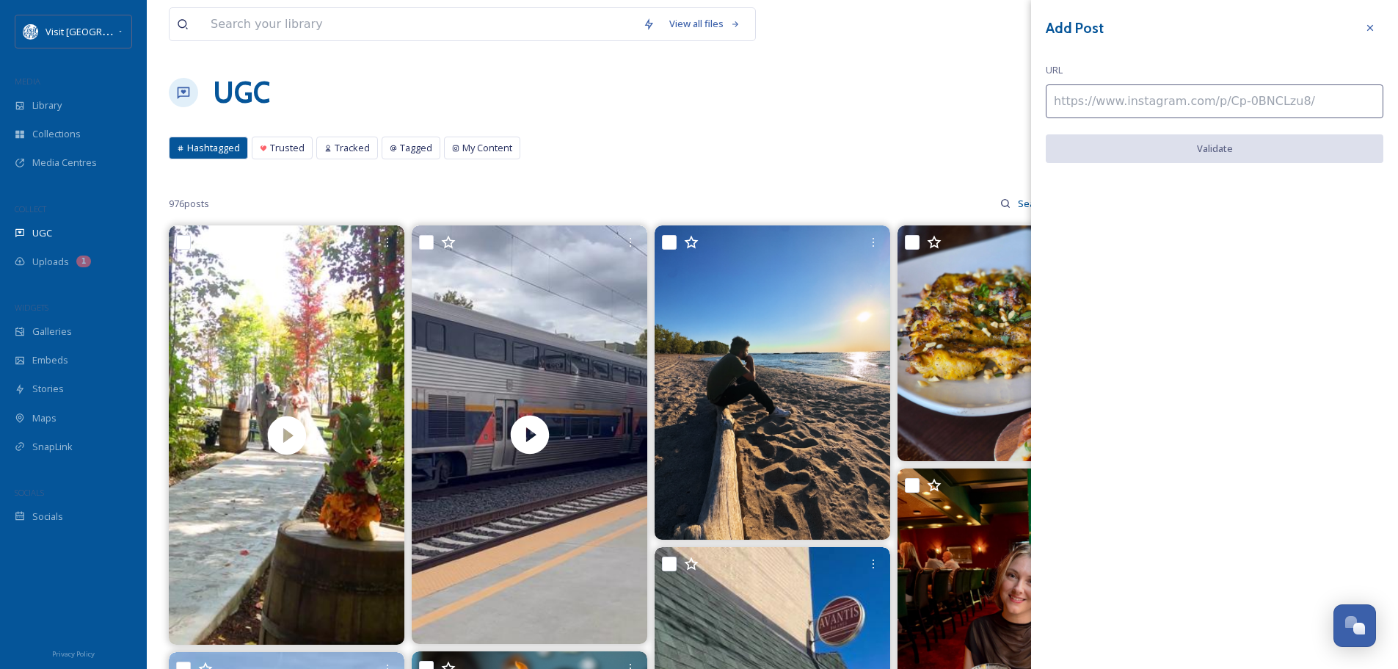
click at [1115, 105] on input at bounding box center [1215, 101] width 338 height 34
paste input "[URL][DOMAIN_NAME]"
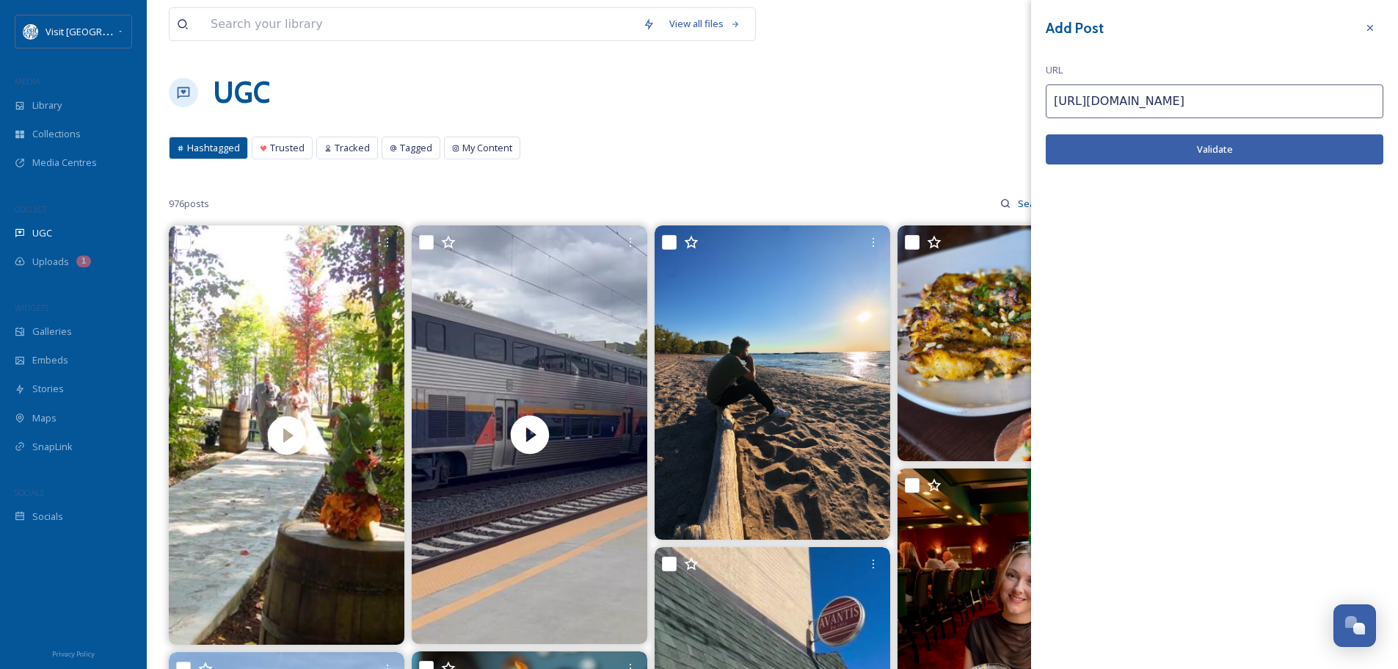
type input "[URL][DOMAIN_NAME]"
click at [1155, 143] on button "Validate" at bounding box center [1215, 149] width 338 height 30
click at [1215, 153] on button "Add Post" at bounding box center [1215, 149] width 338 height 30
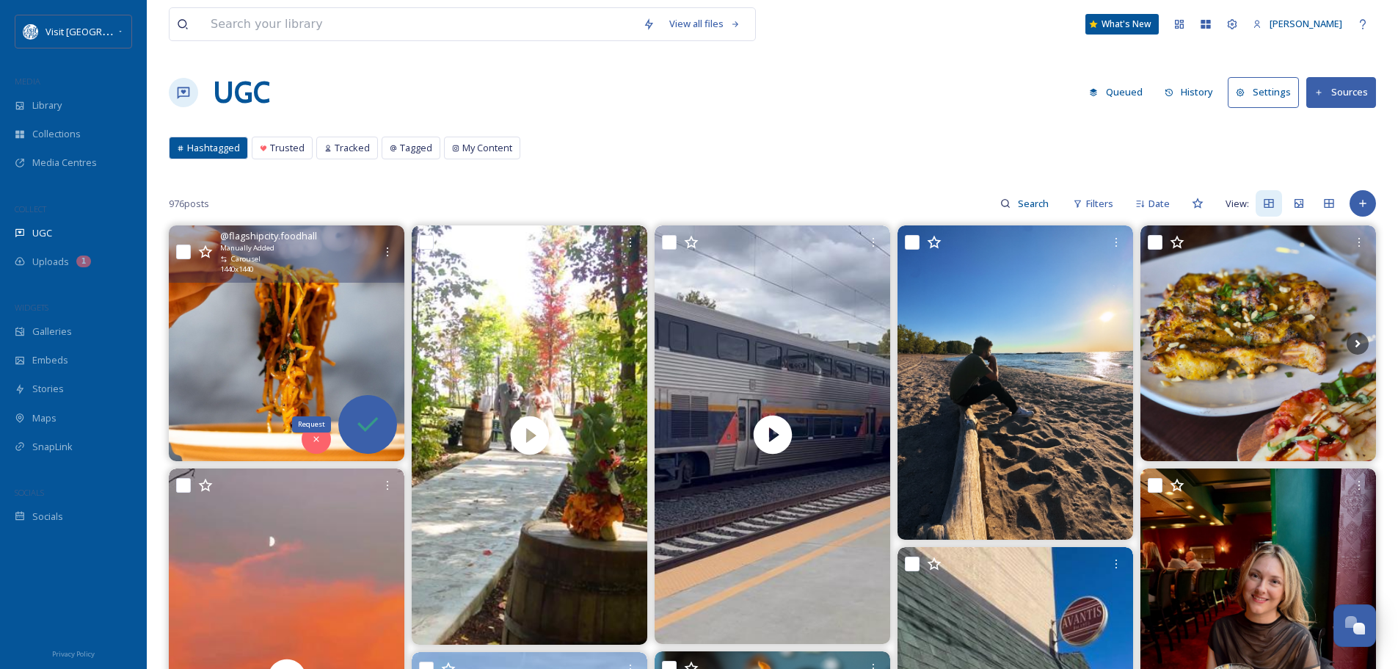
click at [361, 407] on div "Request" at bounding box center [367, 424] width 59 height 59
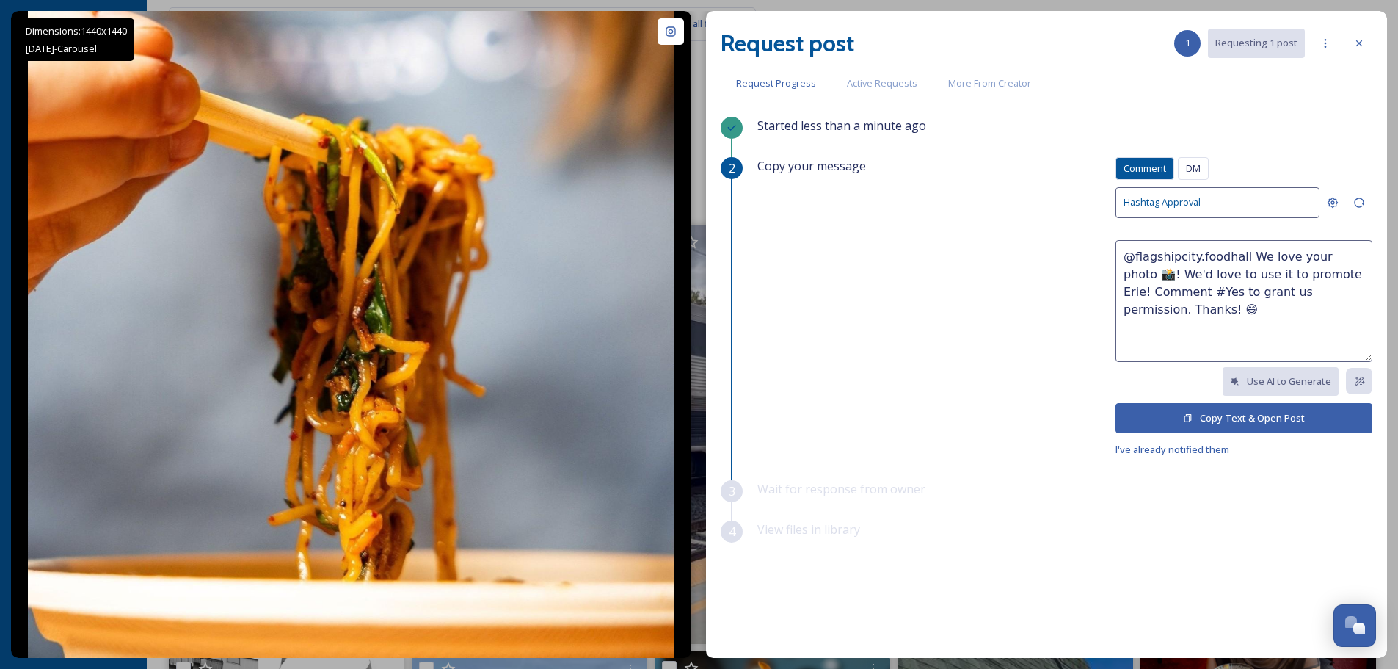
click at [1216, 413] on button "Copy Text & Open Post" at bounding box center [1244, 418] width 257 height 30
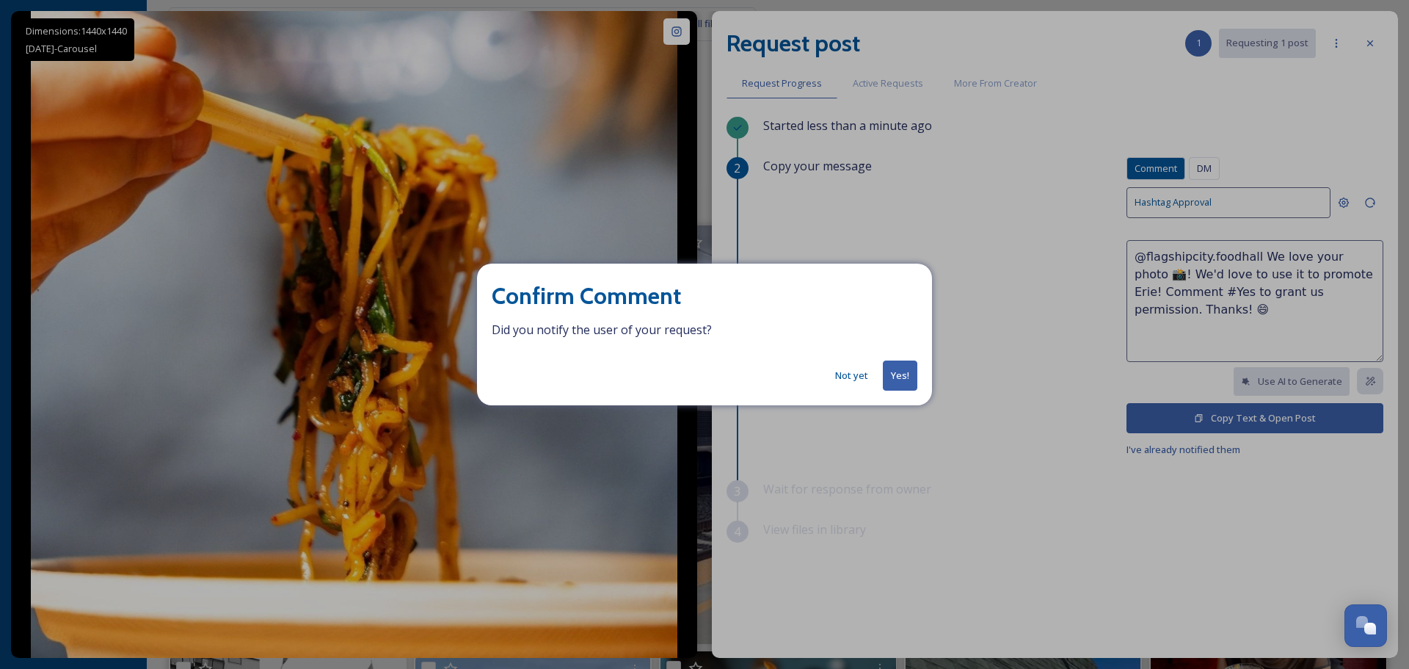
click at [899, 378] on button "Yes!" at bounding box center [900, 375] width 35 height 30
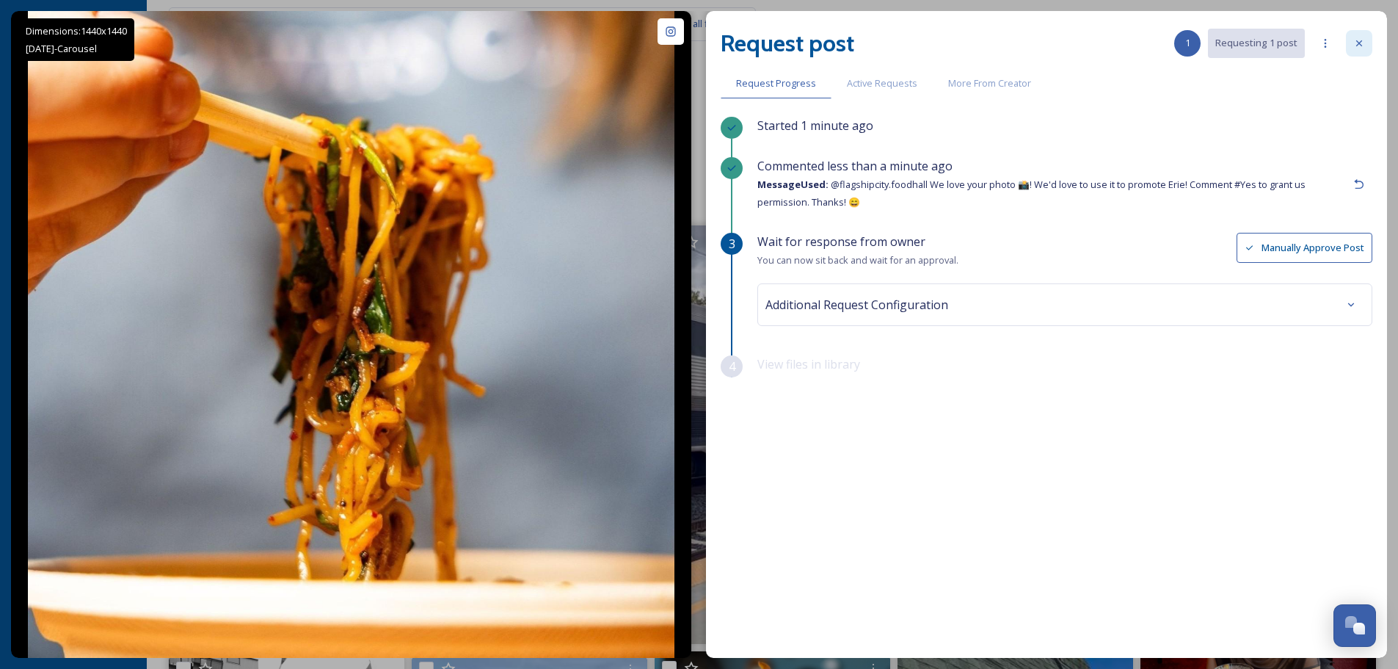
click at [1361, 39] on icon at bounding box center [1360, 43] width 12 height 12
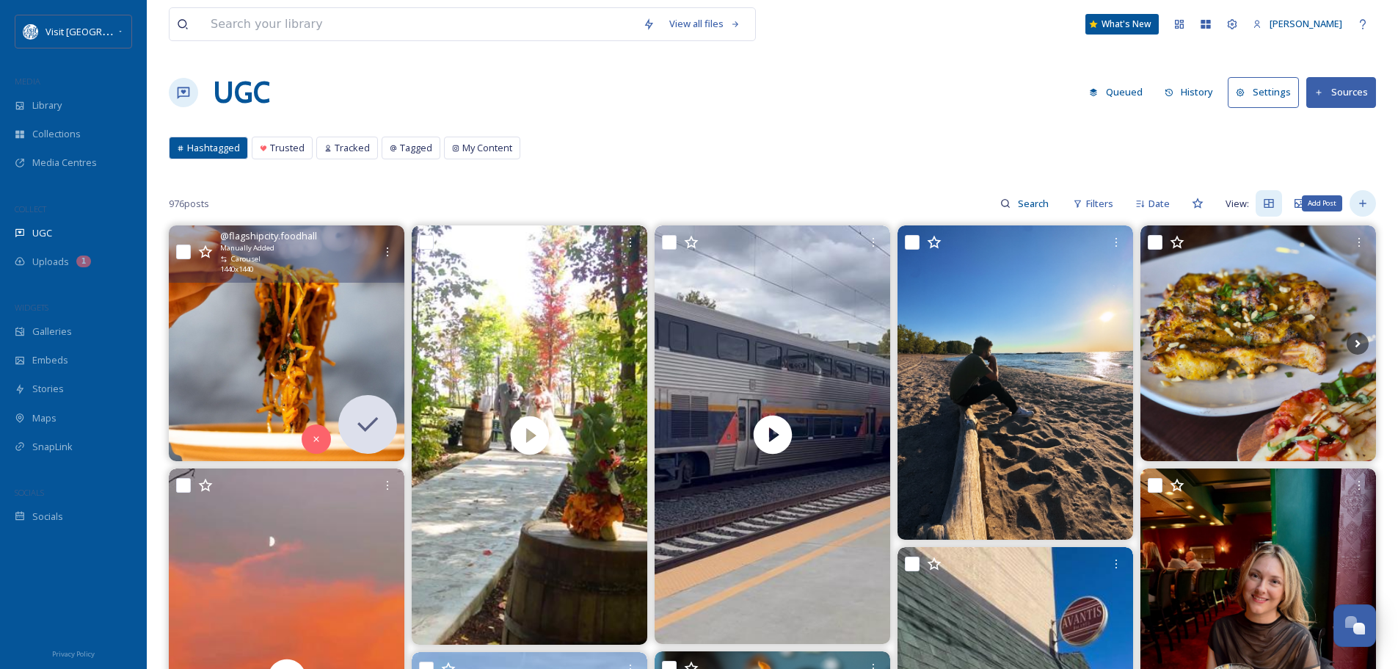
click at [1362, 205] on icon at bounding box center [1363, 203] width 12 height 12
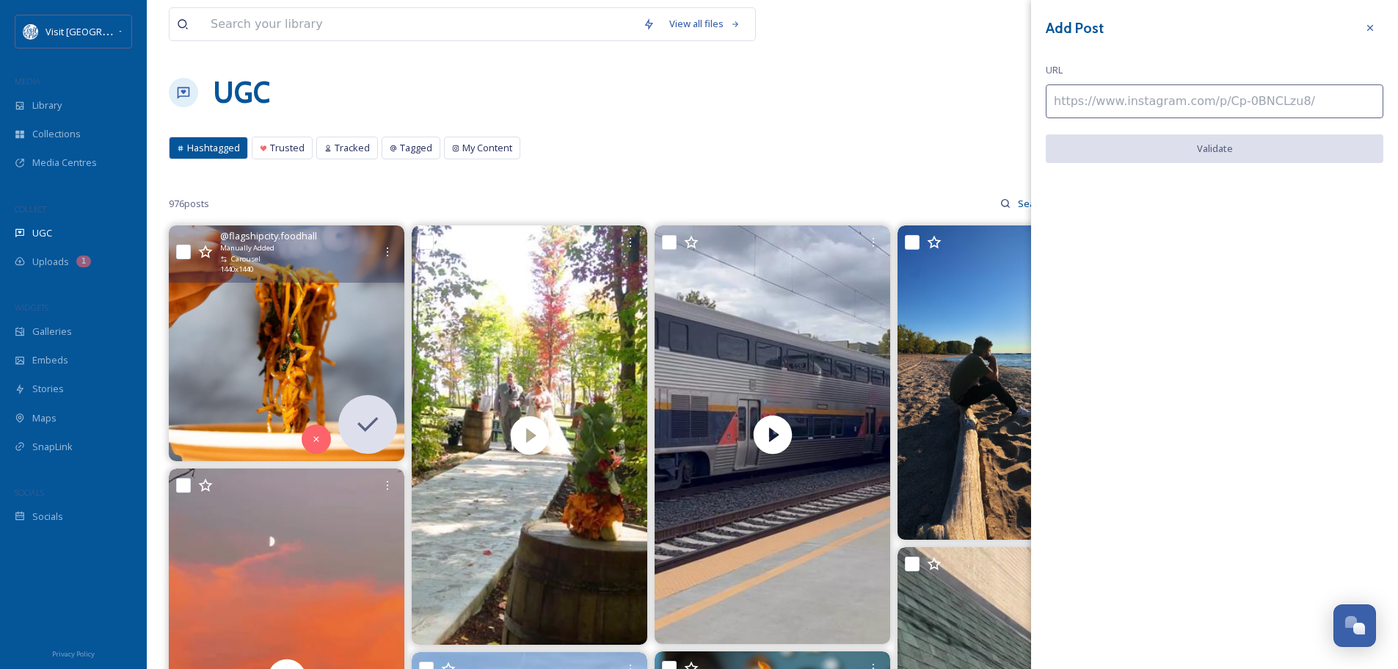
click at [1187, 101] on input at bounding box center [1215, 101] width 338 height 34
paste input "[URL][DOMAIN_NAME]"
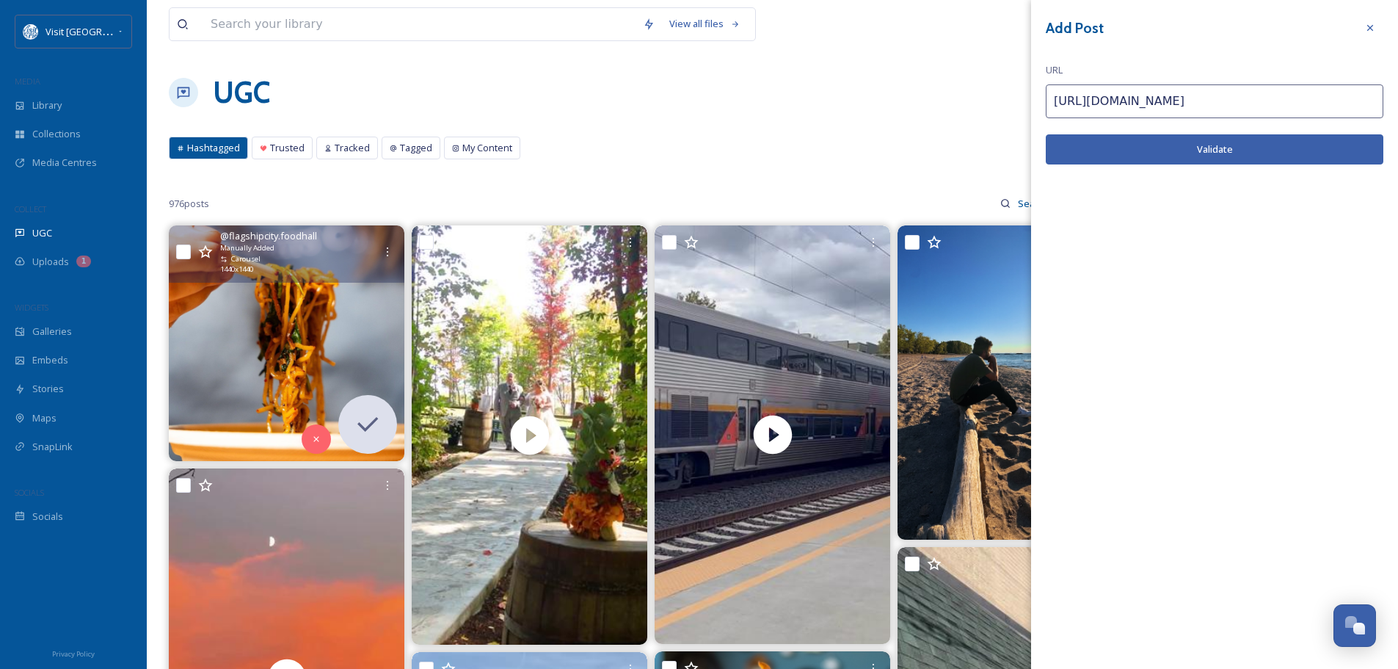
type input "[URL][DOMAIN_NAME]"
click at [1214, 148] on button "Validate" at bounding box center [1215, 149] width 338 height 30
click at [1257, 150] on button "Add Post" at bounding box center [1215, 149] width 338 height 30
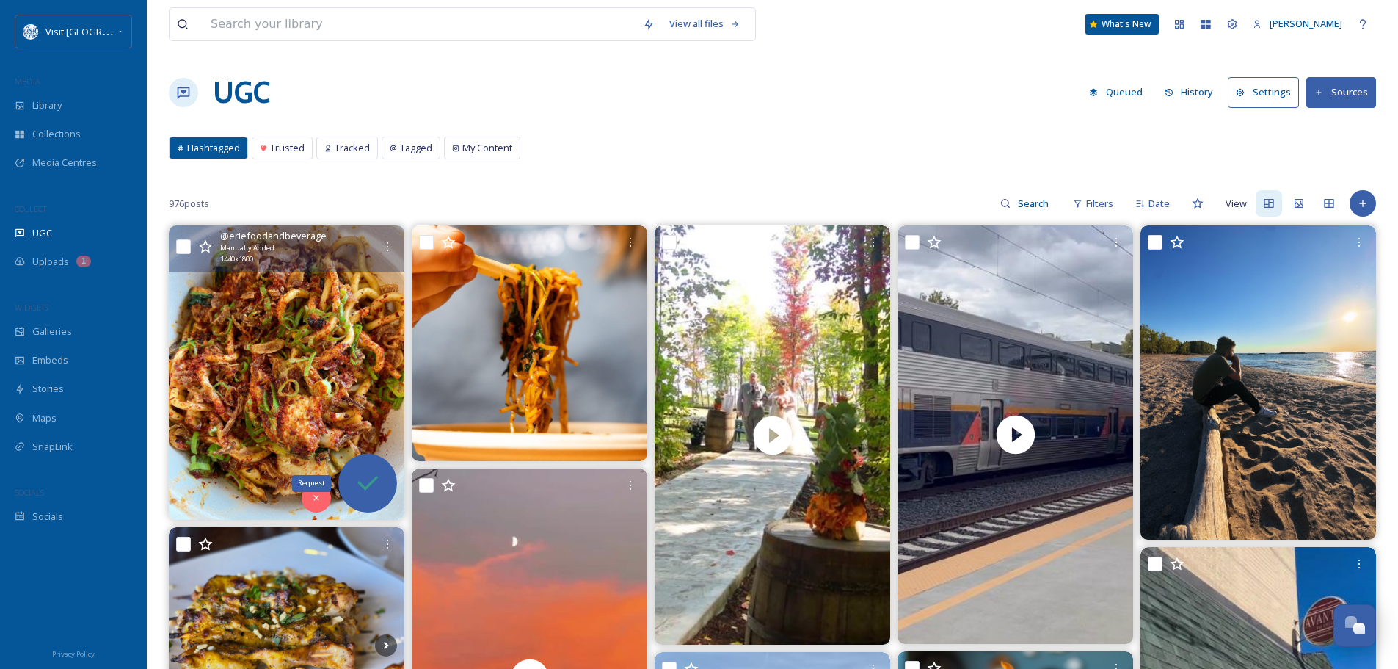
click at [353, 478] on icon at bounding box center [367, 482] width 29 height 29
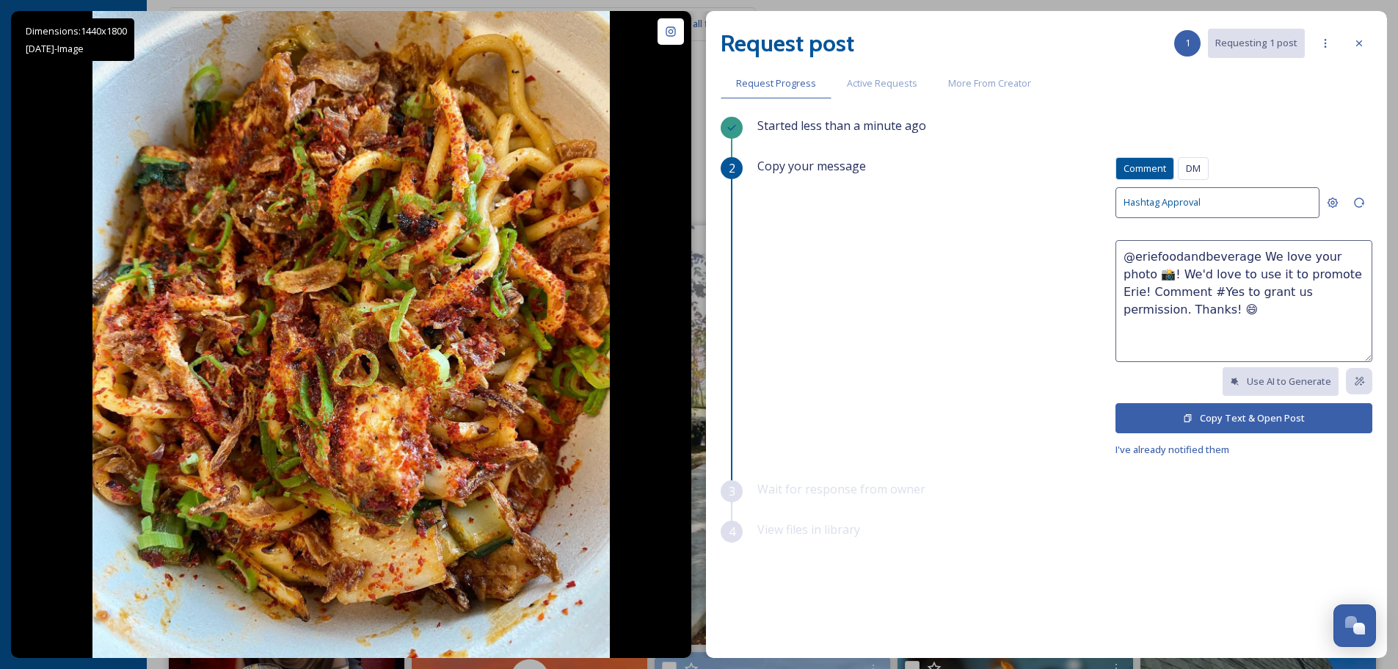
click at [1231, 415] on button "Copy Text & Open Post" at bounding box center [1244, 418] width 257 height 30
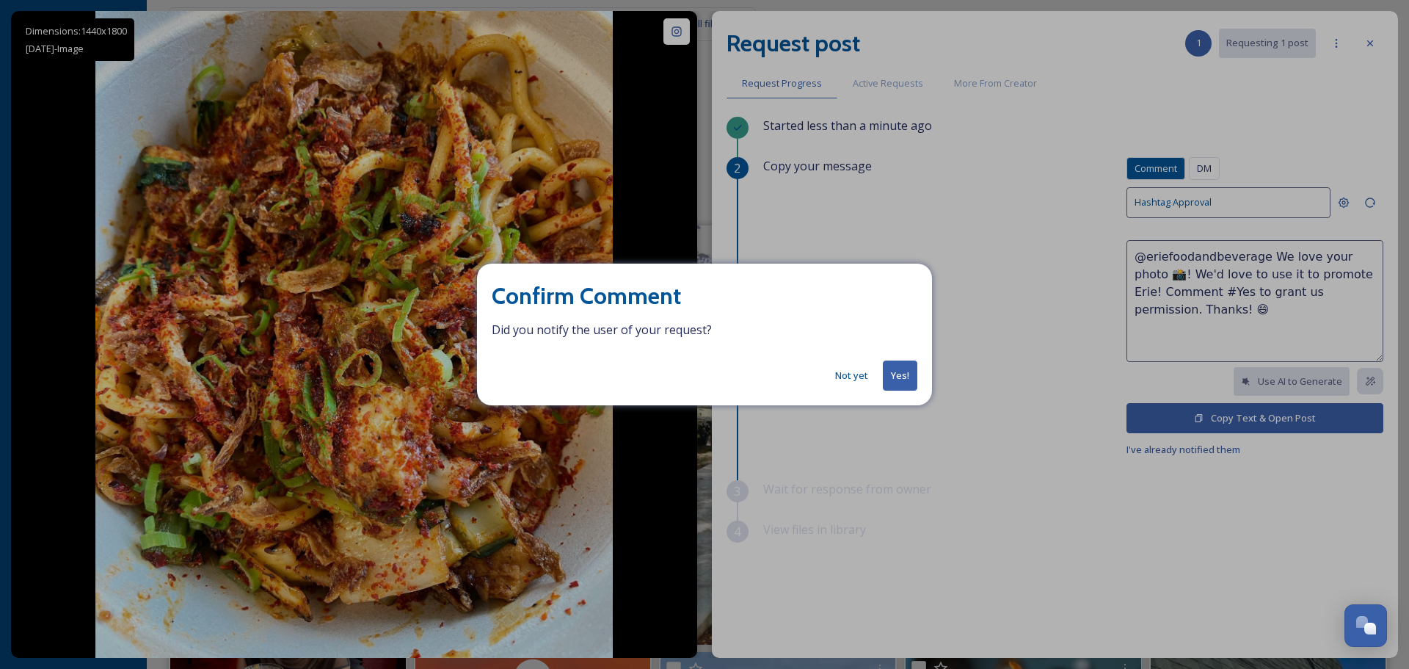
click at [908, 377] on button "Yes!" at bounding box center [900, 375] width 35 height 30
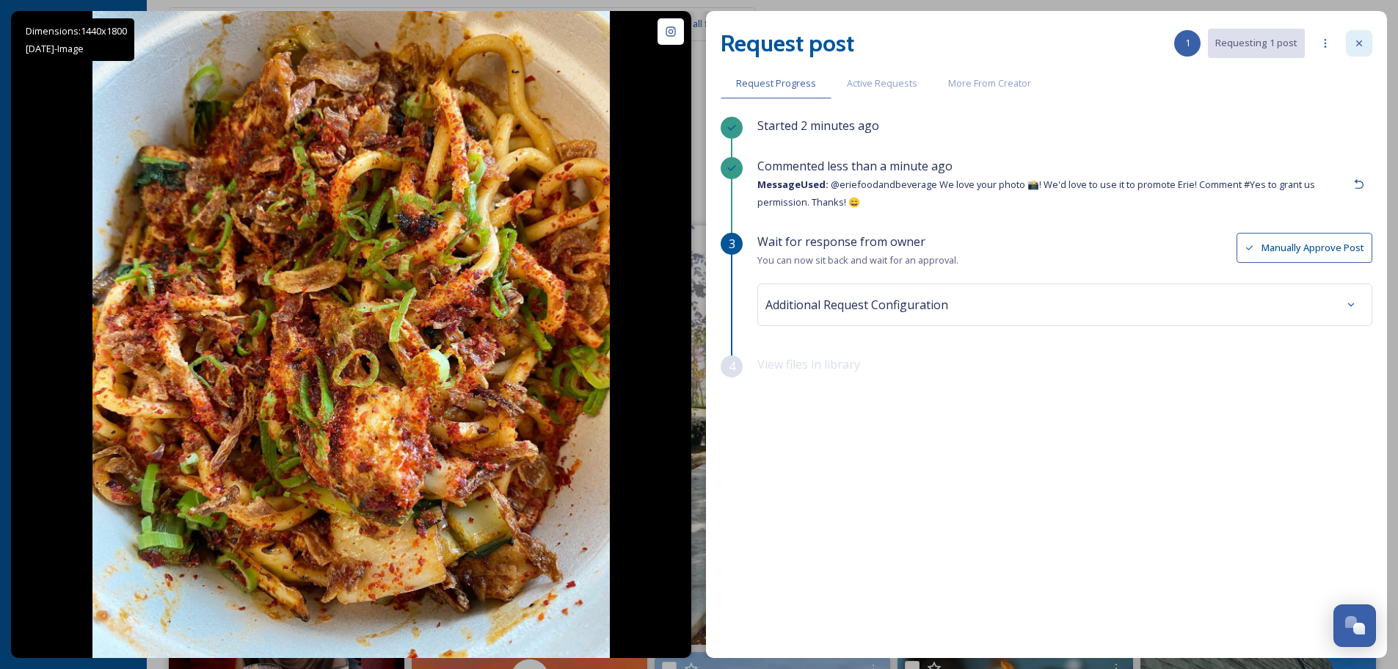
click at [1355, 43] on icon at bounding box center [1360, 43] width 12 height 12
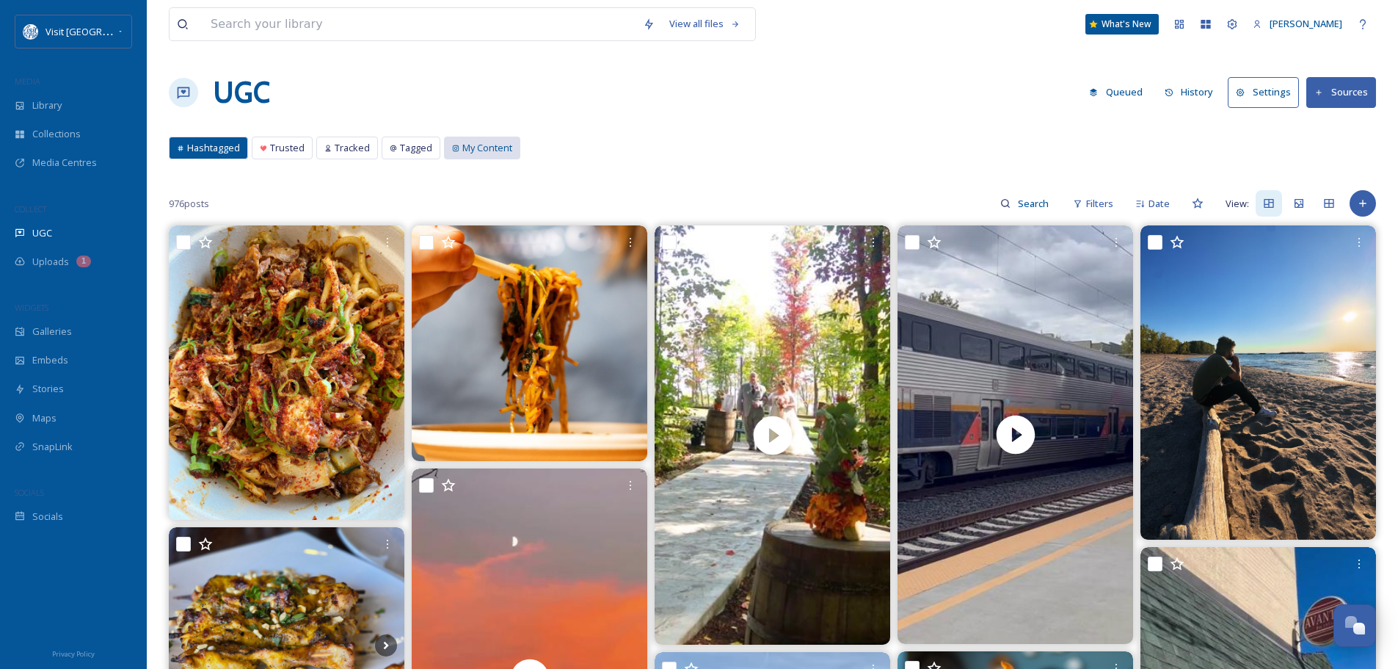
click at [471, 153] on span "My Content" at bounding box center [487, 148] width 50 height 14
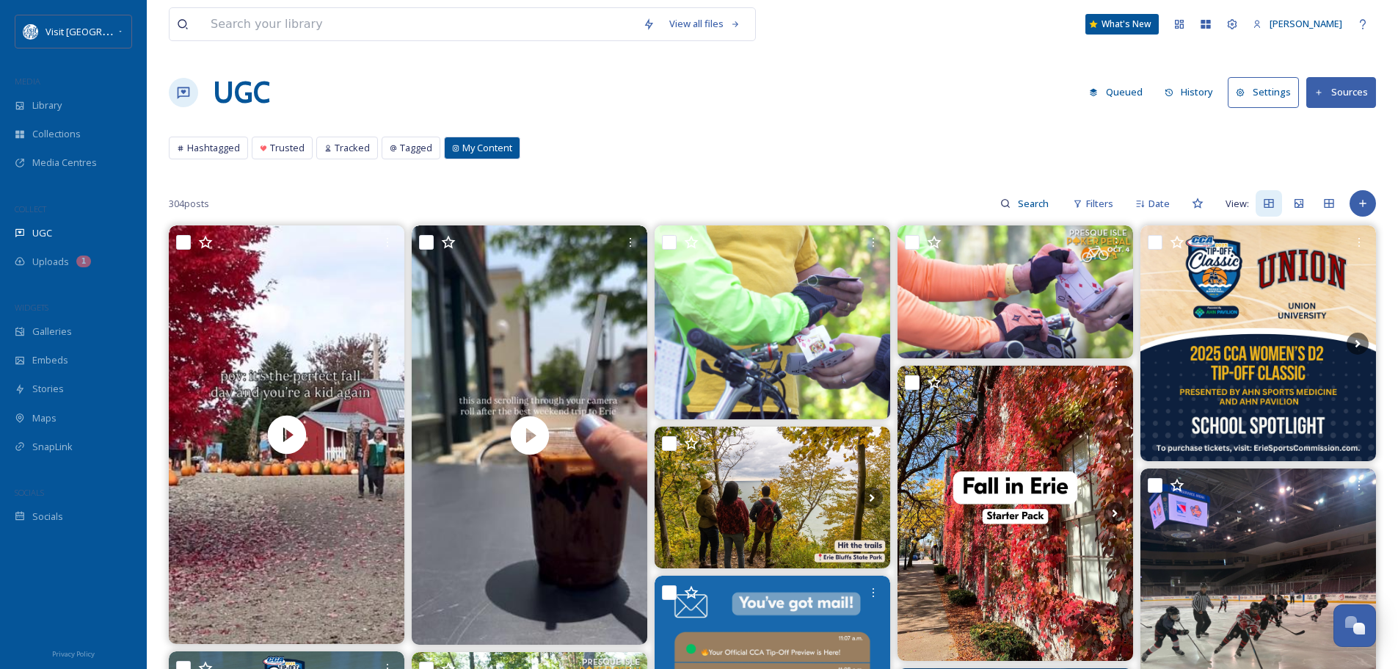
click at [1197, 85] on button "History" at bounding box center [1190, 92] width 64 height 29
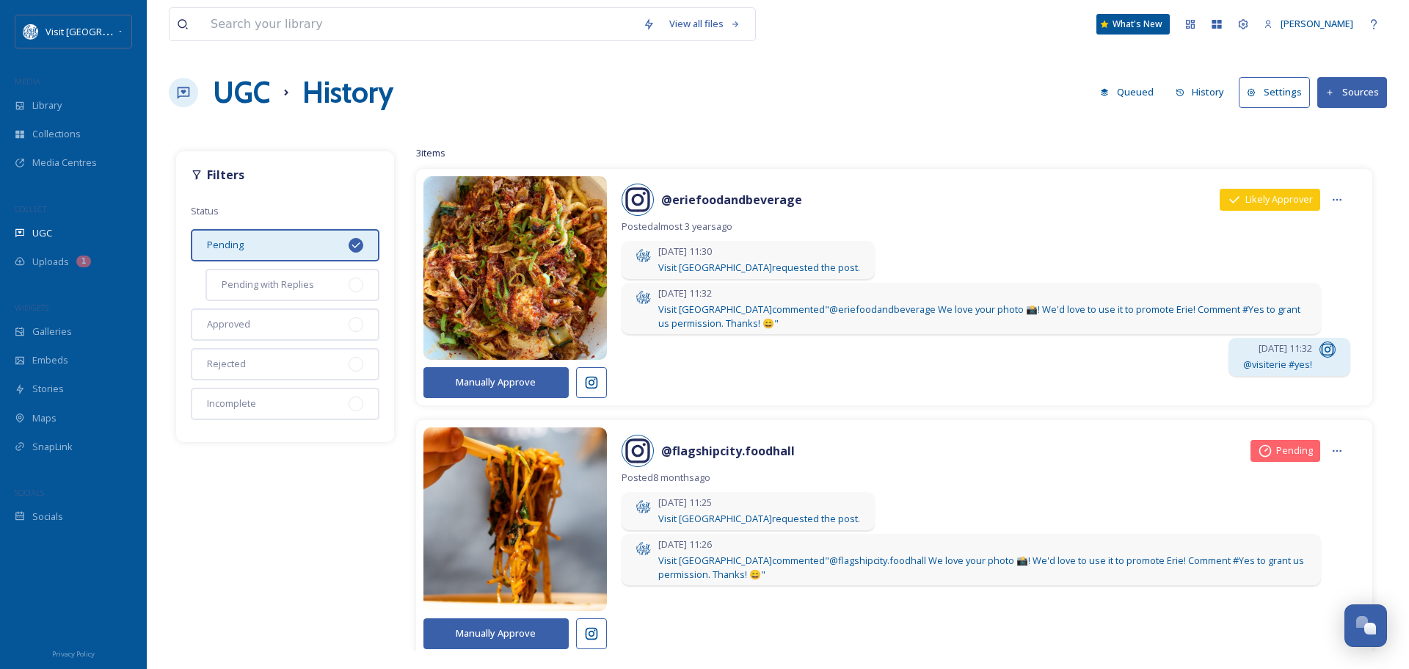
click at [517, 381] on button "Manually Approve" at bounding box center [496, 382] width 145 height 30
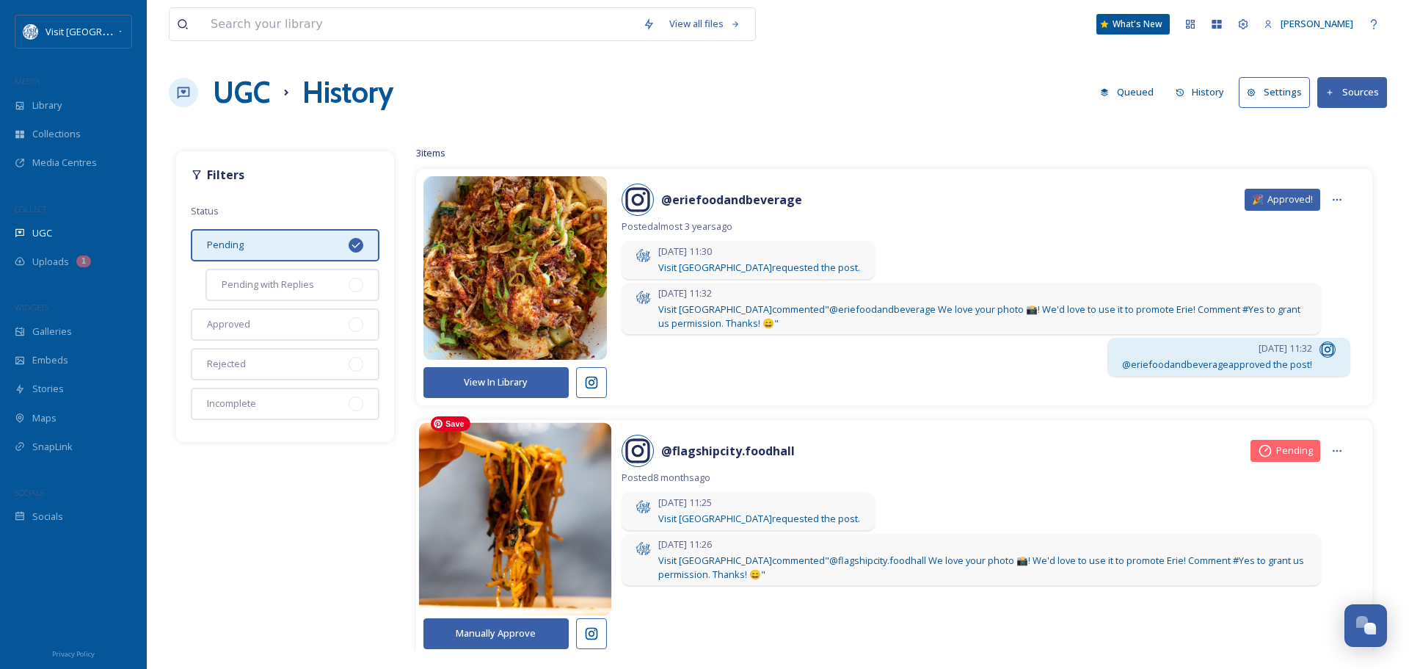
click at [546, 512] on img at bounding box center [514, 519] width 193 height 231
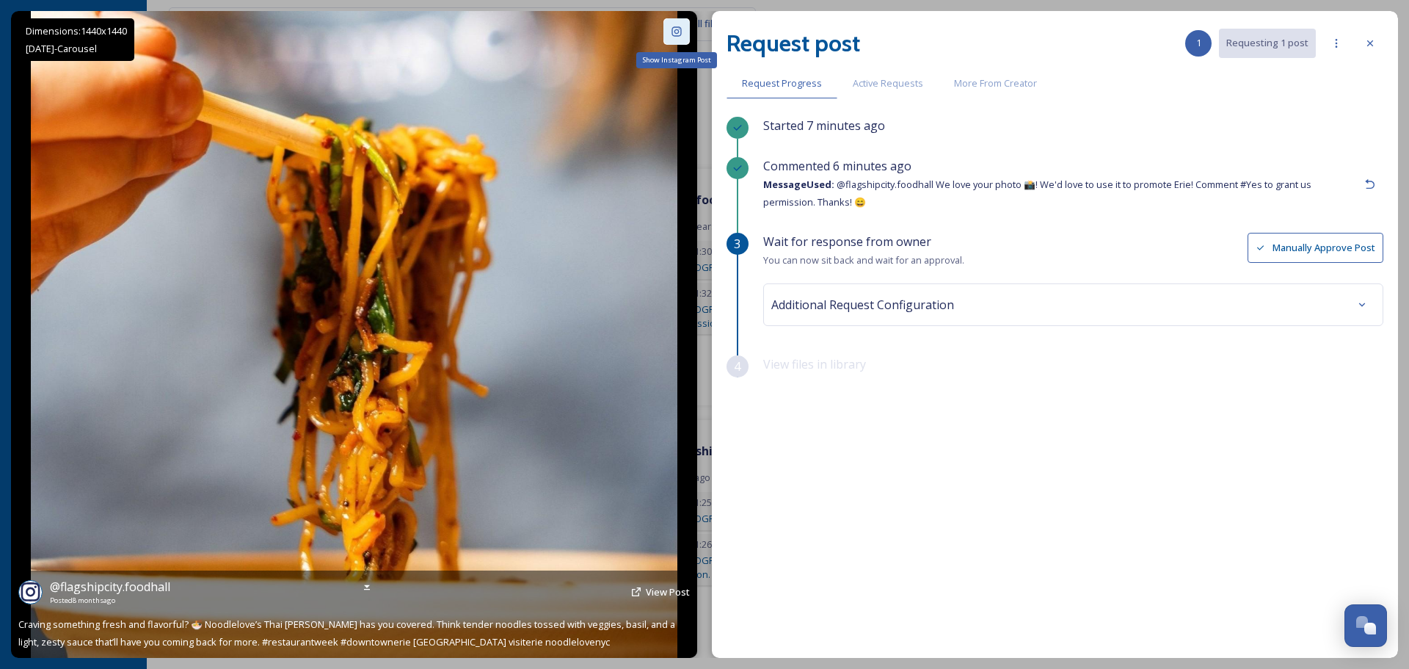
click at [671, 30] on icon at bounding box center [677, 32] width 12 height 12
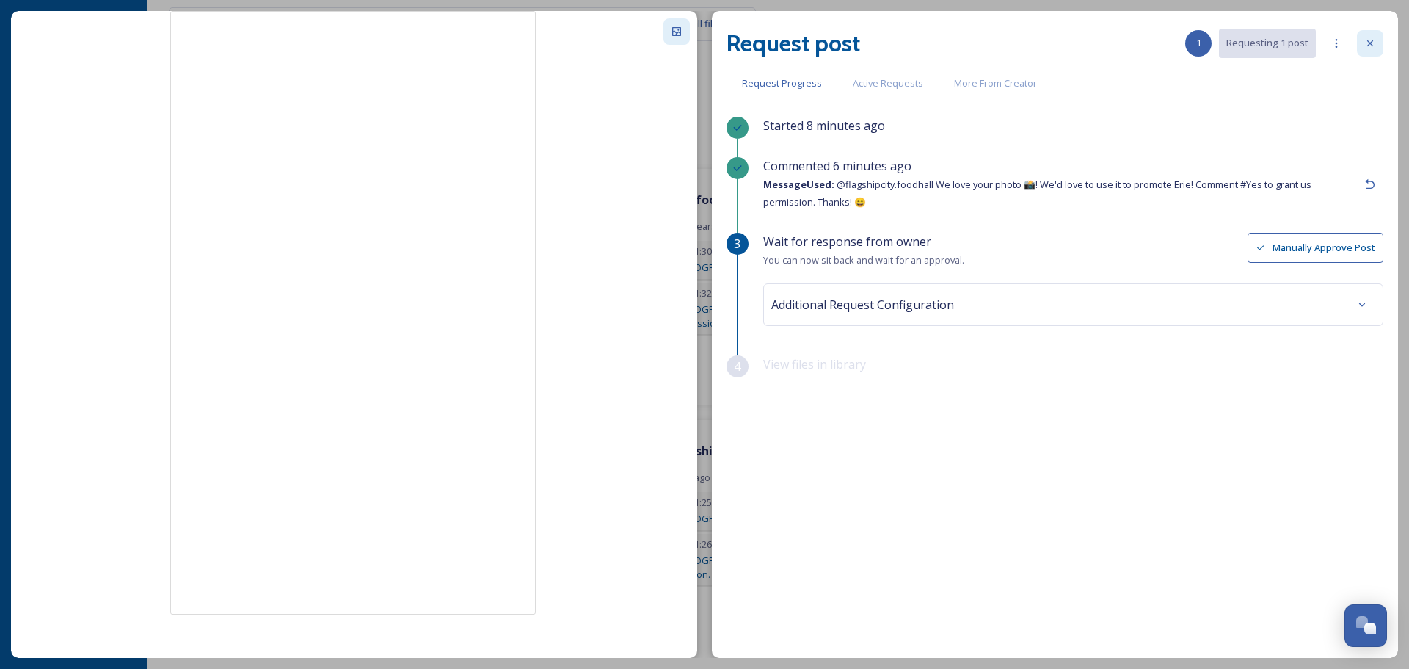
click at [1365, 41] on icon at bounding box center [1371, 43] width 12 height 12
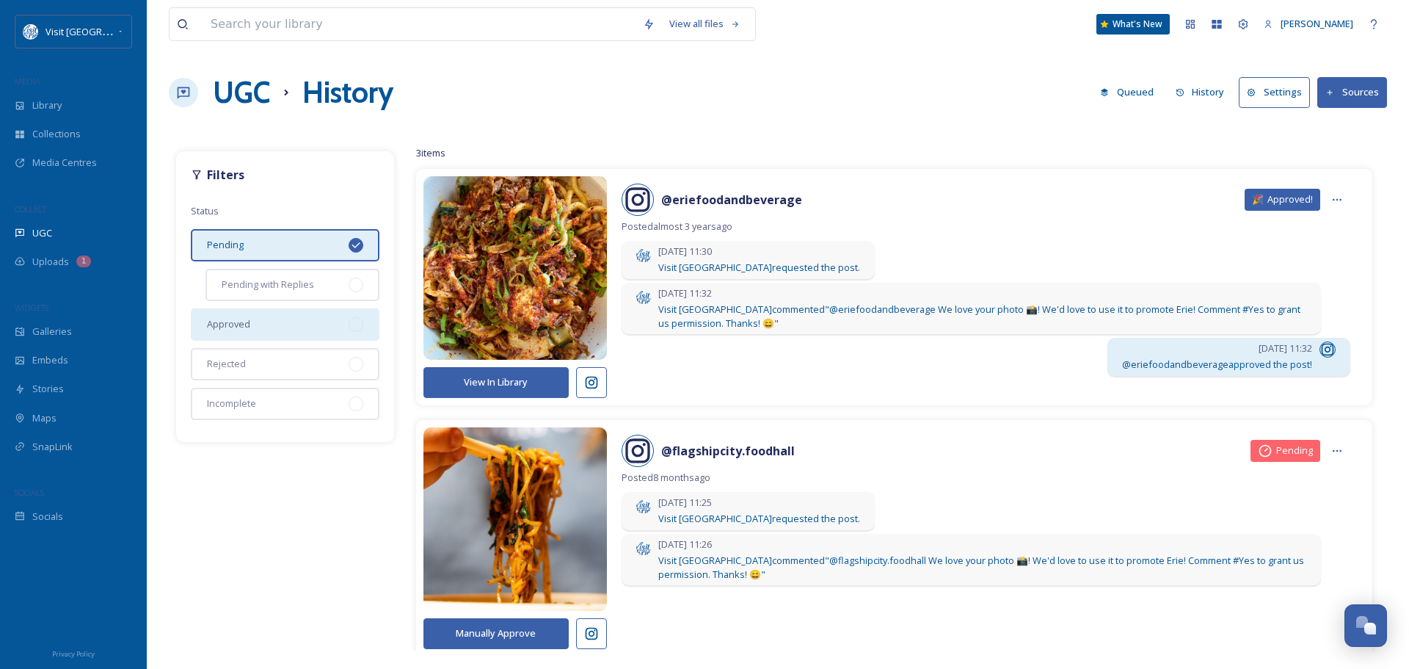
click at [260, 324] on div "Approved" at bounding box center [285, 324] width 189 height 32
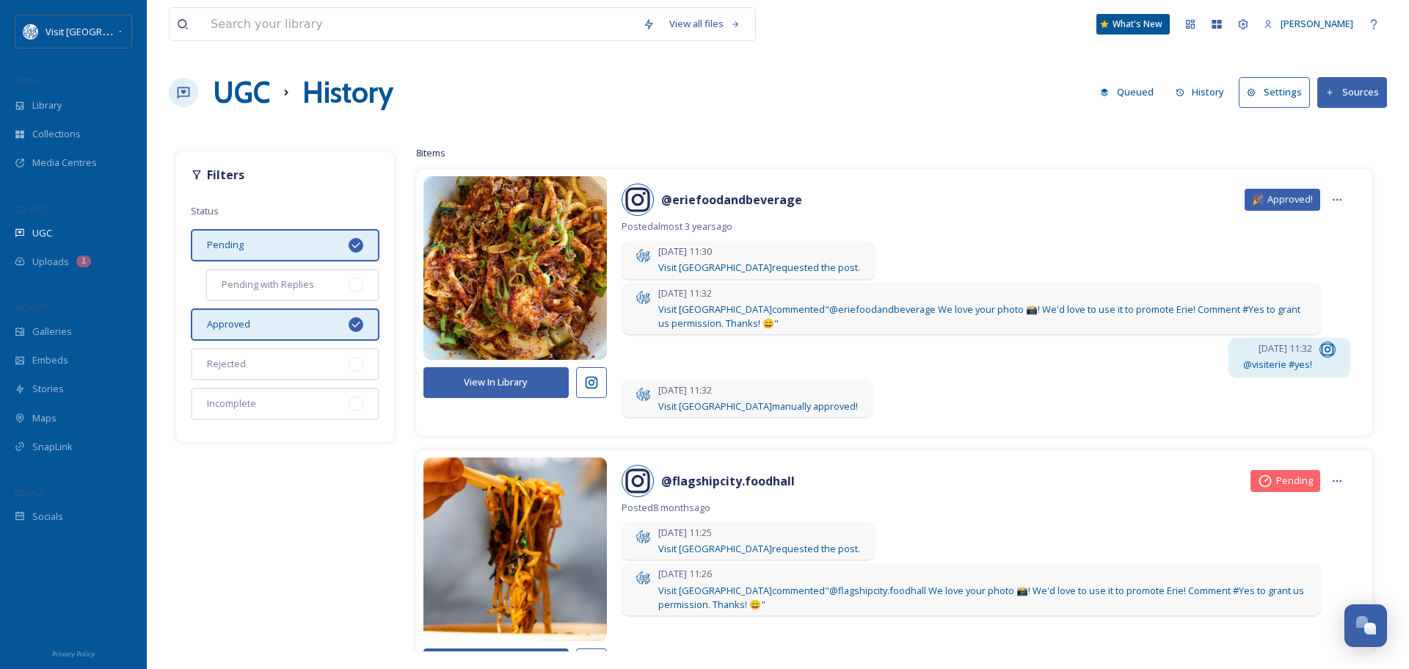
click at [493, 382] on button "View In Library" at bounding box center [496, 382] width 145 height 30
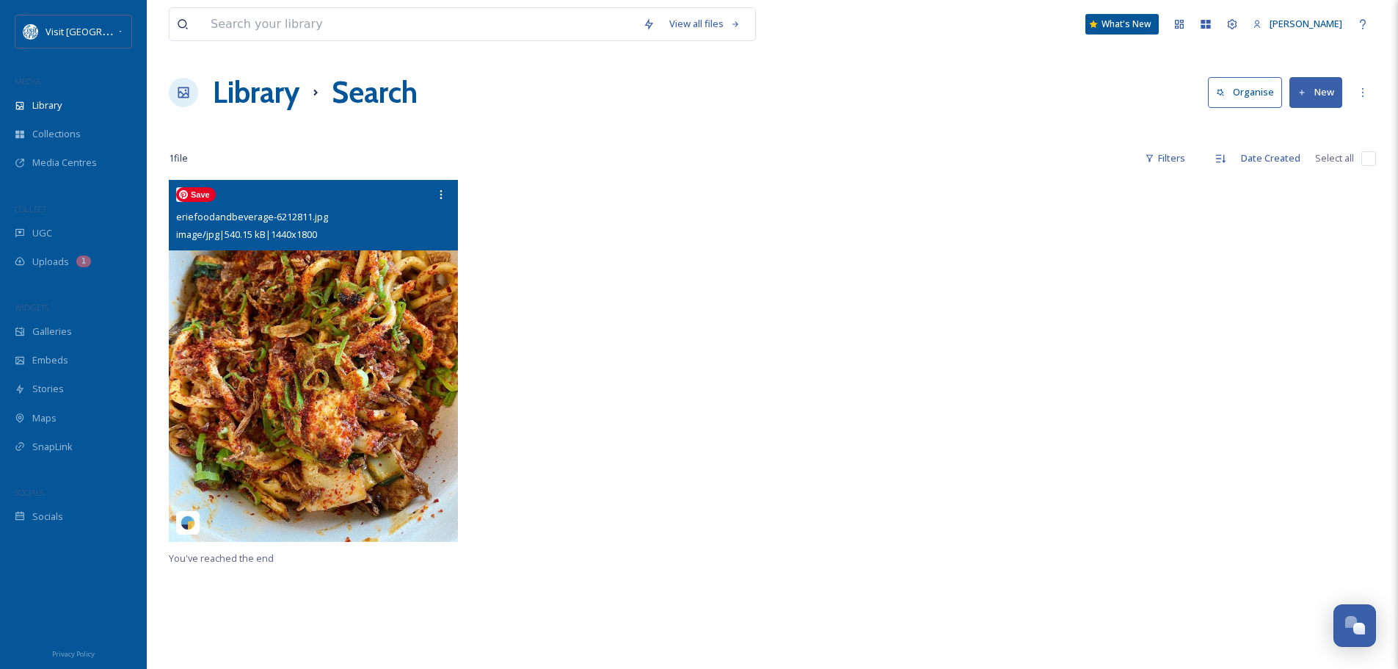
click at [348, 281] on img at bounding box center [313, 361] width 289 height 362
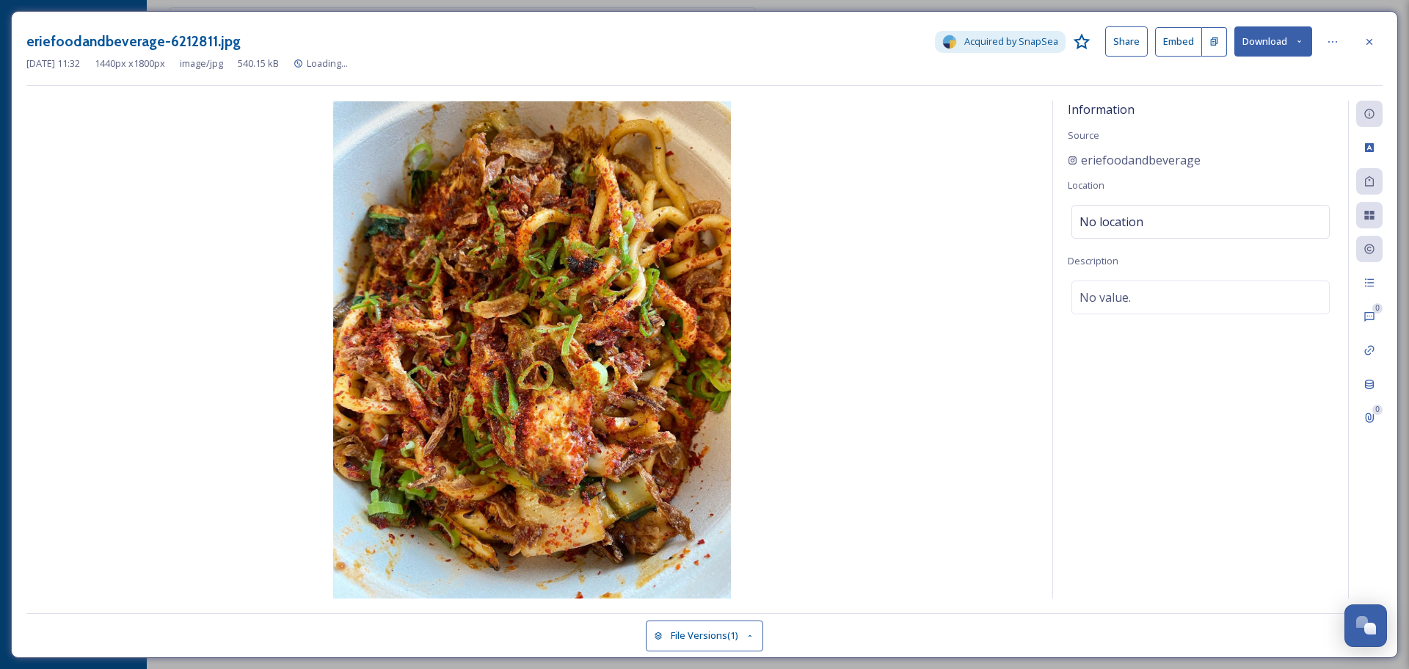
click at [1266, 51] on button "Download" at bounding box center [1274, 41] width 78 height 30
click at [1243, 75] on span "Download Original (1440 x 1800)" at bounding box center [1235, 75] width 139 height 14
drag, startPoint x: 1377, startPoint y: 37, endPoint x: 1371, endPoint y: 40, distance: 7.6
click at [1377, 36] on div at bounding box center [1370, 42] width 26 height 26
